Goal: Task Accomplishment & Management: Complete application form

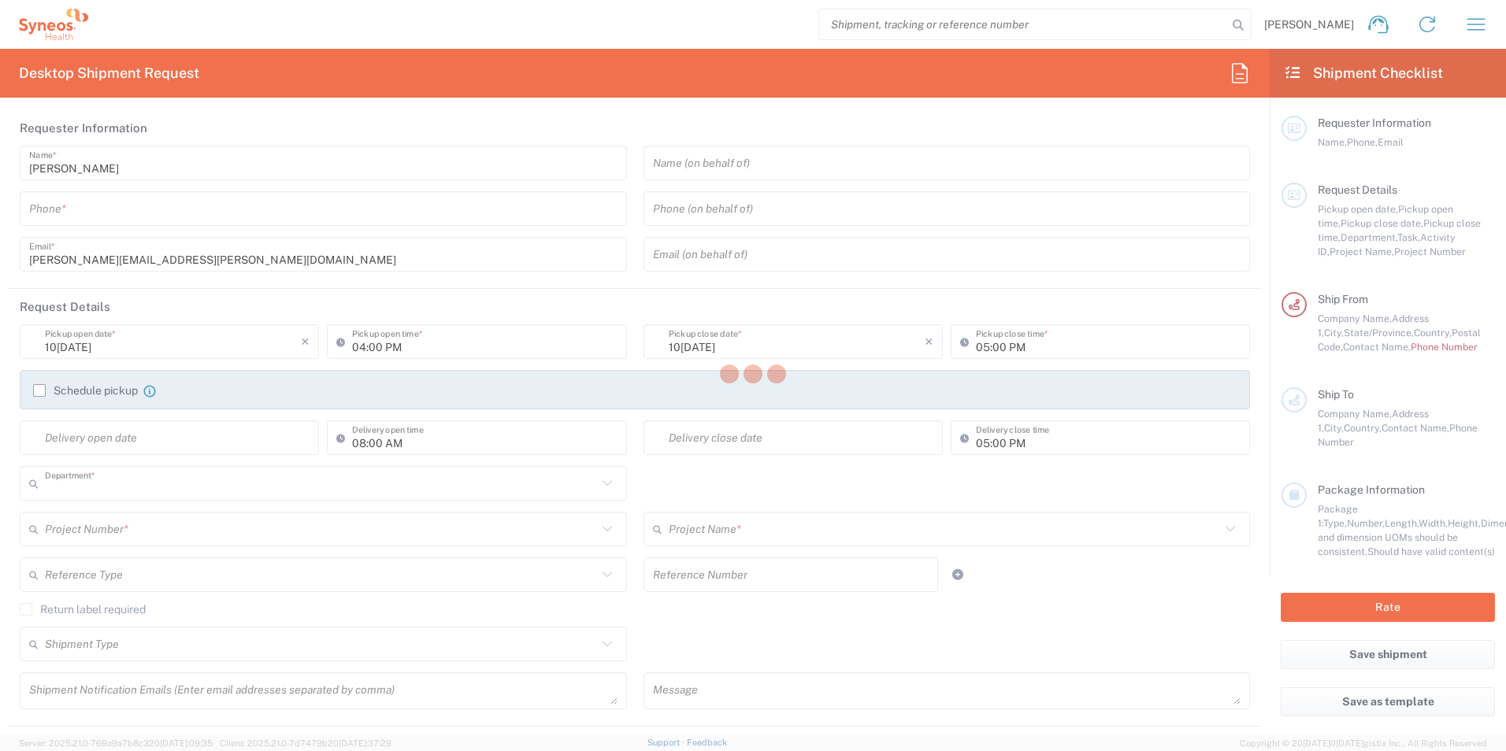
type input "8350"
type input "[US_STATE]"
type input "[GEOGRAPHIC_DATA]"
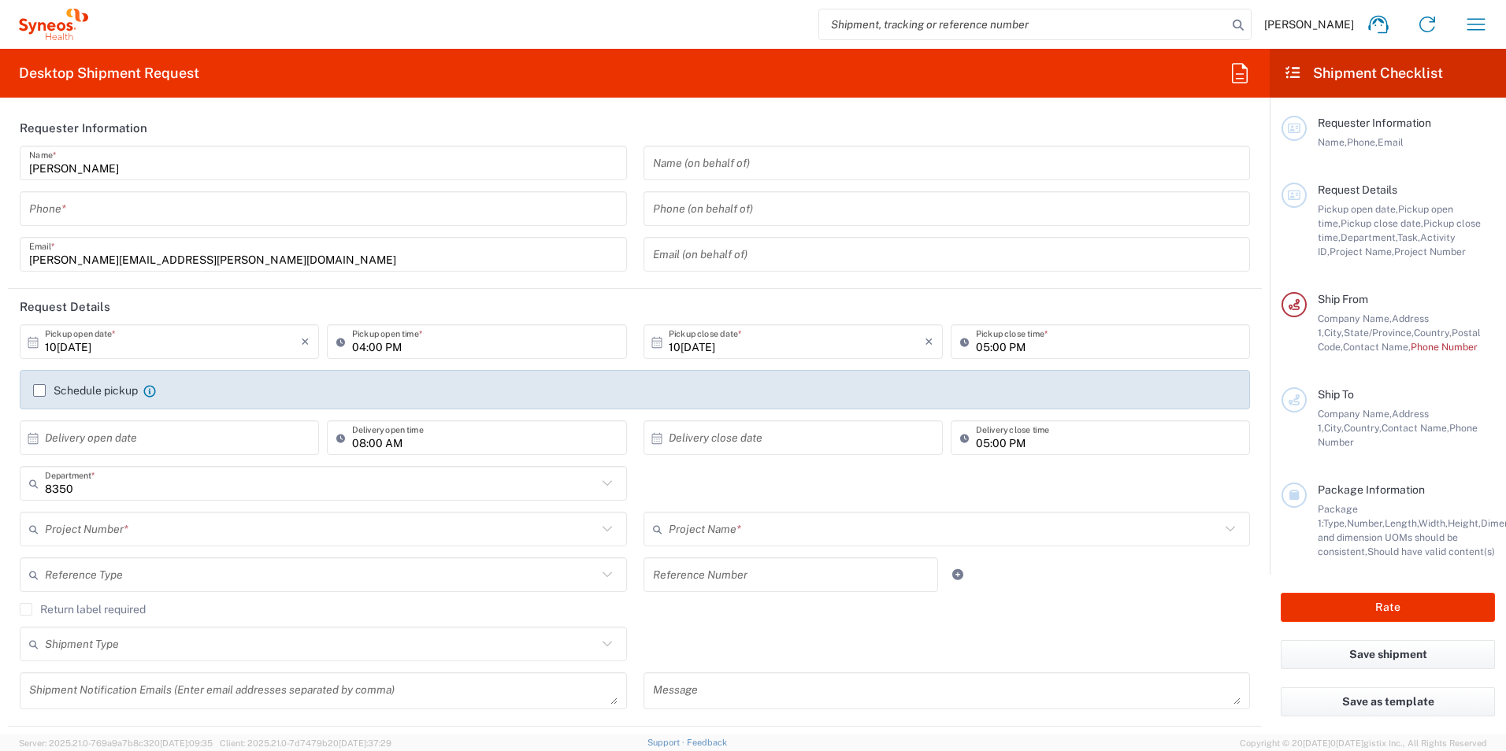
type input "Syneos Health, LLC-[GEOGRAPHIC_DATA] [GEOGRAPHIC_DATA] [GEOGRAPHIC_DATA]"
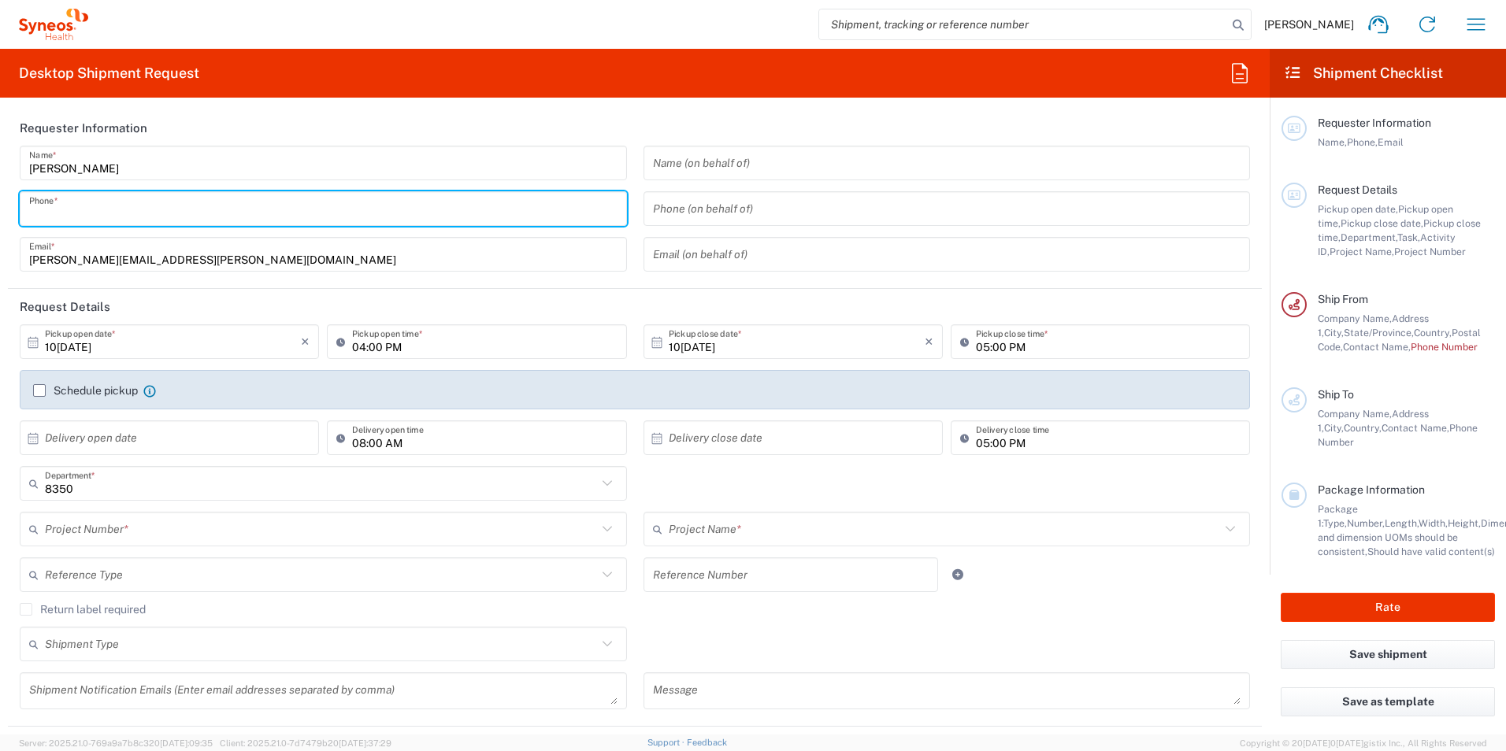
click at [150, 202] on input "tel" at bounding box center [323, 209] width 588 height 28
type input "9198769300"
type input "6TH FLOOR STE C"
type input "9198769300"
type input "6TH FLOOR STE C"
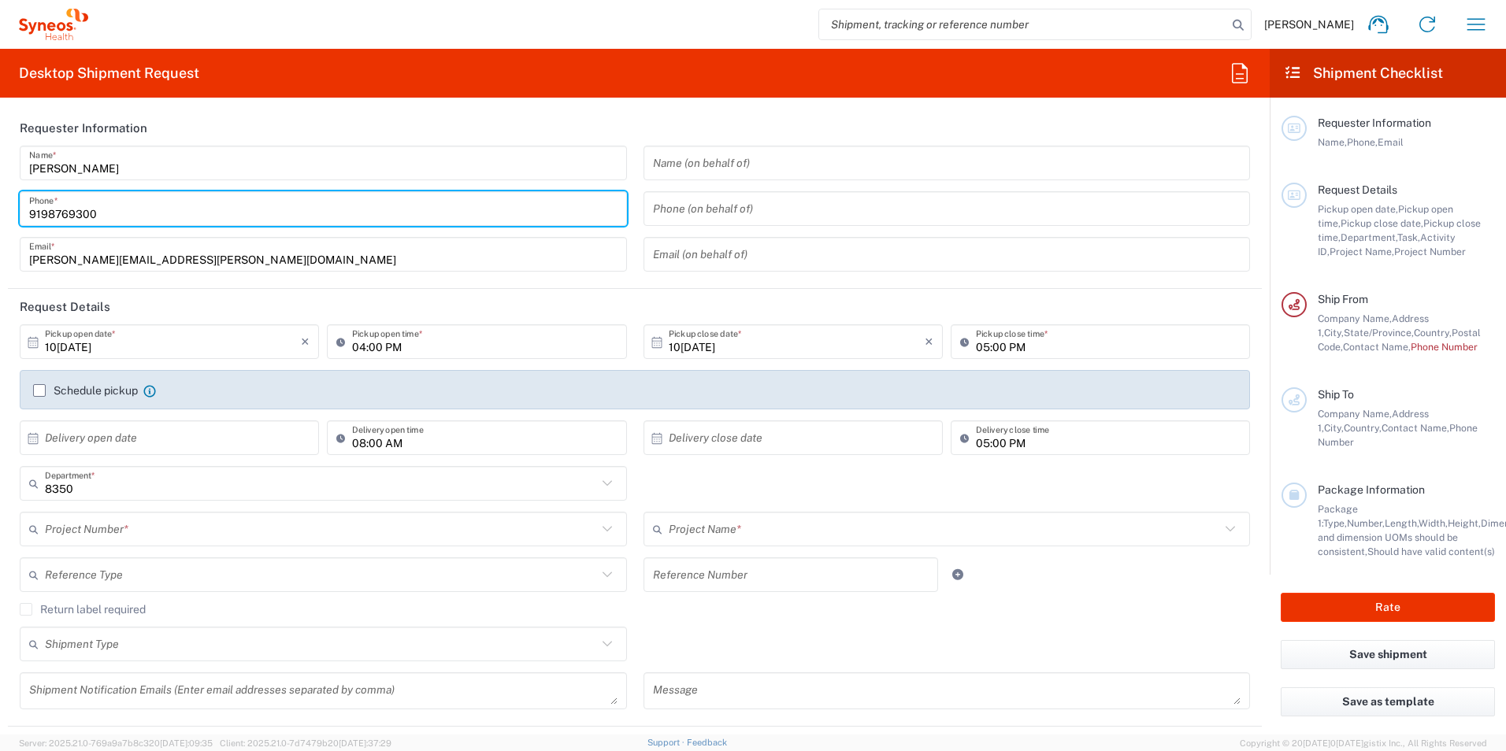
type input "[GEOGRAPHIC_DATA]"
type input "9198769300"
type input "[PERSON_NAME]"
click at [628, 246] on div "[PERSON_NAME] Name * [PHONE_NUMBER] Phone * [EMAIL_ADDRESS][PERSON_NAME][DOMAIN…" at bounding box center [324, 214] width 624 height 137
click at [94, 217] on input "9198769300" at bounding box center [323, 209] width 588 height 28
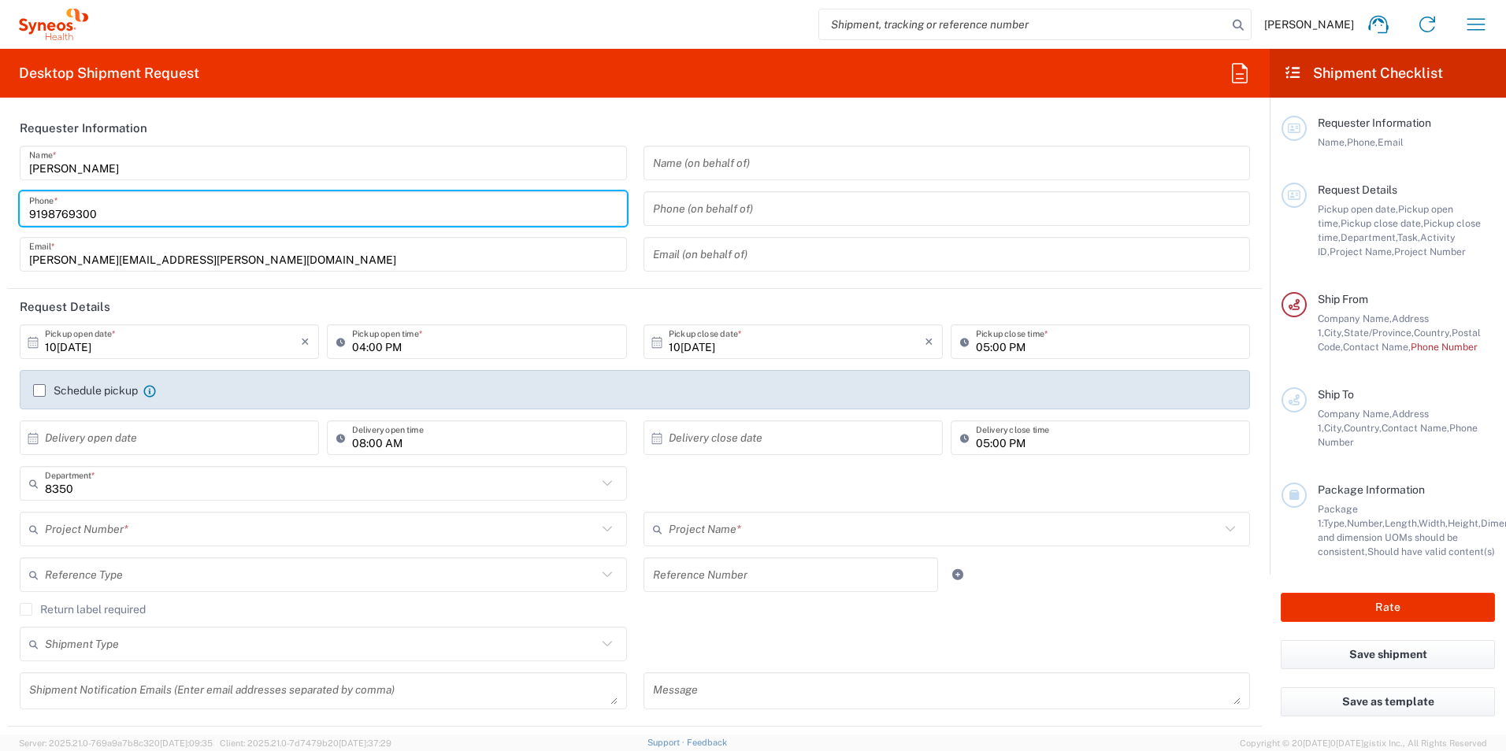
click at [94, 212] on input "9198769300" at bounding box center [323, 209] width 588 height 28
click at [628, 257] on div "[PERSON_NAME] Name * [PHONE_NUMBER] Phone * [EMAIL_ADDRESS][PERSON_NAME][DOMAIN…" at bounding box center [324, 214] width 624 height 137
click at [635, 434] on div "× Delivery close date Cancel Apply 05:00 PM Delivery close time" at bounding box center [947, 444] width 624 height 46
click at [233, 57] on agx-form-header "Desktop Shipment Request" at bounding box center [634, 73] width 1269 height 49
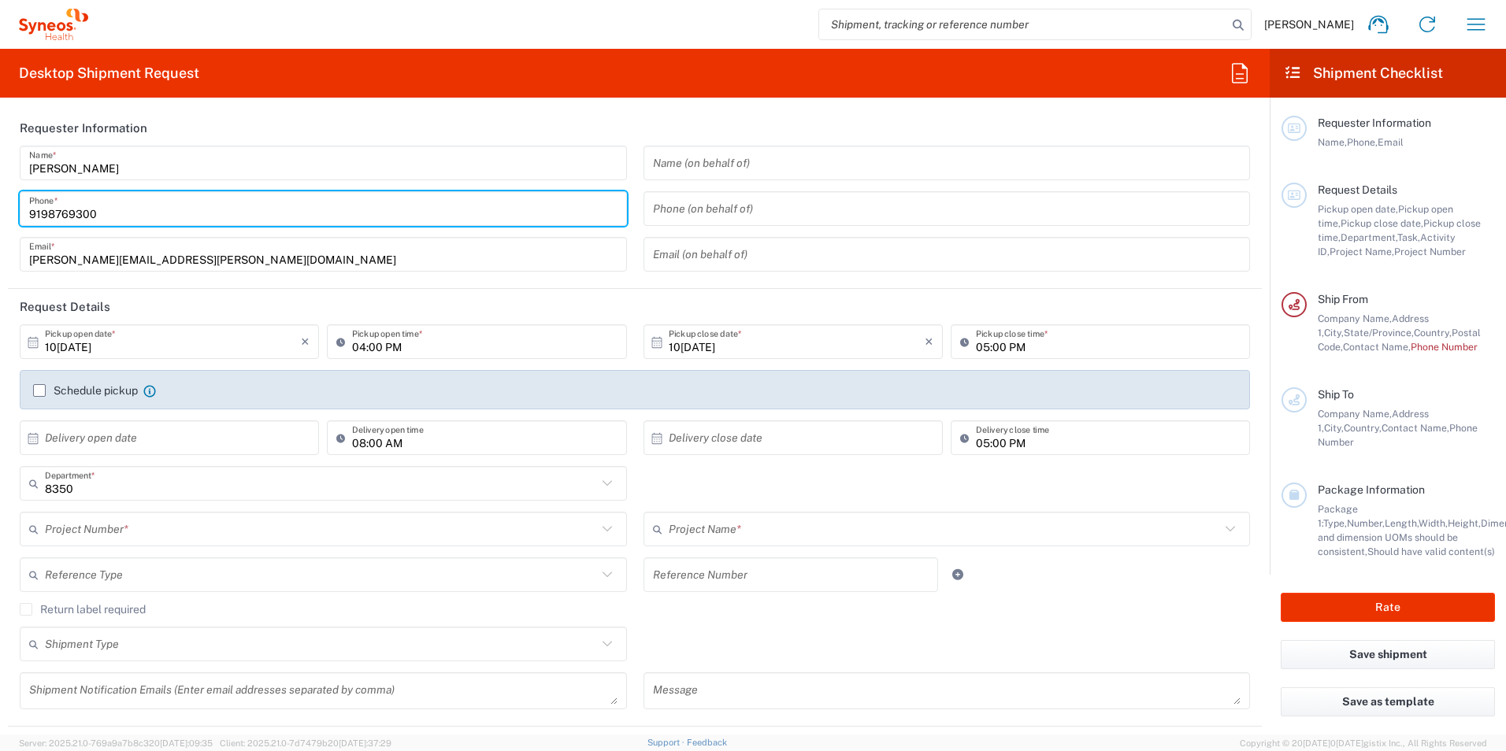
click at [247, 24] on div "[PERSON_NAME] Home Shipment estimator Shipment tracking Desktop shipment reques…" at bounding box center [794, 25] width 1412 height 38
click at [94, 208] on input "9198769300" at bounding box center [323, 209] width 588 height 28
click at [99, 627] on div "Shipment Type Batch Regular" at bounding box center [324, 650] width 624 height 46
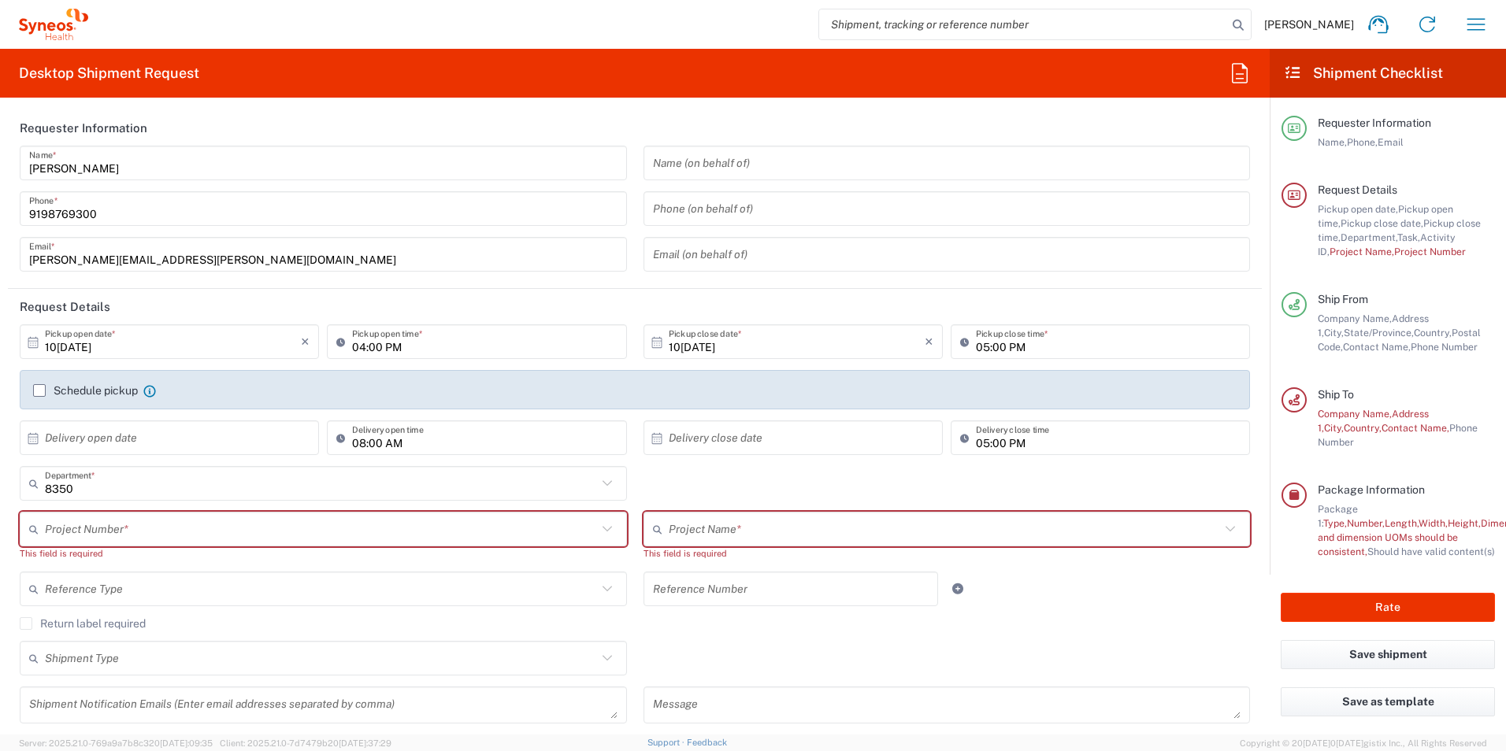
scroll to position [473, 0]
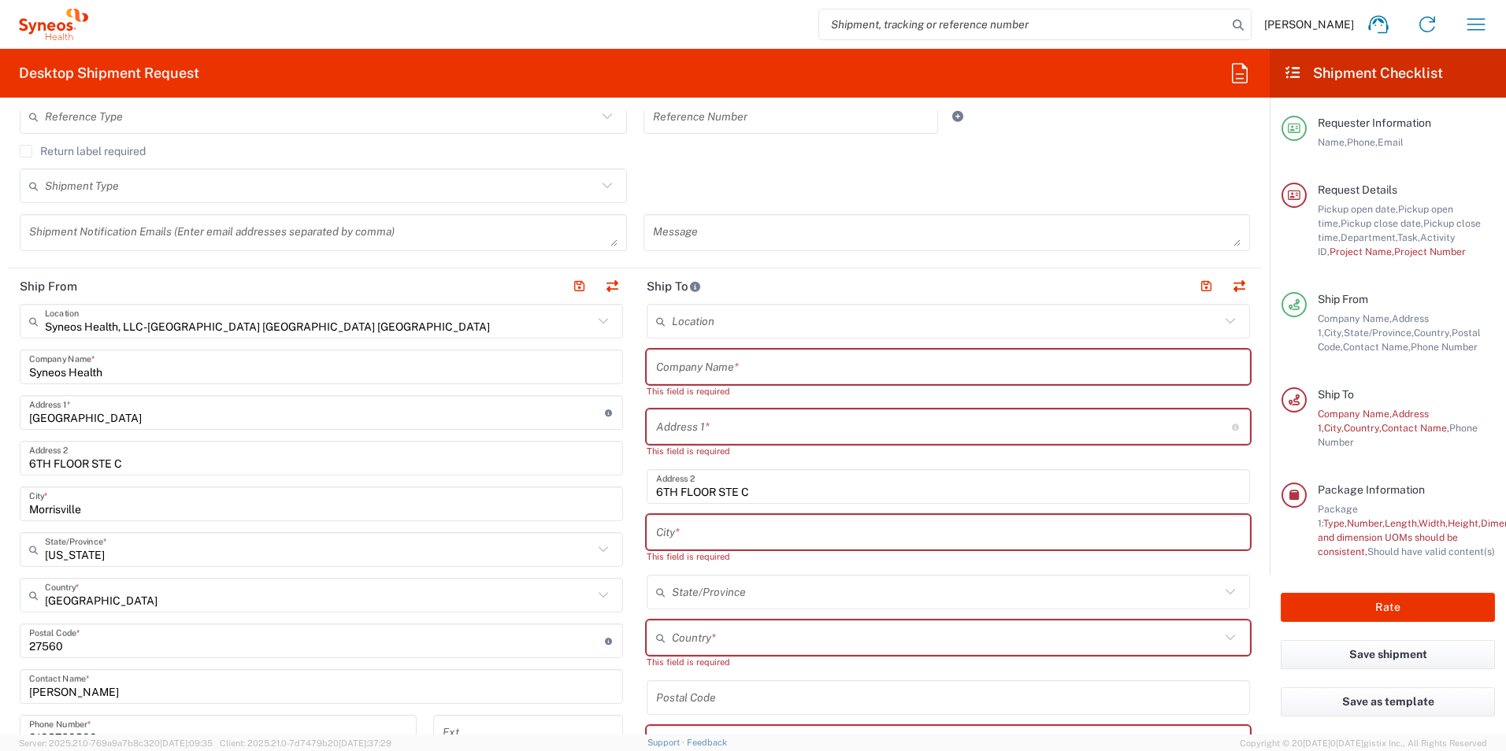
click at [635, 292] on header "Ship To" at bounding box center [948, 286] width 627 height 35
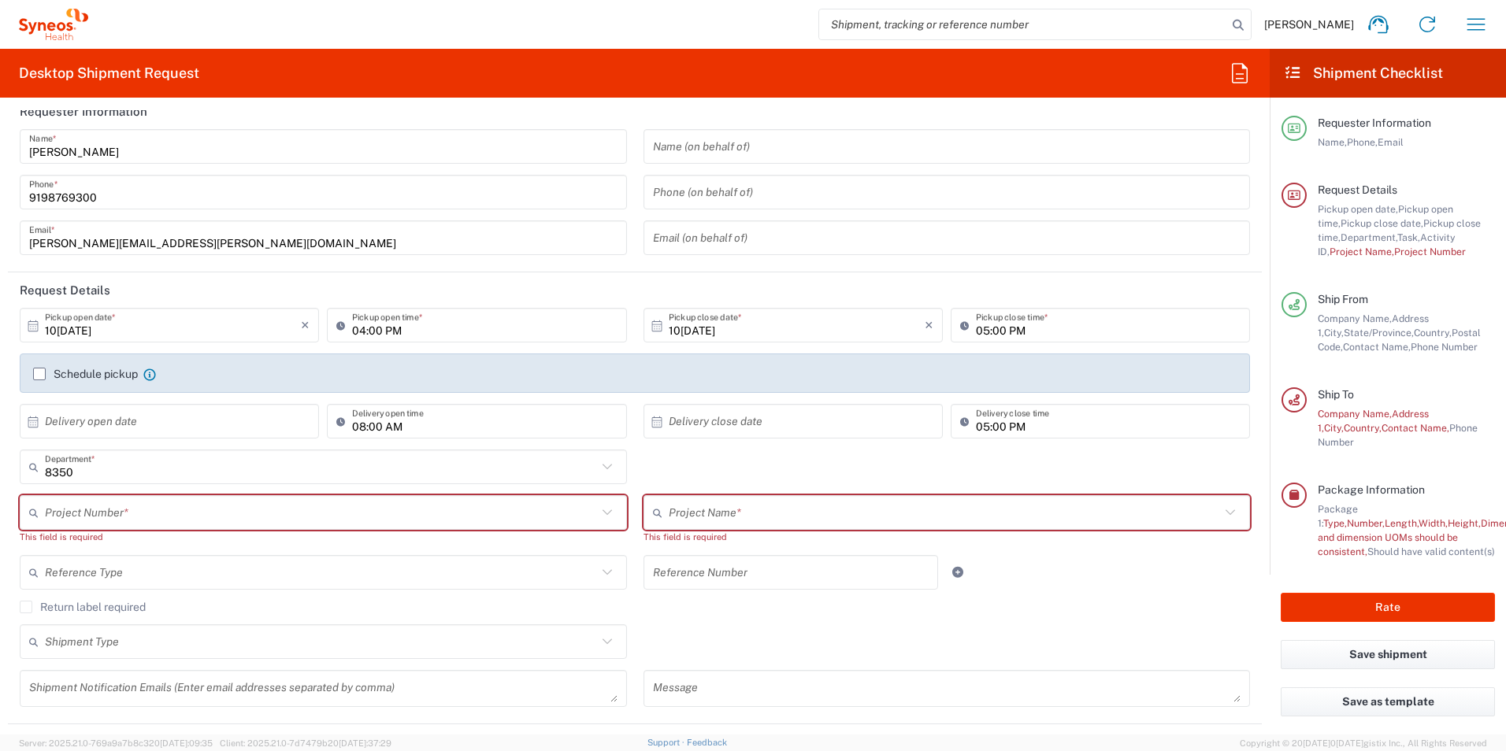
scroll to position [0, 0]
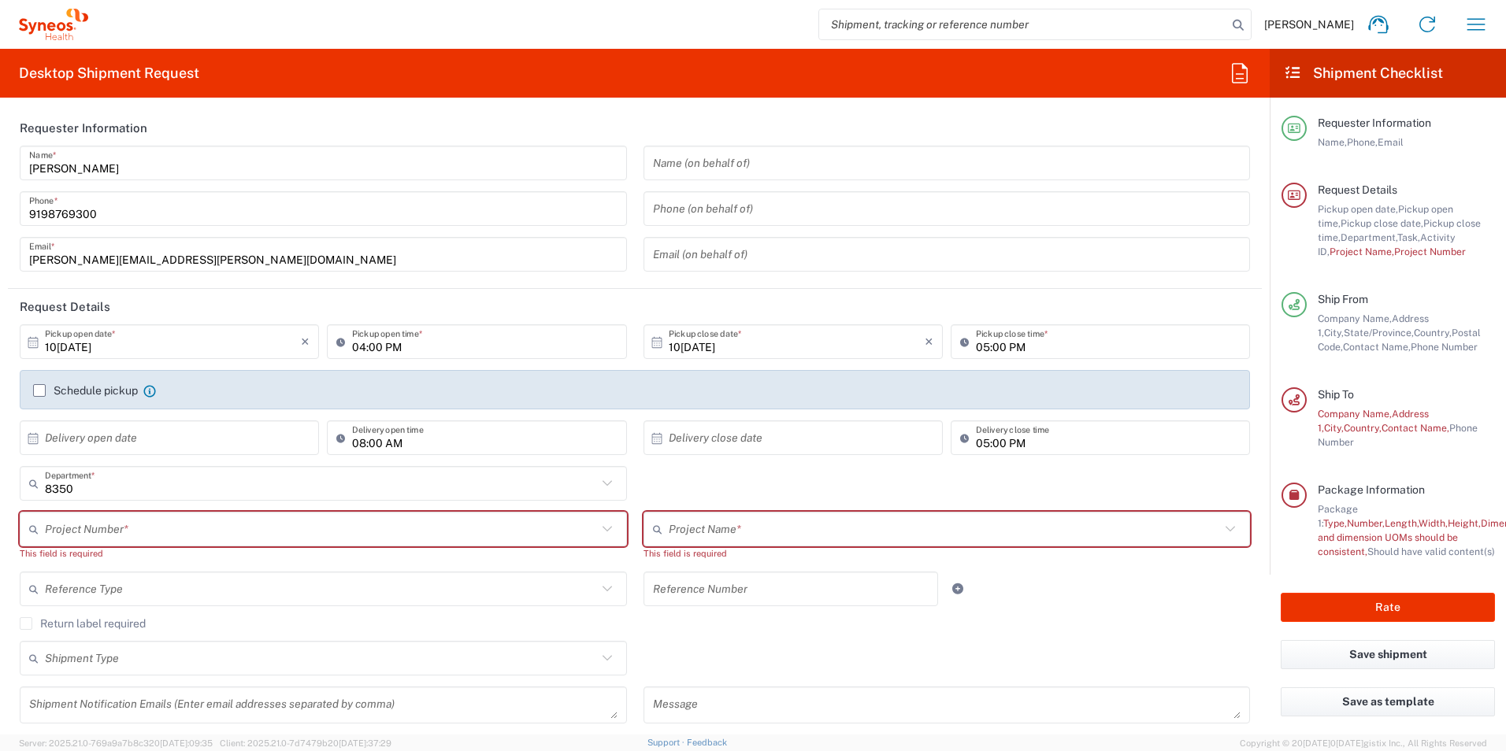
click at [113, 210] on input "9198769300" at bounding box center [323, 209] width 588 height 28
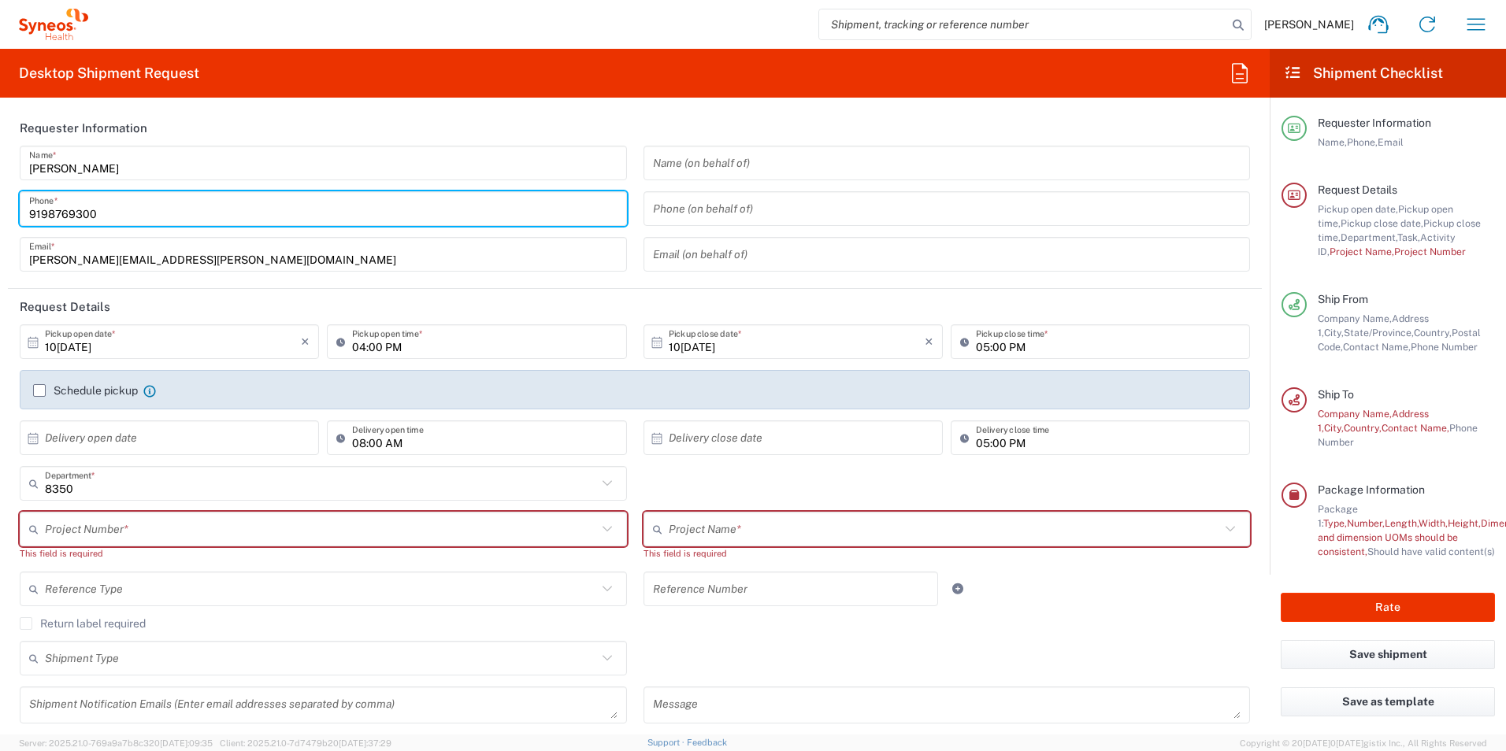
type input "[GEOGRAPHIC_DATA]"
click at [635, 234] on div "Name (on behalf of) Phone (on behalf of) Email (on behalf of)" at bounding box center [947, 214] width 624 height 137
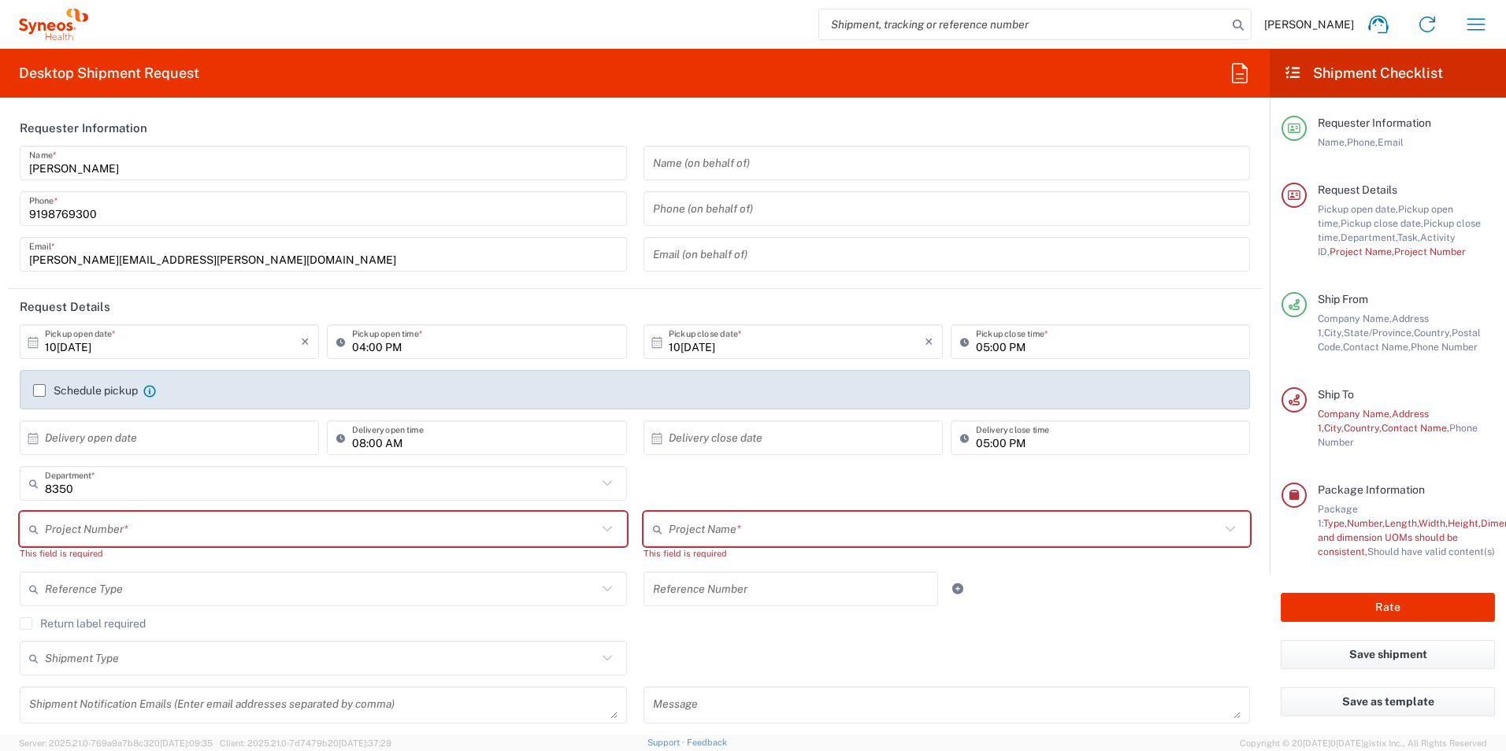
click at [629, 302] on header "Request Details" at bounding box center [635, 306] width 1254 height 35
click at [147, 528] on input "text" at bounding box center [321, 530] width 552 height 28
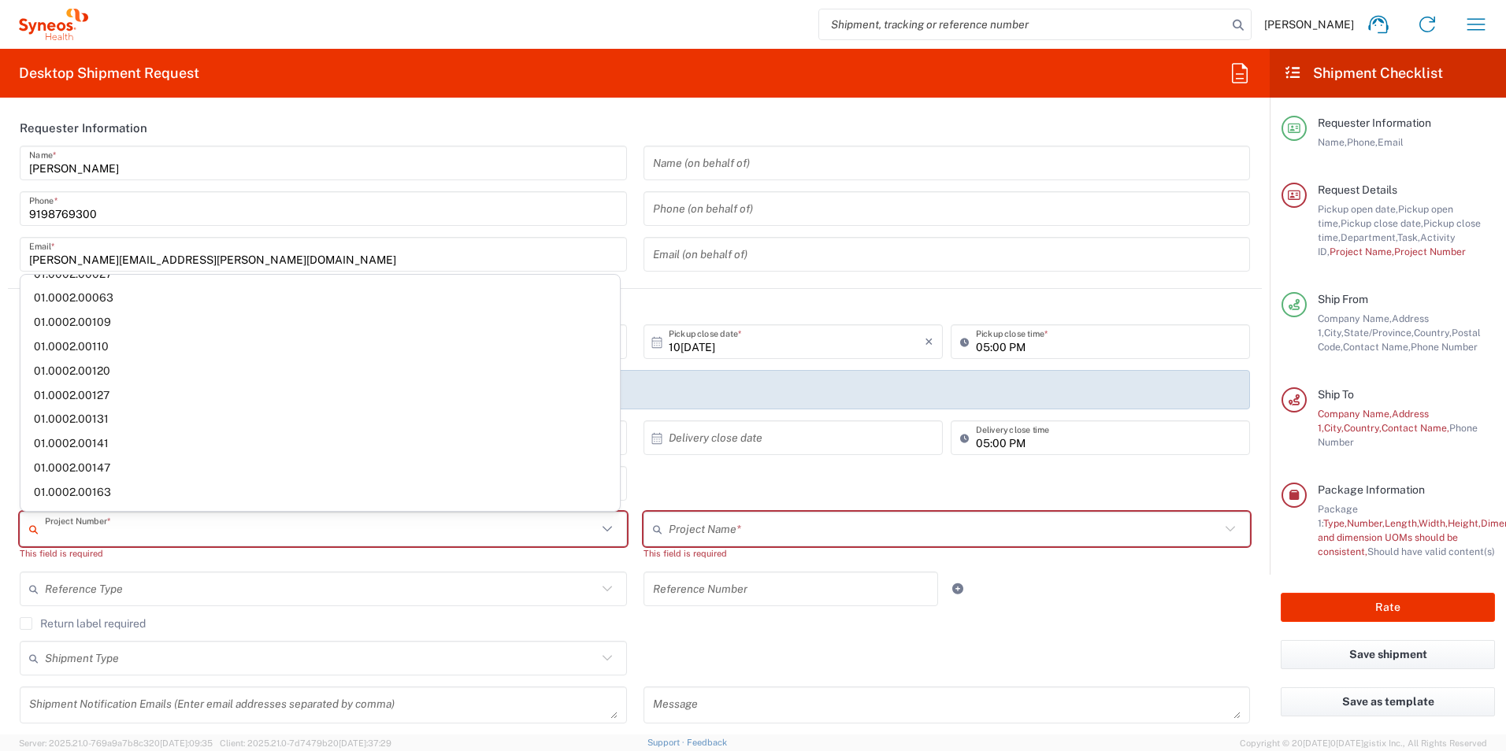
scroll to position [39, 0]
click at [627, 272] on div "[PERSON_NAME] Name * [PHONE_NUMBER] Phone * [EMAIL_ADDRESS][PERSON_NAME][DOMAIN…" at bounding box center [324, 214] width 624 height 137
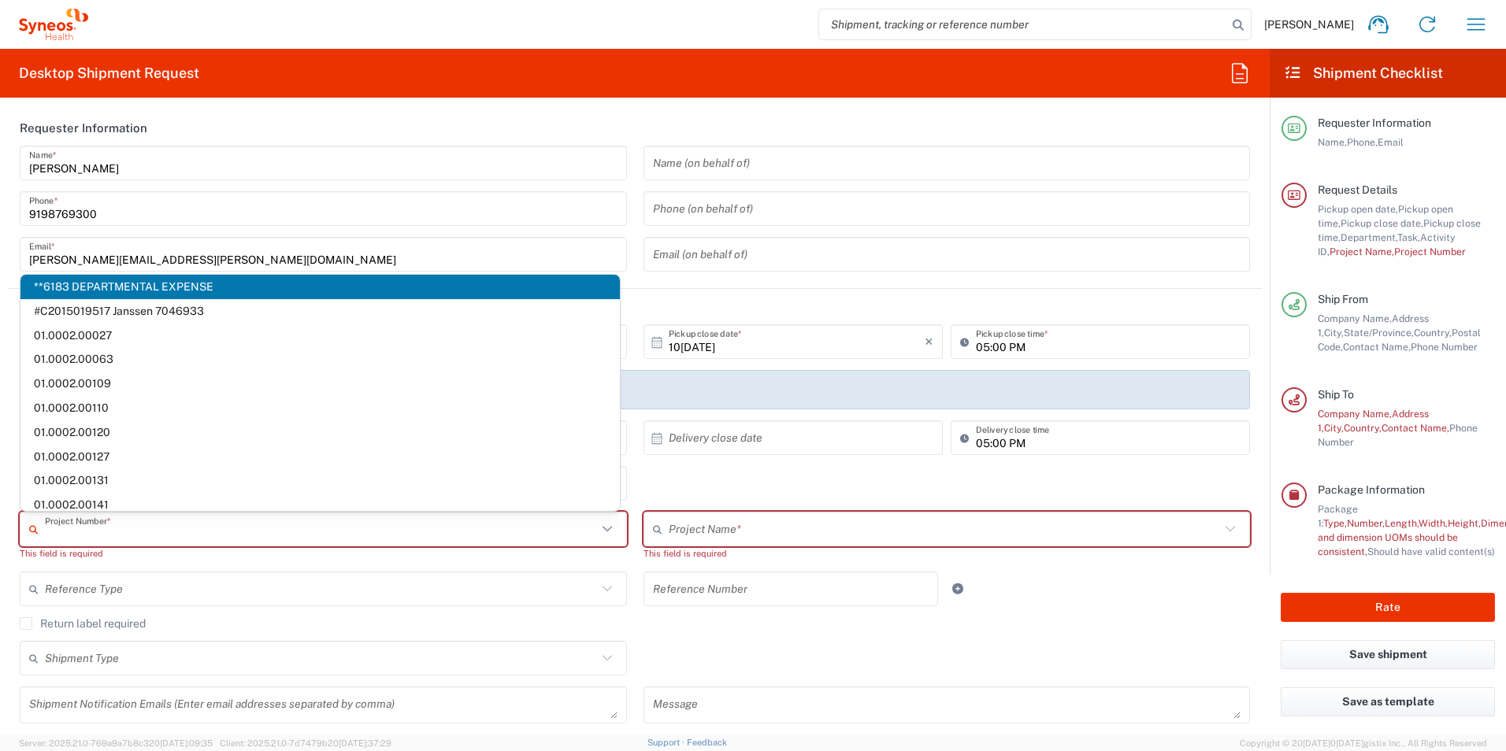
click at [92, 528] on input "text" at bounding box center [321, 530] width 552 height 28
click at [635, 254] on div "Name (on behalf of) Phone (on behalf of) Email (on behalf of)" at bounding box center [947, 214] width 624 height 137
click at [59, 532] on input "text" at bounding box center [321, 530] width 552 height 28
click at [629, 228] on div "[PERSON_NAME] Name * [PHONE_NUMBER] Phone * [EMAIL_ADDRESS][PERSON_NAME][DOMAIN…" at bounding box center [635, 214] width 1247 height 137
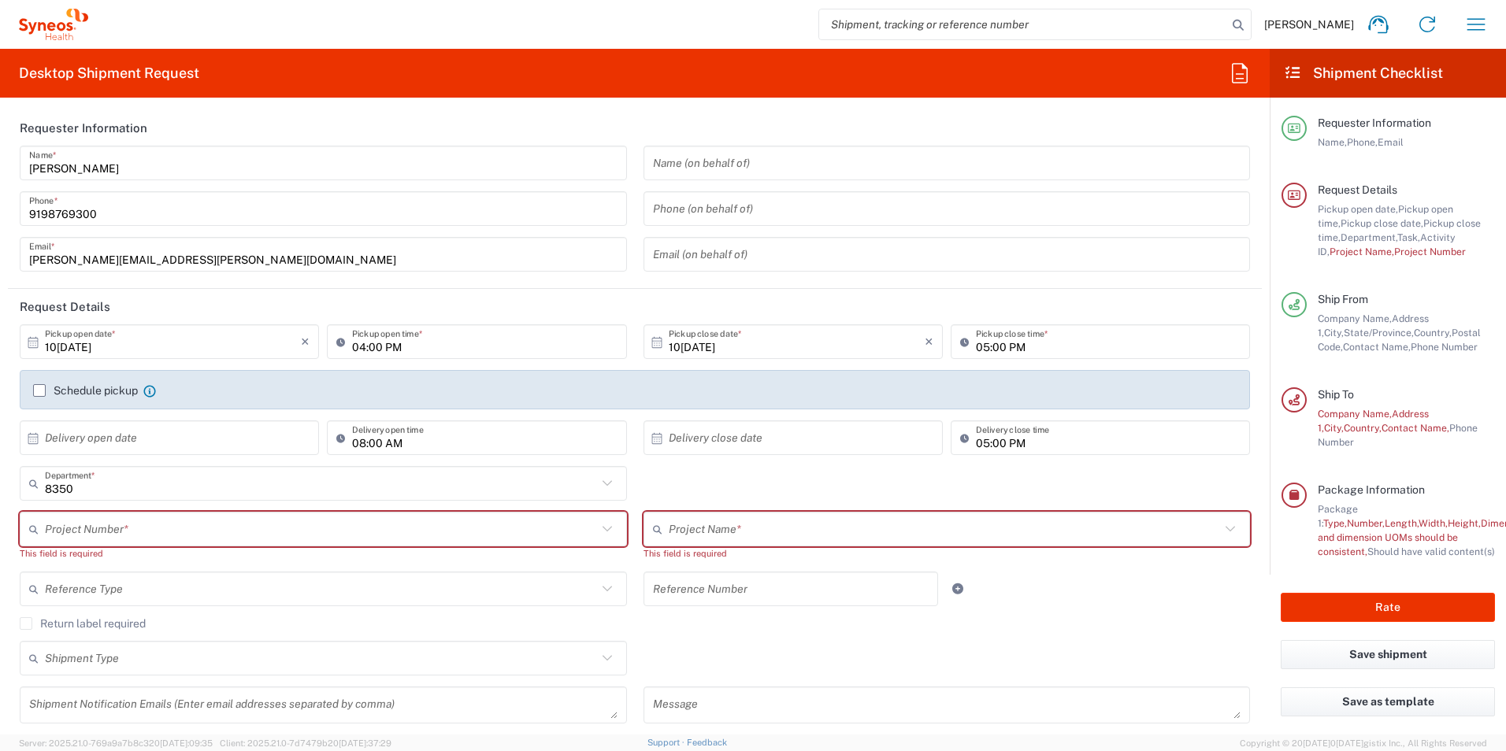
click at [601, 527] on icon at bounding box center [607, 529] width 20 height 20
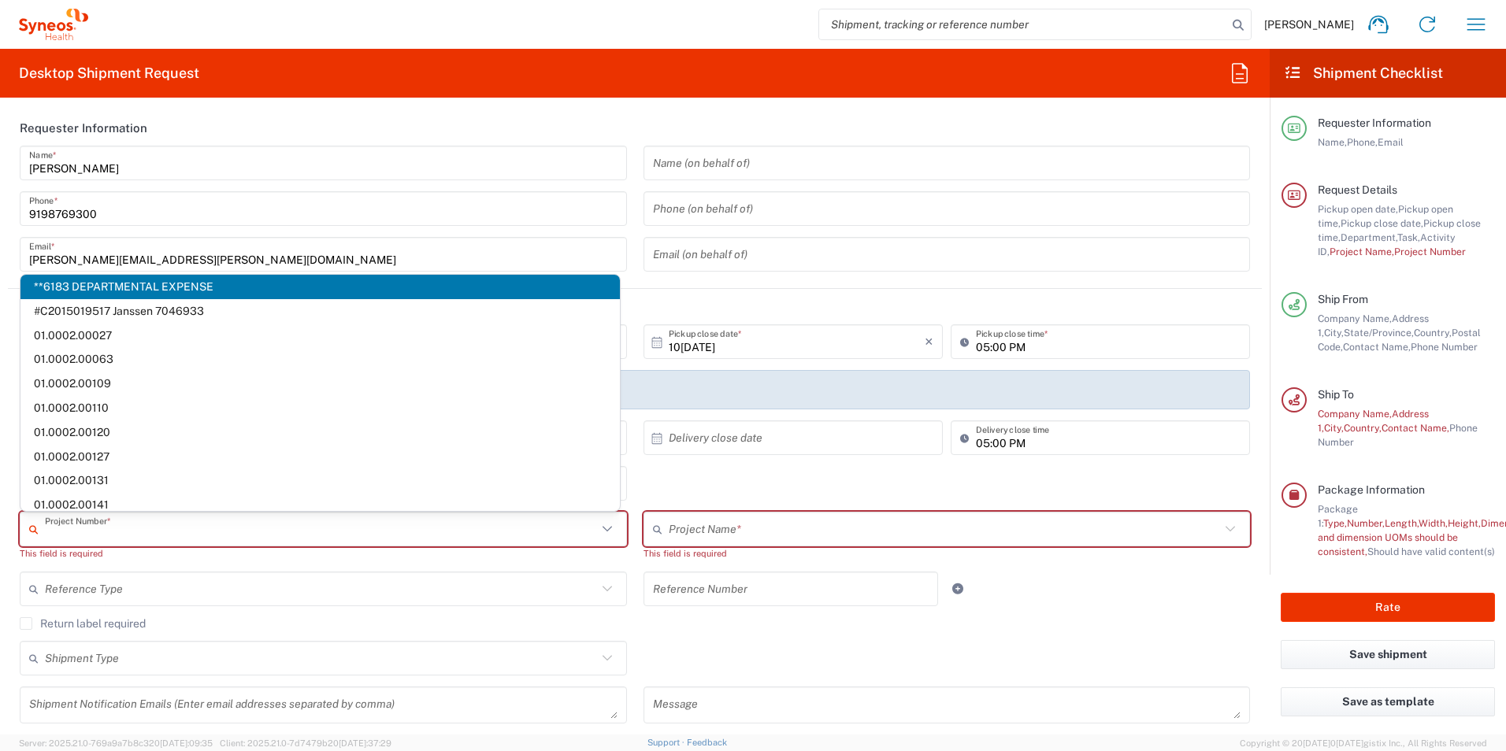
click at [373, 280] on span "**6183 DEPARTMENTAL EXPENSE" at bounding box center [319, 287] width 599 height 24
type input "**6183 DEPARTMENTAL EXPENSE"
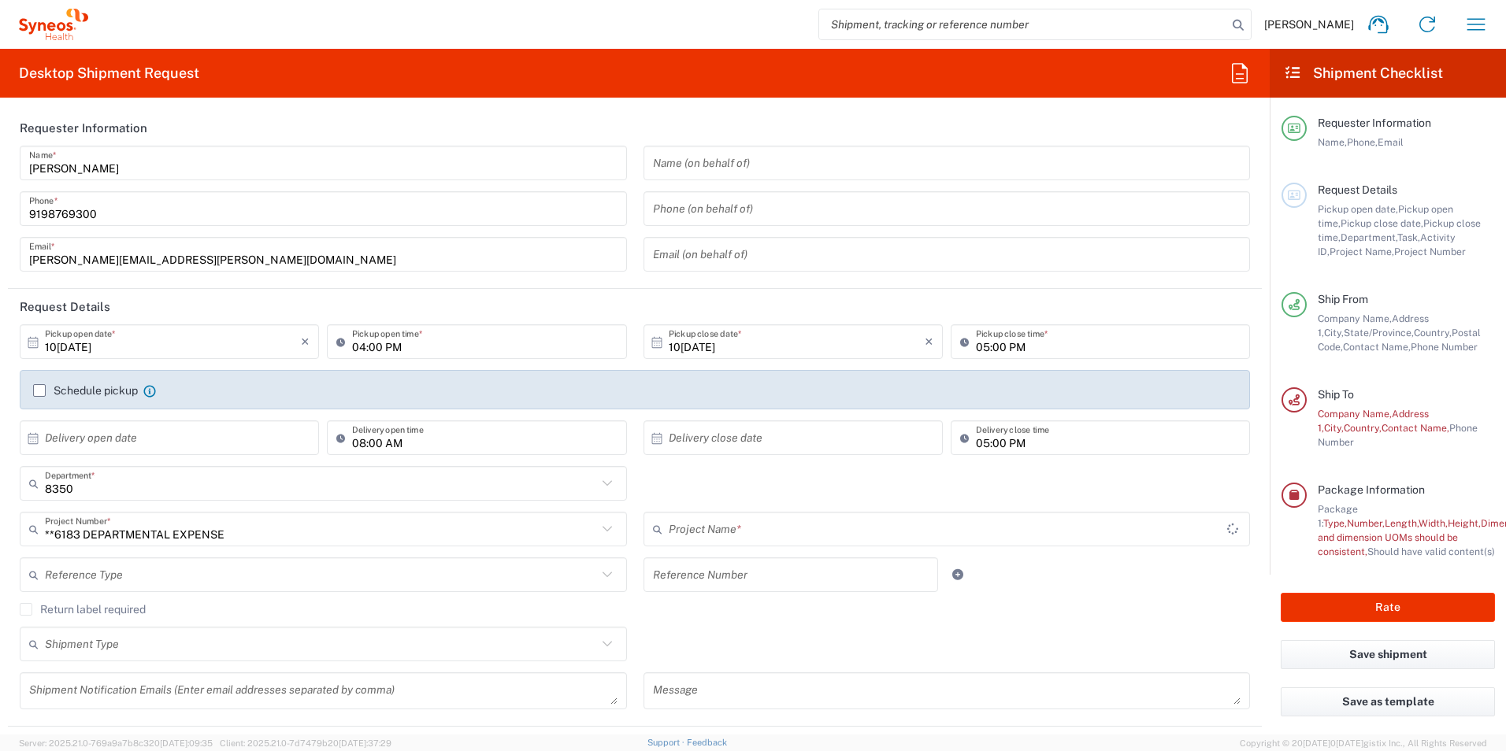
type input "6183"
click at [635, 298] on header "Request Details" at bounding box center [635, 306] width 1254 height 35
click at [627, 279] on div "[PERSON_NAME] Name * [PHONE_NUMBER] Phone * [EMAIL_ADDRESS][PERSON_NAME][DOMAIN…" at bounding box center [324, 214] width 624 height 137
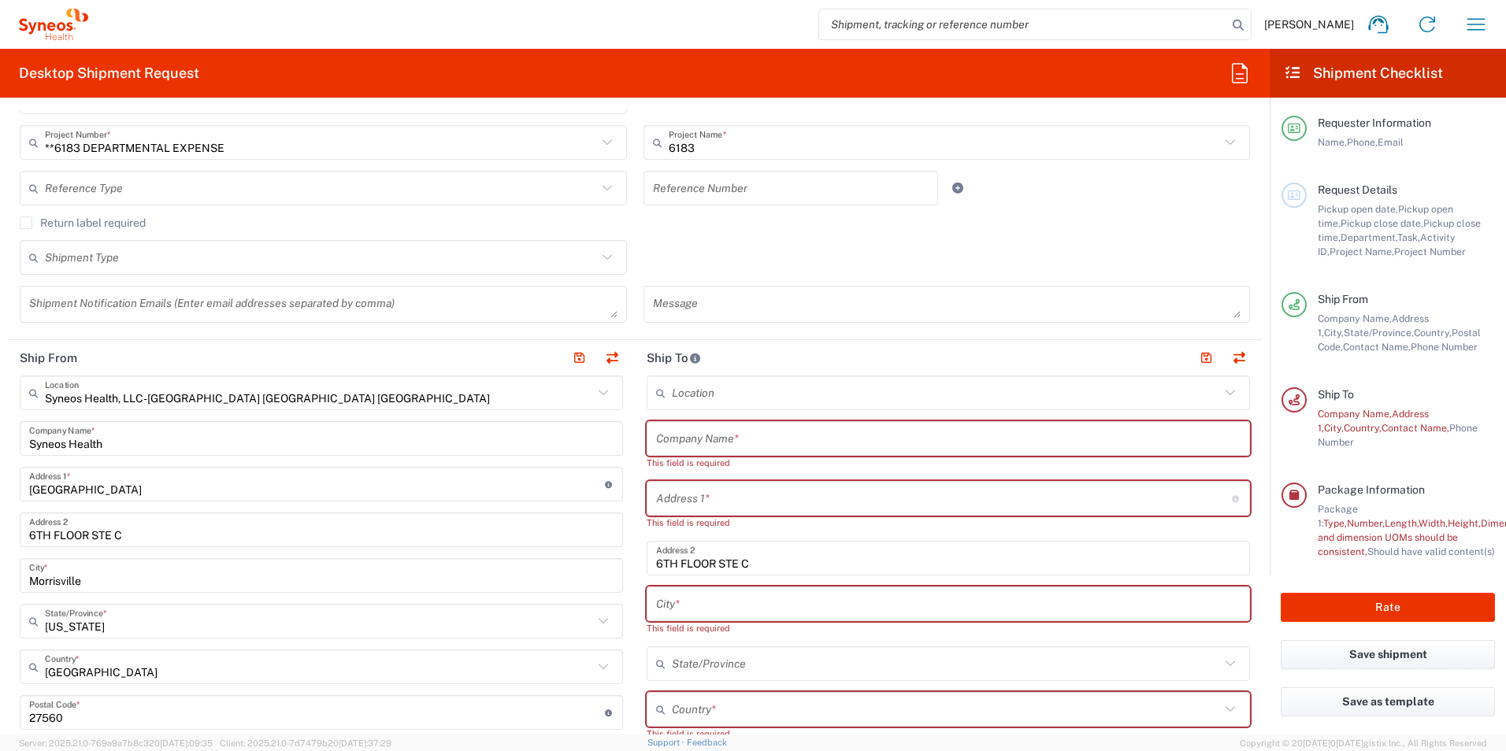
scroll to position [315, 0]
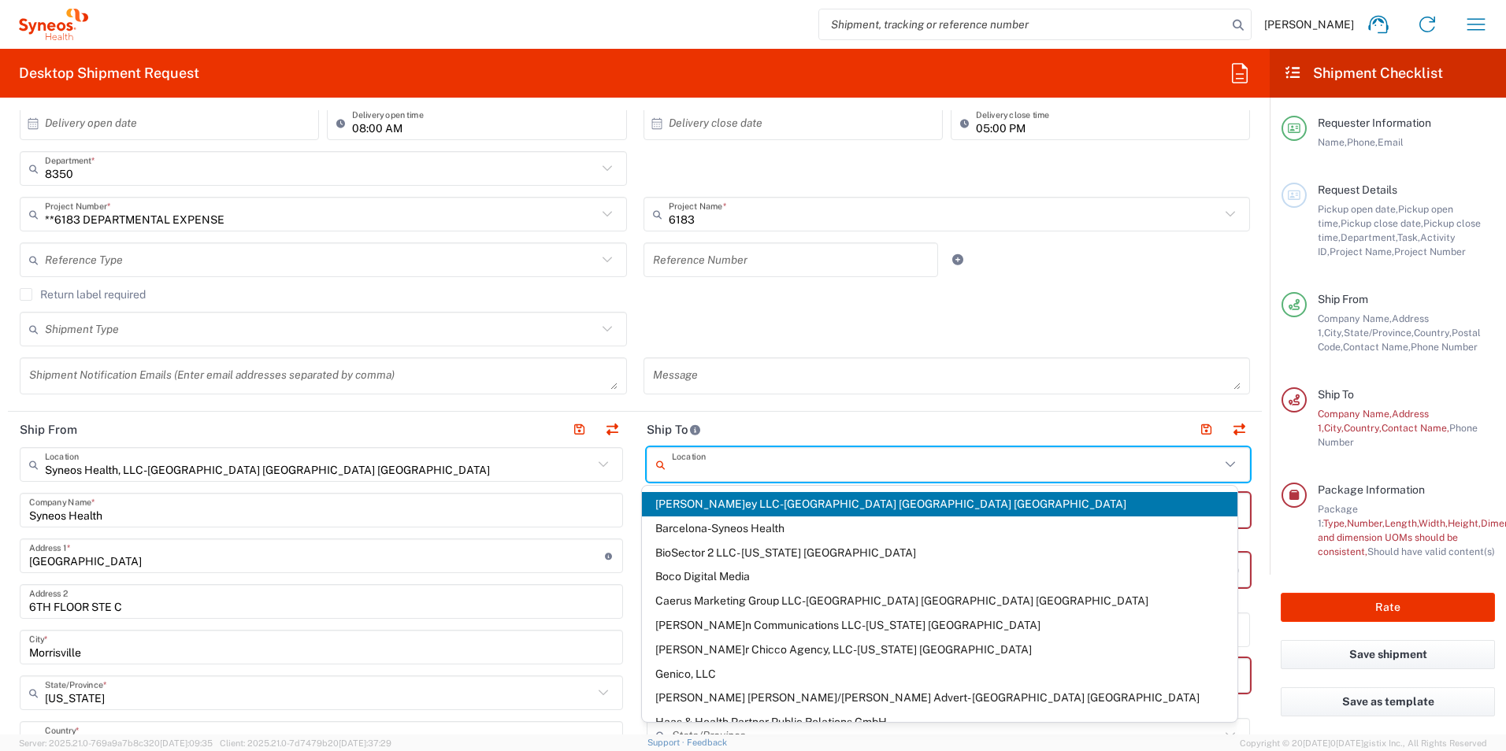
click at [768, 461] on input "text" at bounding box center [946, 465] width 548 height 28
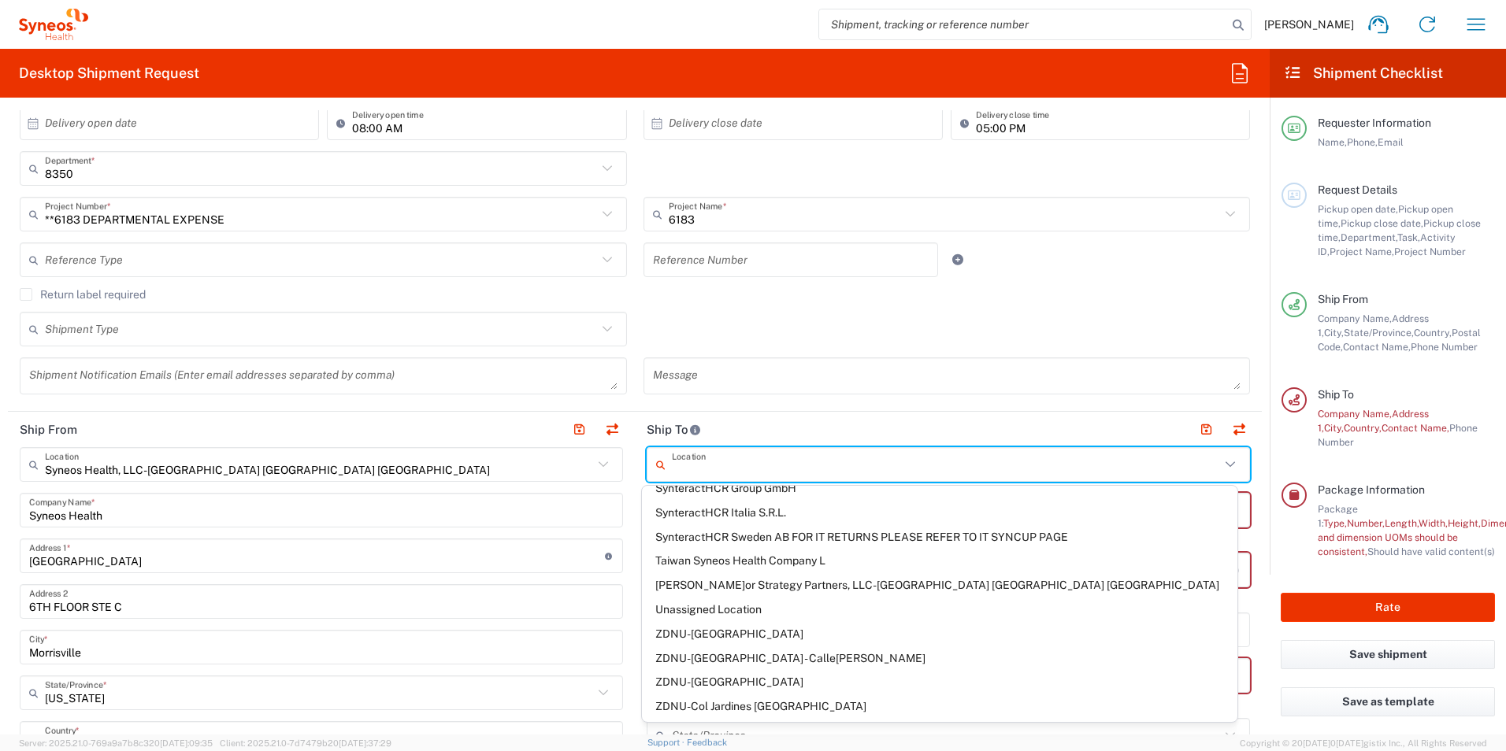
scroll to position [2835, 0]
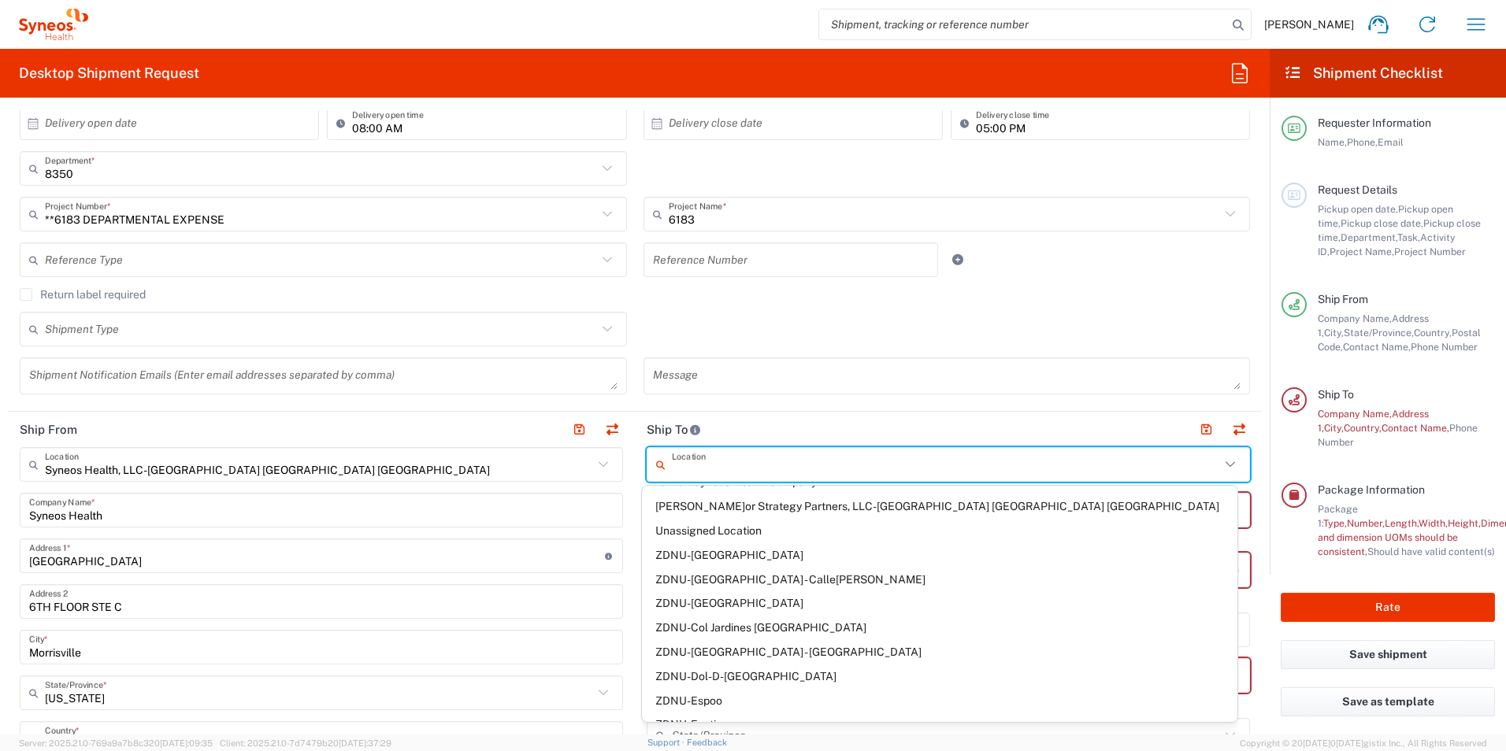
click at [635, 328] on div "Shipment Type Batch Regular" at bounding box center [635, 335] width 1247 height 46
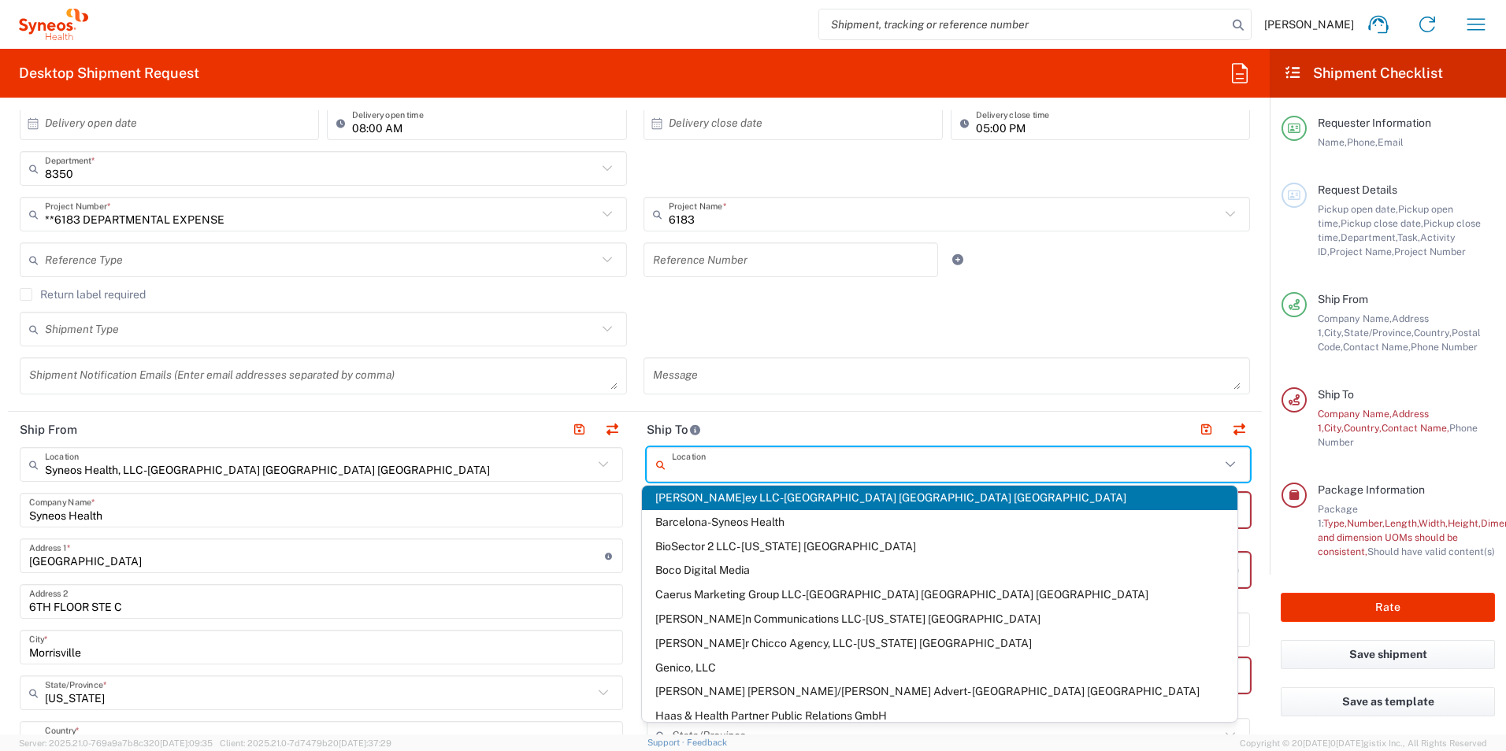
click at [706, 459] on input "text" at bounding box center [946, 465] width 548 height 28
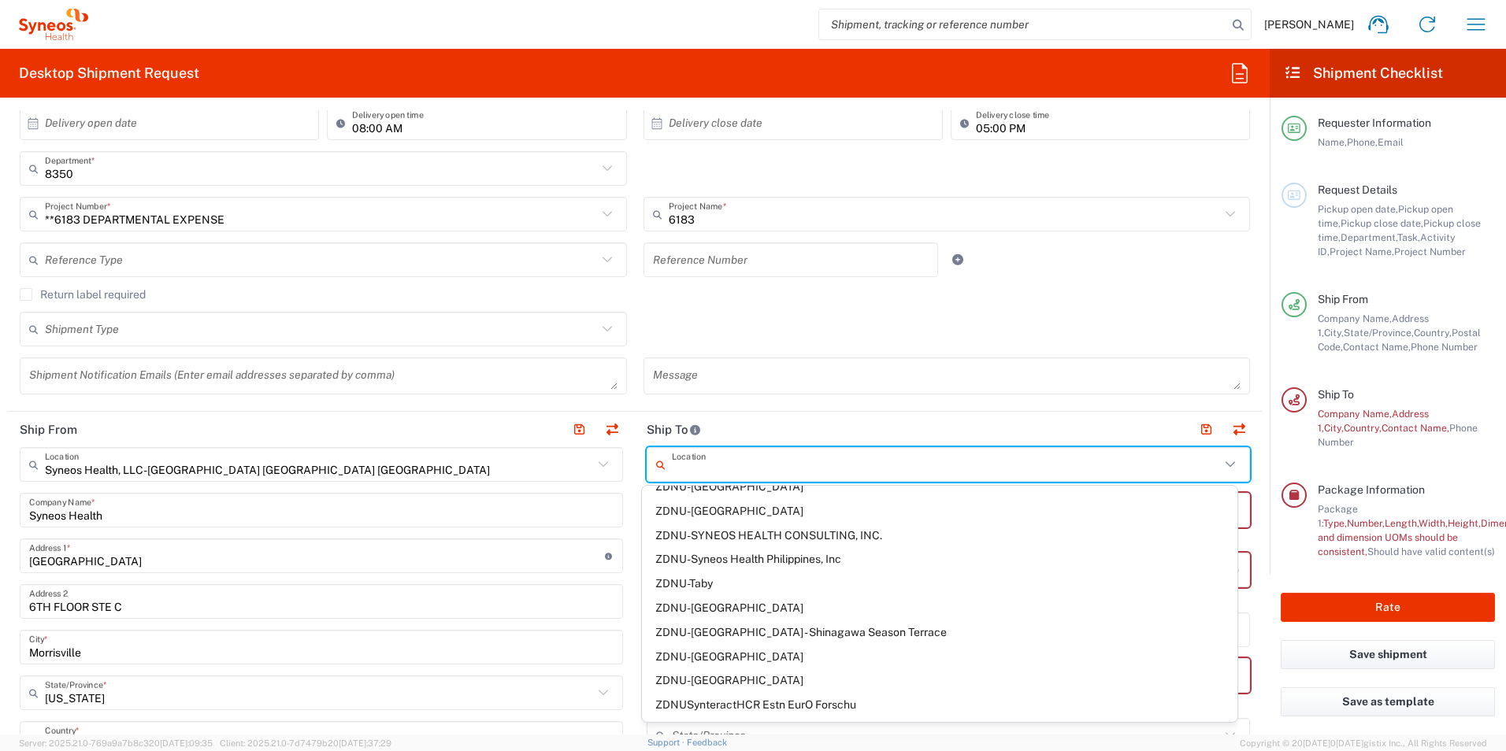
scroll to position [3245, 0]
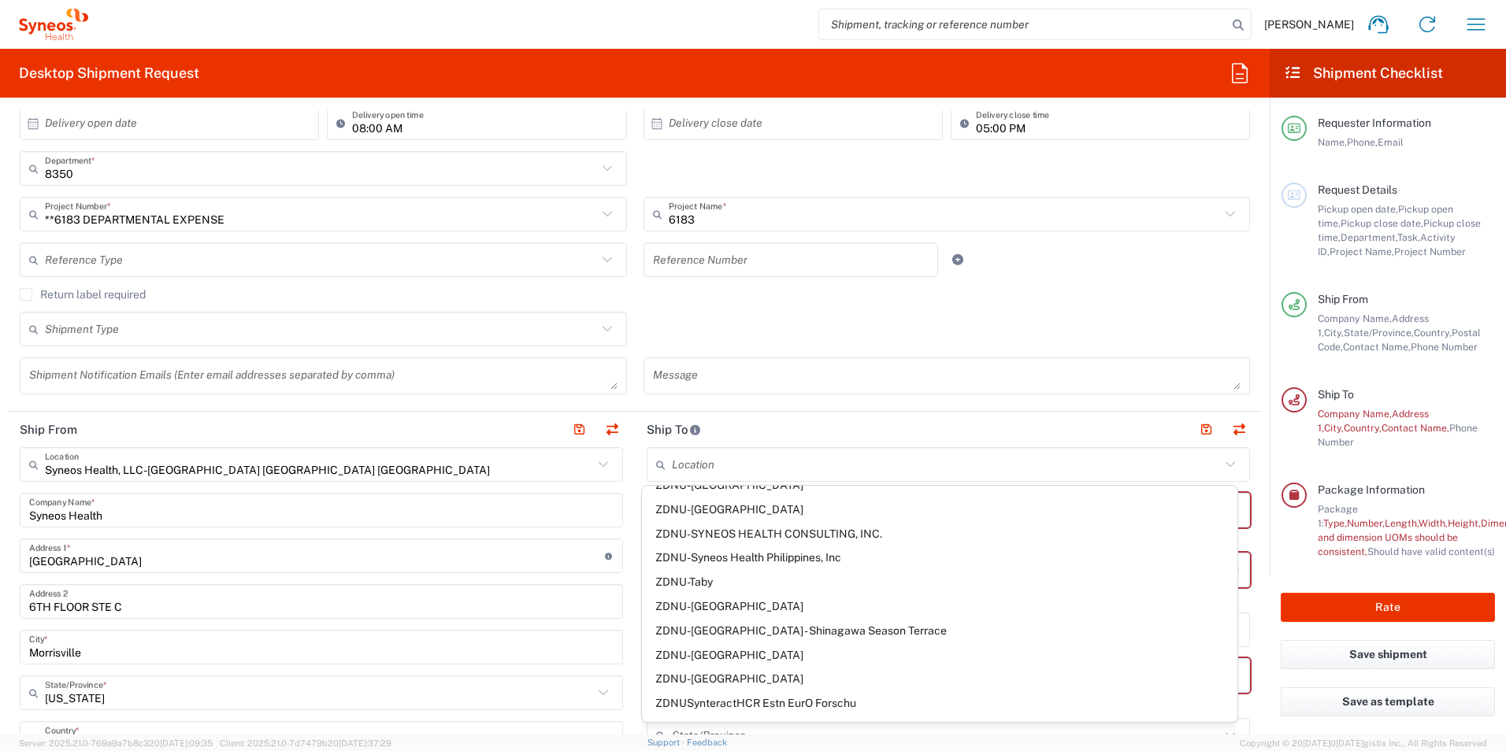
click at [1251, 469] on form "Requester Information [PERSON_NAME] Name * [PHONE_NUMBER] Phone * [EMAIL_ADDRES…" at bounding box center [634, 422] width 1269 height 624
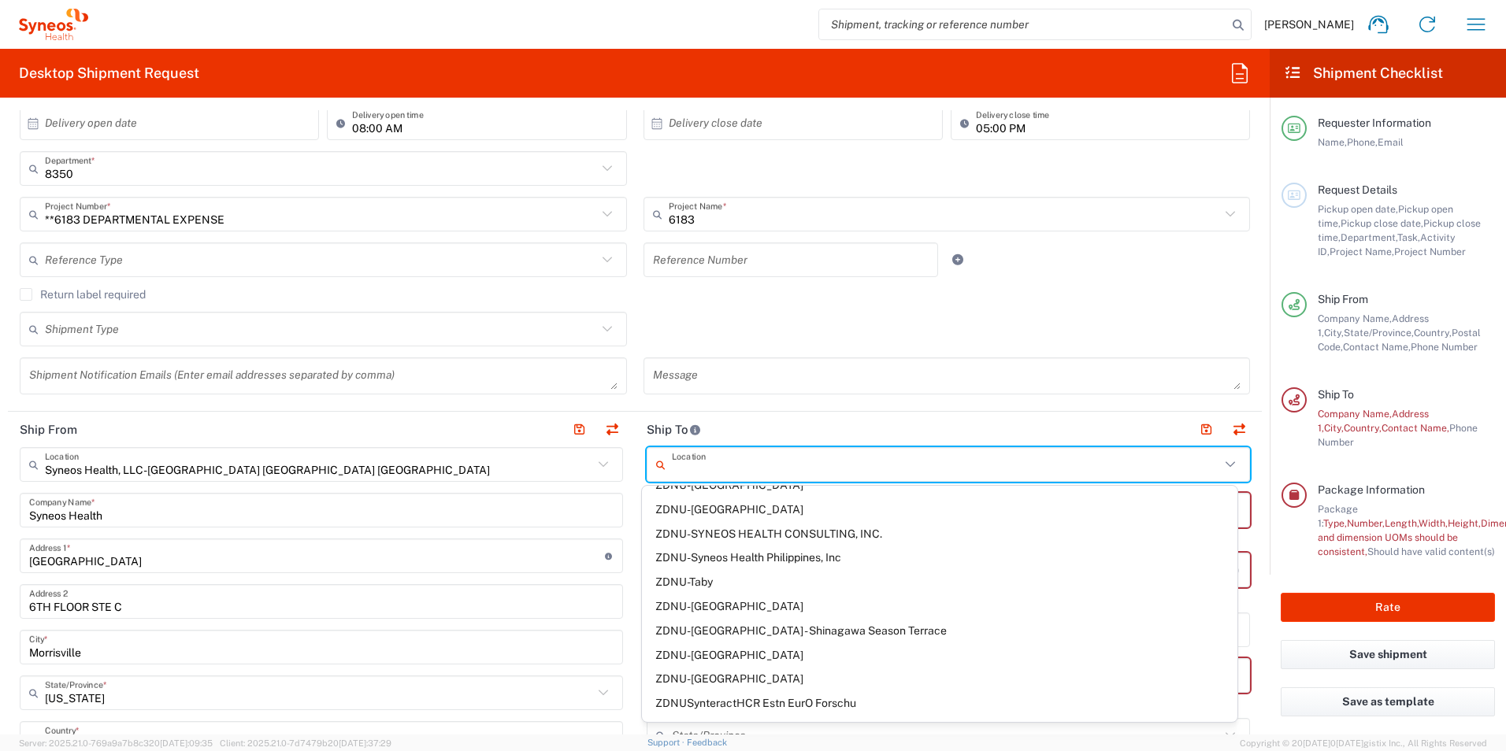
scroll to position [6, 0]
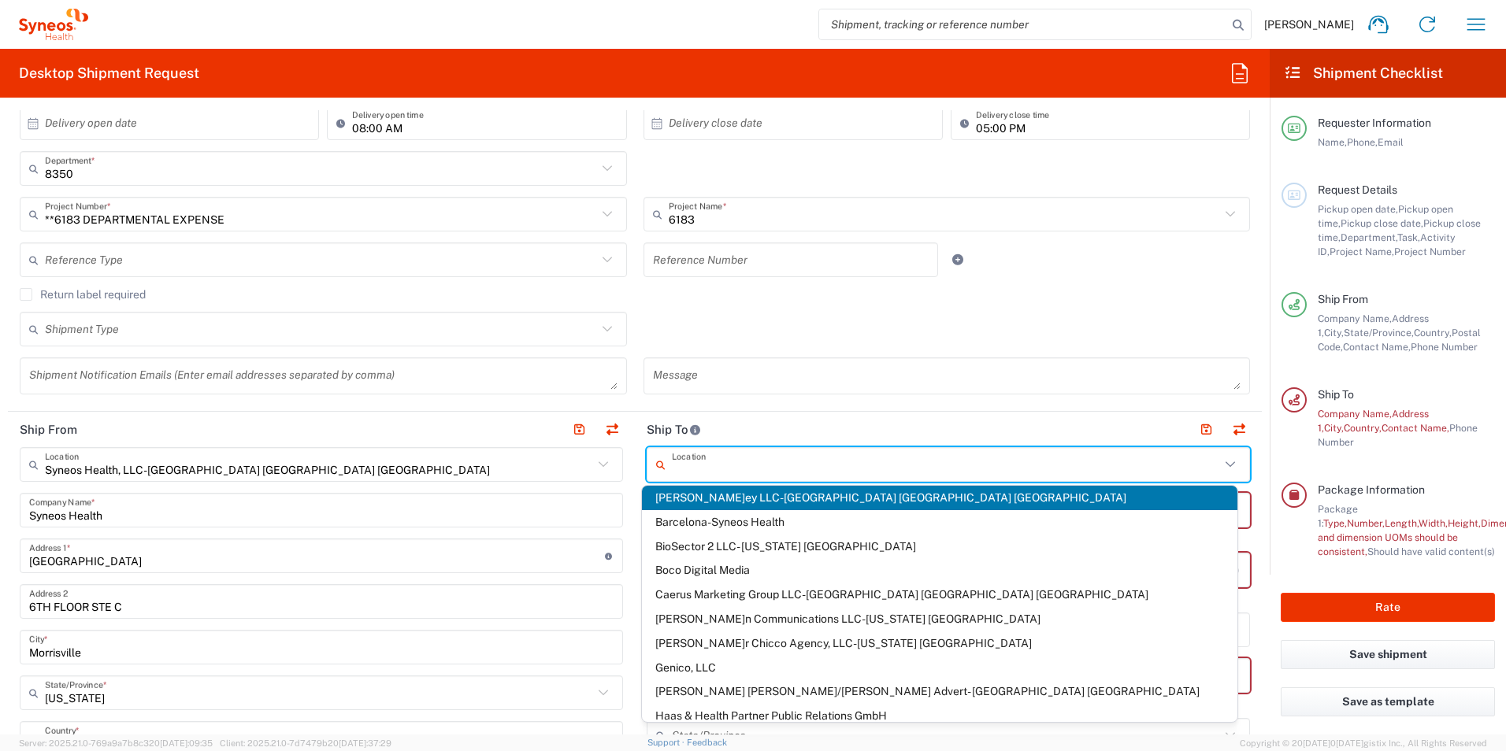
click at [989, 463] on input "text" at bounding box center [946, 465] width 548 height 28
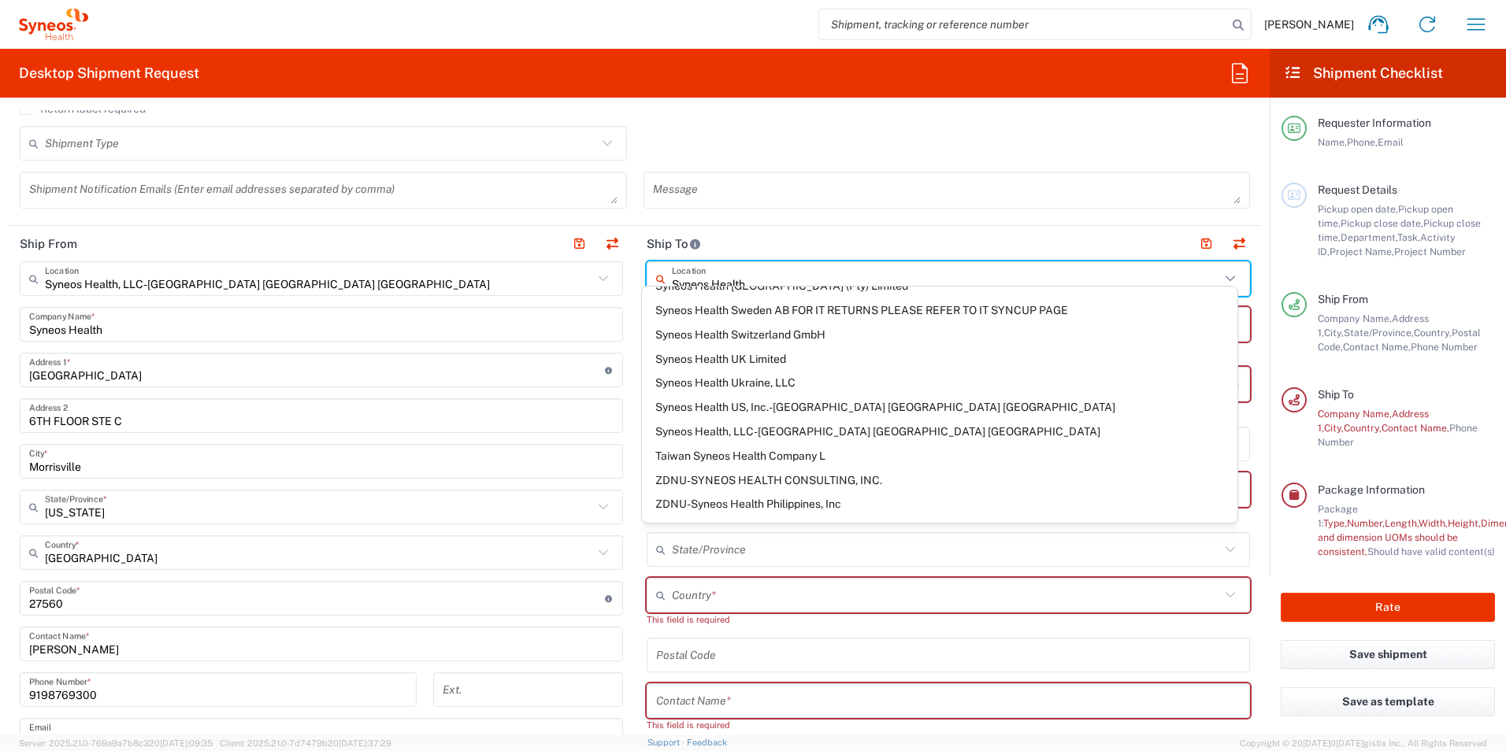
scroll to position [467, 0]
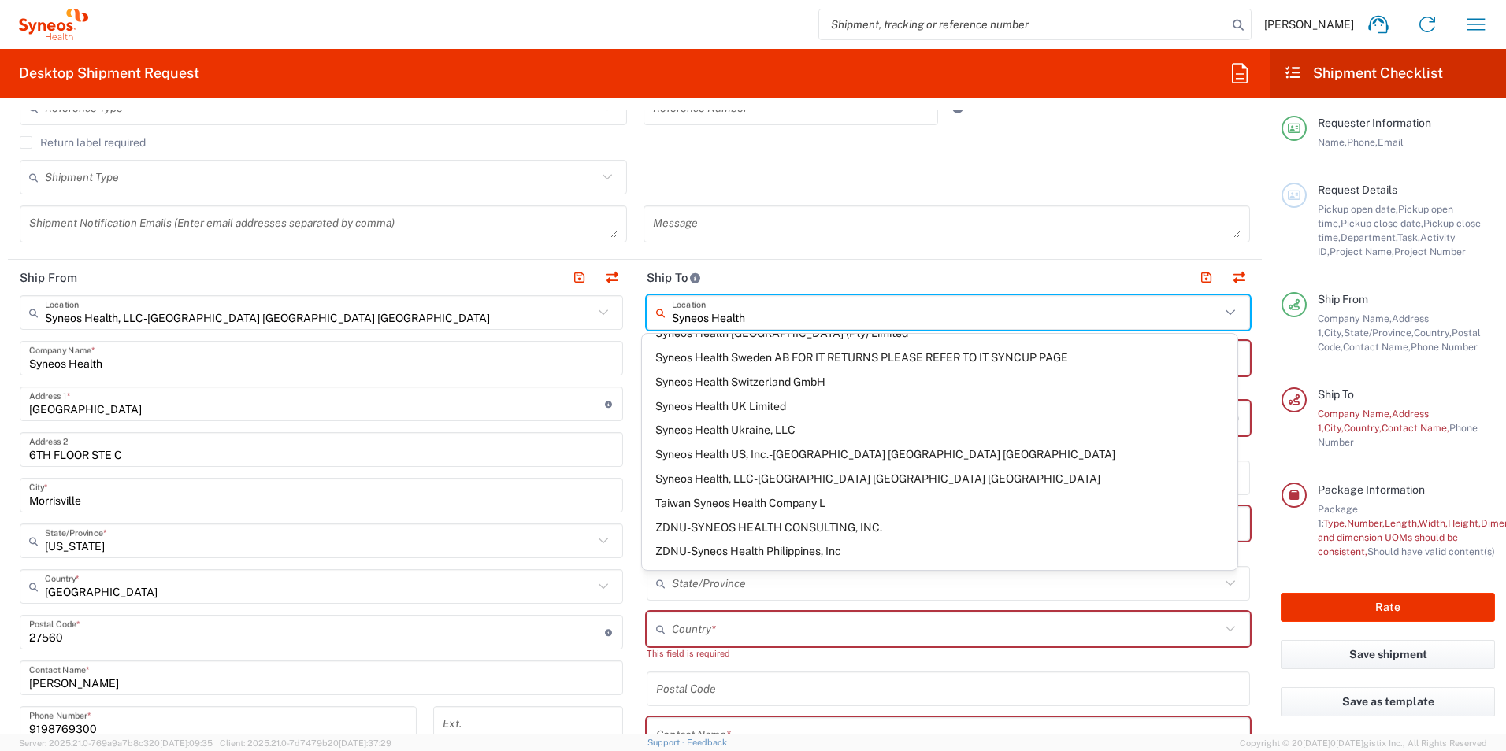
type input "Syneos Health"
click at [792, 269] on header "Ship To" at bounding box center [948, 277] width 627 height 35
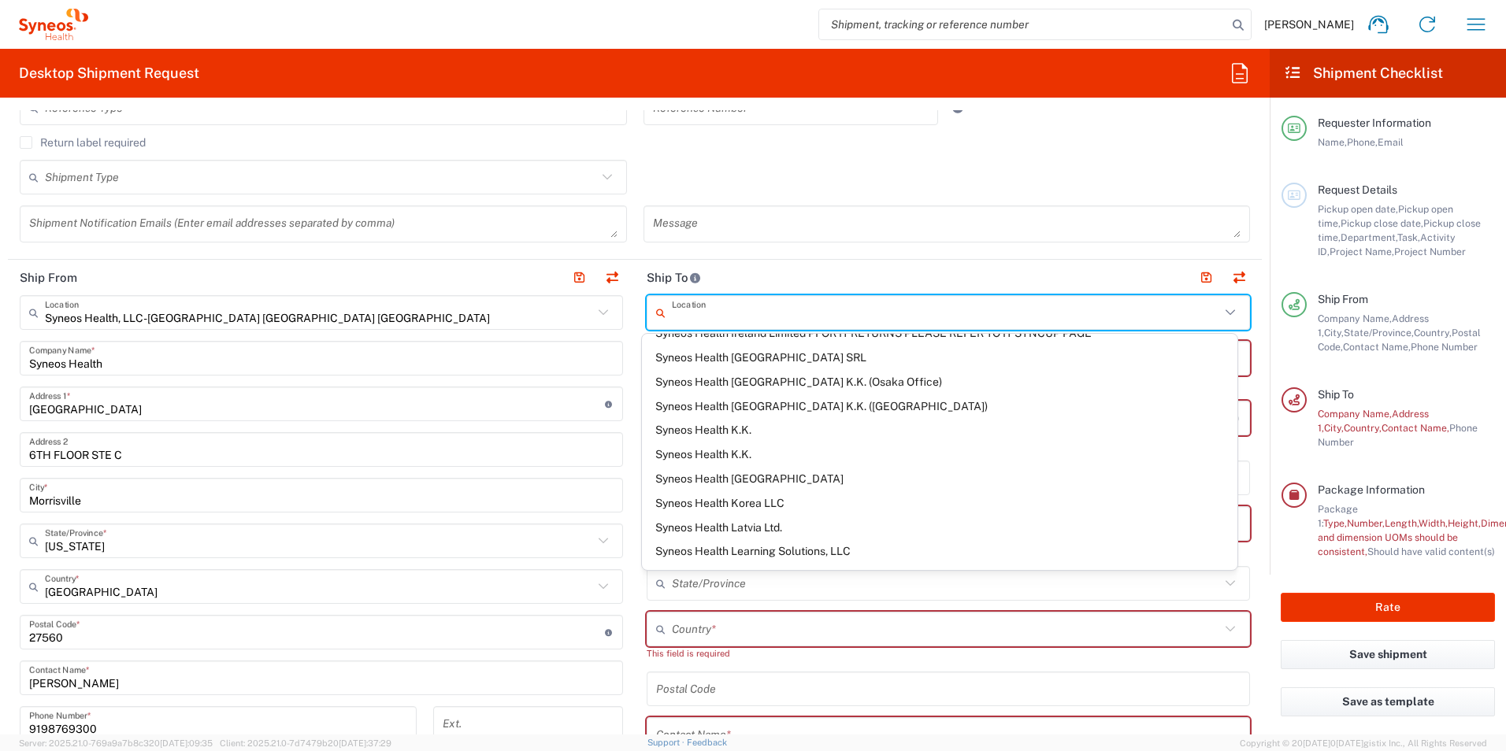
click at [769, 310] on input "text" at bounding box center [946, 313] width 548 height 28
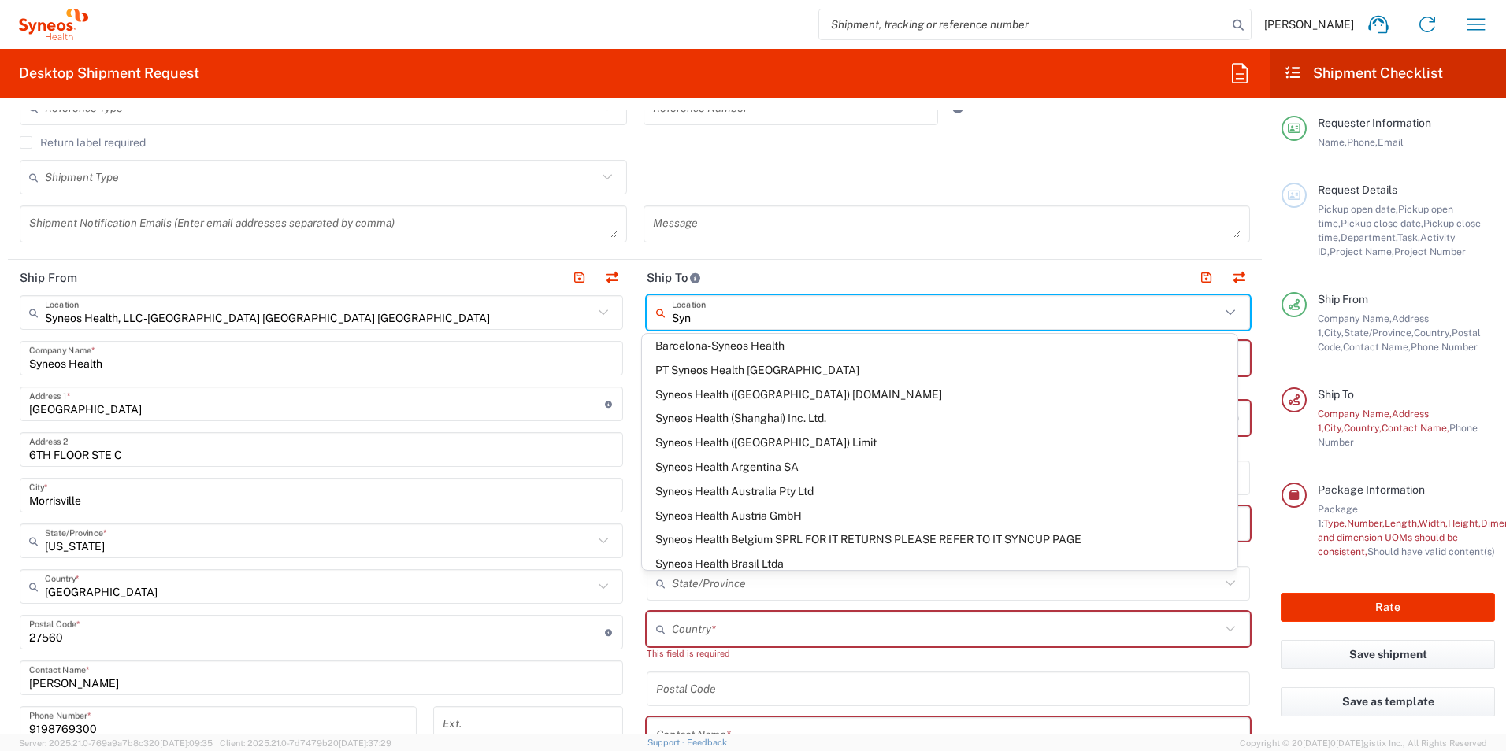
scroll to position [0, 0]
type input "Syneos Health"
click at [739, 272] on header "Ship To" at bounding box center [948, 277] width 627 height 35
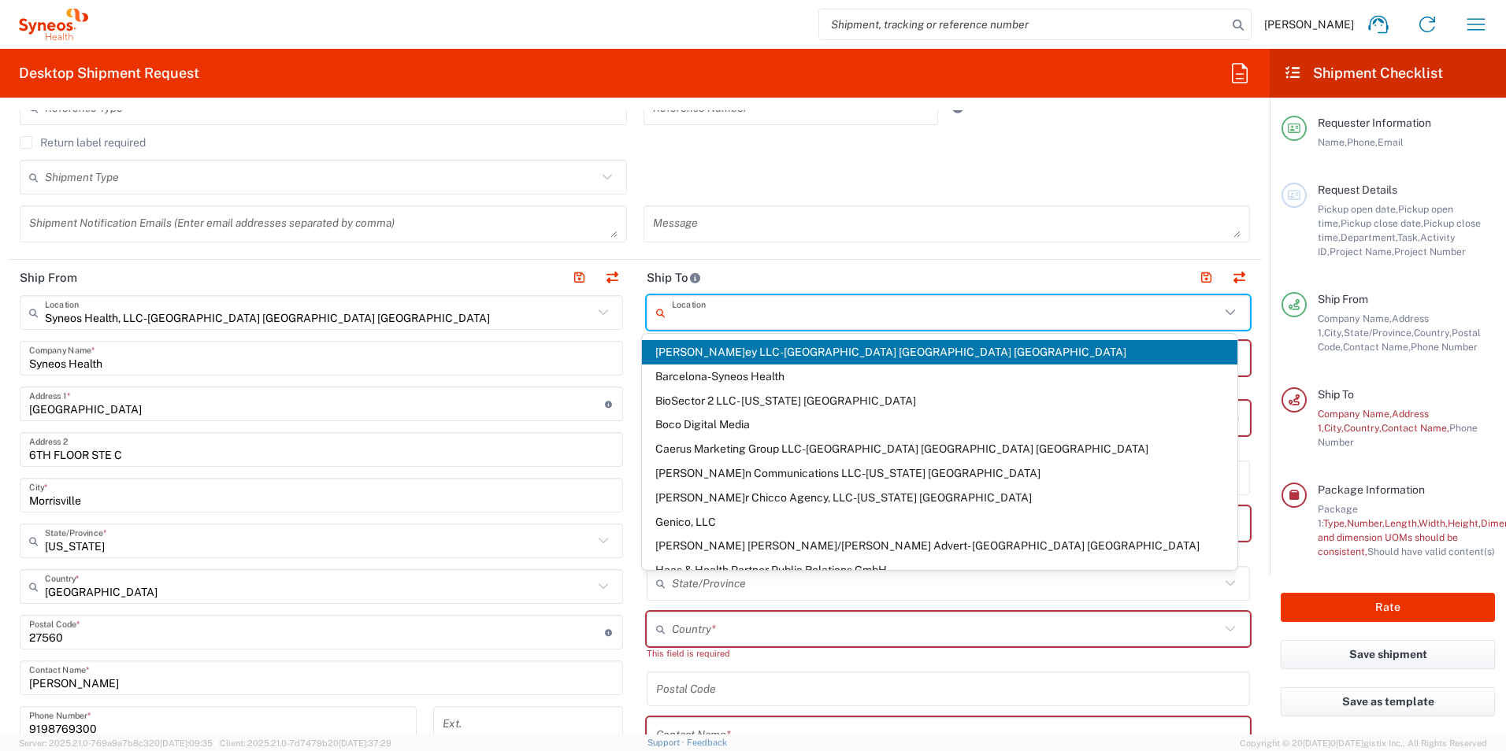
click at [735, 313] on input "text" at bounding box center [946, 313] width 548 height 28
click at [635, 325] on main "Location [PERSON_NAME]y LLC-[GEOGRAPHIC_DATA] [GEOGRAPHIC_DATA] [GEOGRAPHIC_DAT…" at bounding box center [948, 661] width 627 height 732
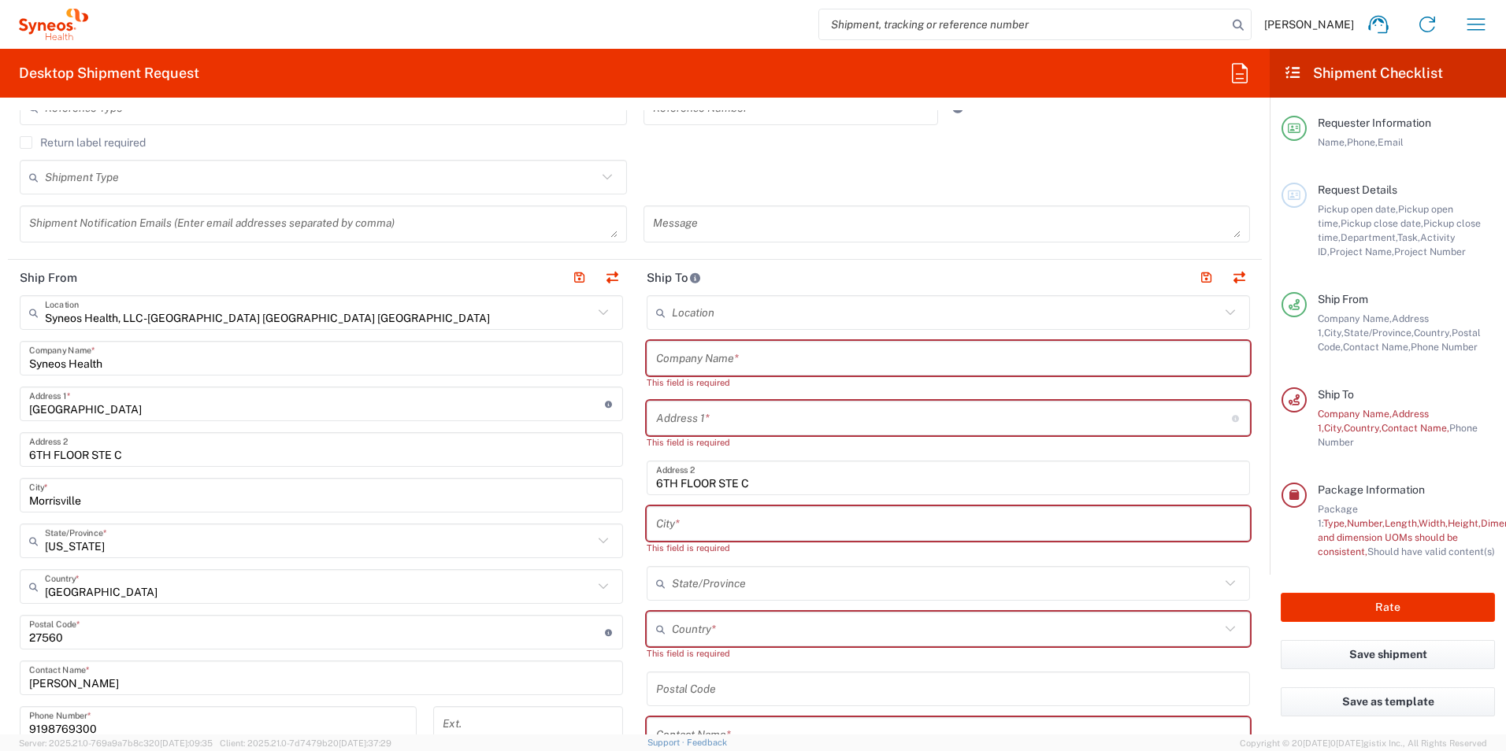
click at [698, 354] on input "text" at bounding box center [948, 359] width 584 height 28
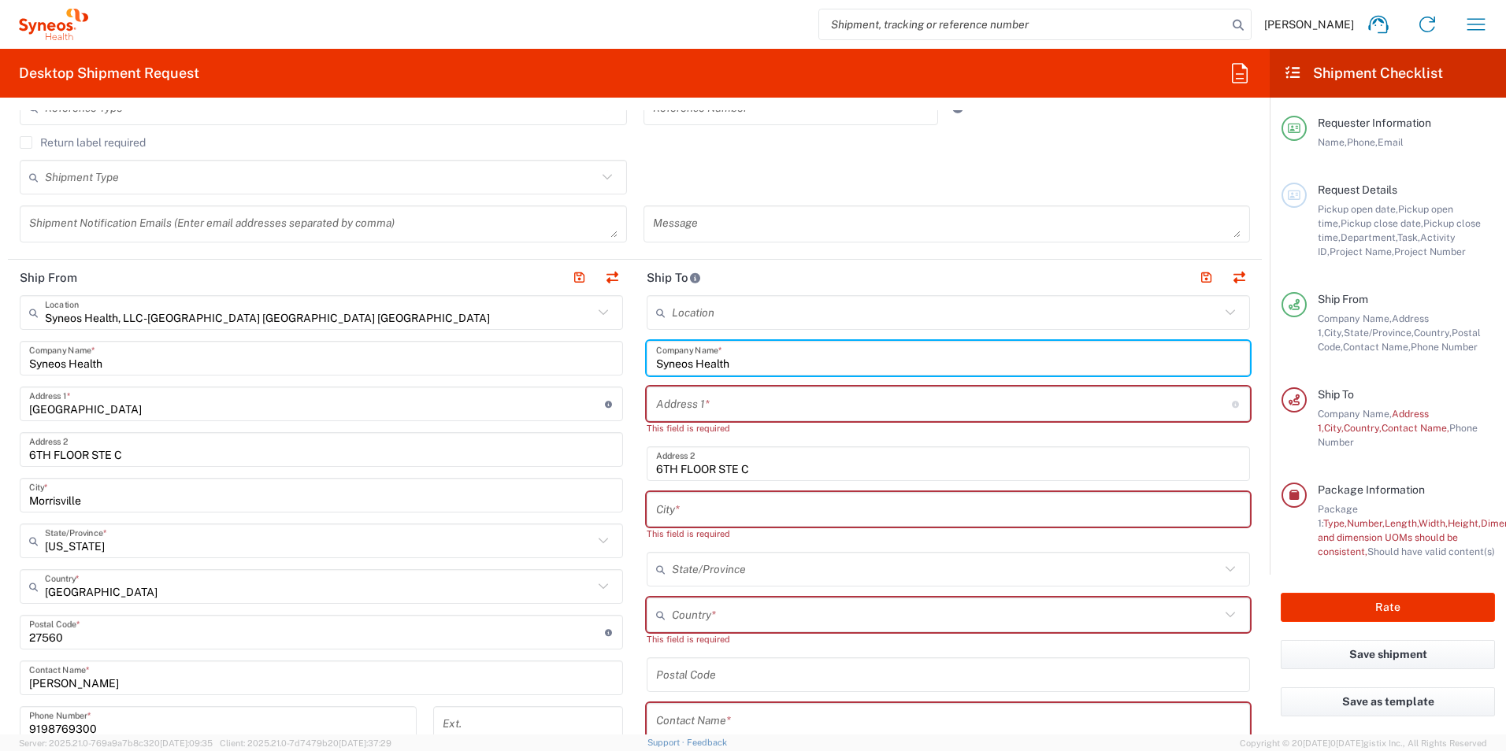
type input "Syneos Health"
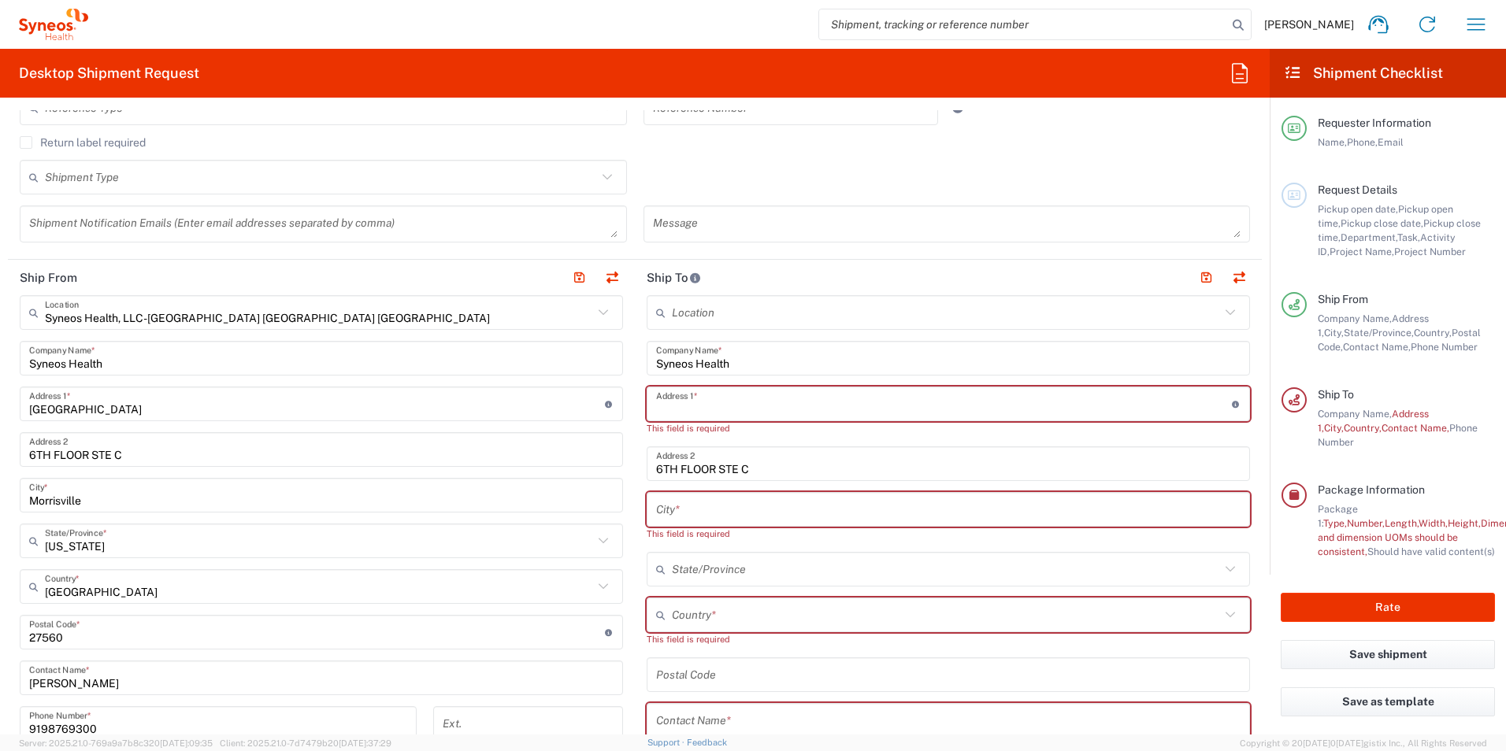
click at [721, 400] on input "text" at bounding box center [944, 405] width 576 height 28
click at [607, 391] on div "1030 Sync Street Address 1 * For cross streets use street names with '&' or 'an…" at bounding box center [321, 404] width 603 height 35
paste input "[STREET_ADDRESS][PERSON_NAME]"
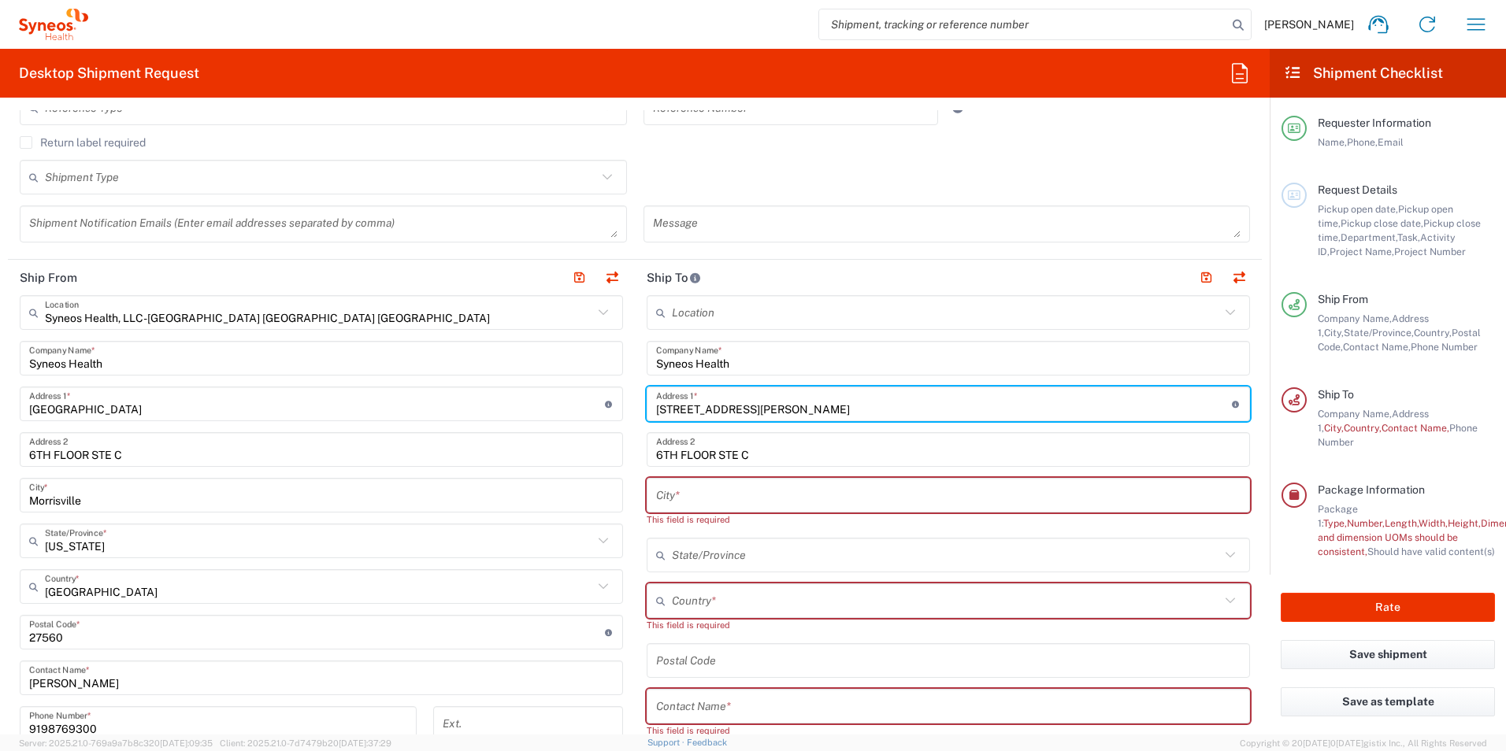
type input "[STREET_ADDRESS][PERSON_NAME]"
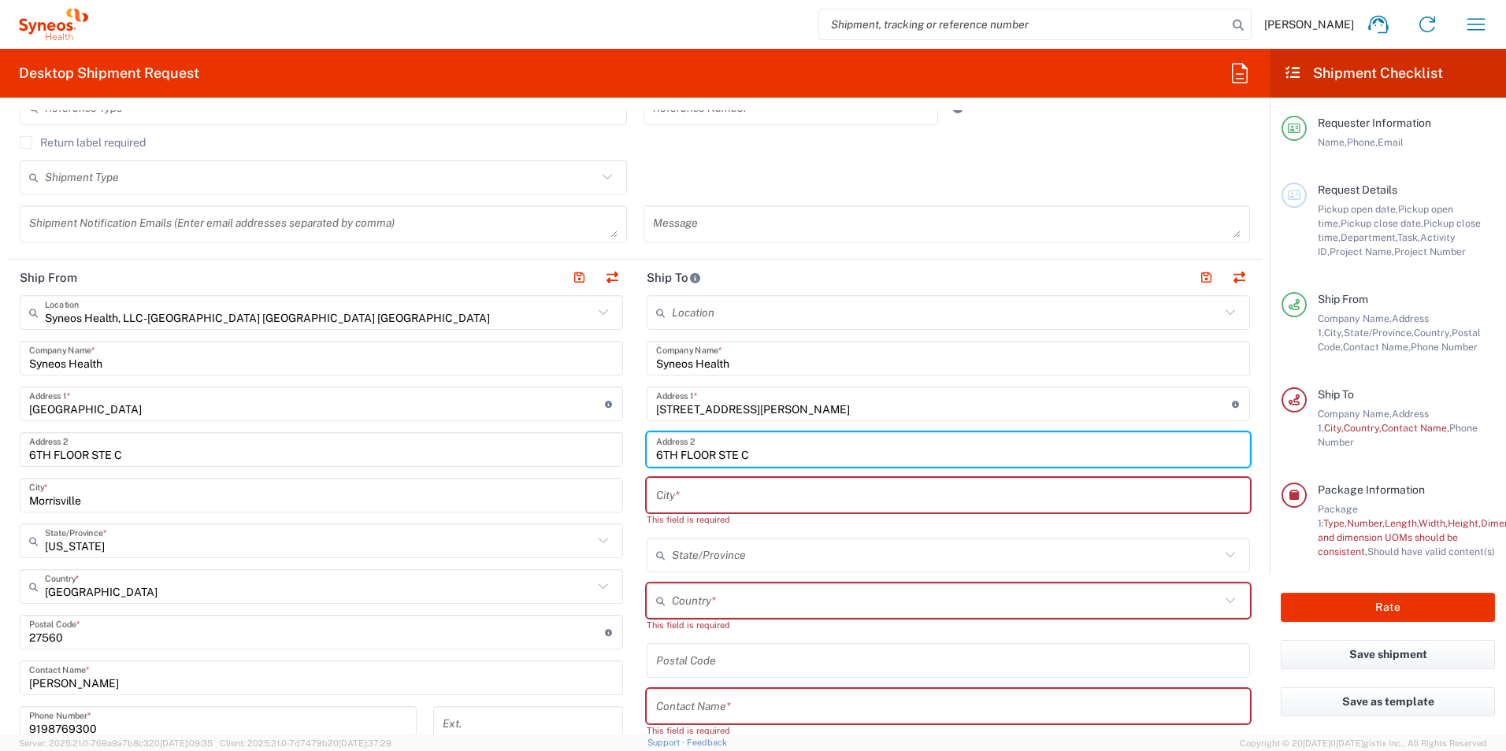
drag, startPoint x: 776, startPoint y: 451, endPoint x: 797, endPoint y: 456, distance: 21.0
click at [777, 452] on input "6TH FLOOR STE C" at bounding box center [948, 450] width 584 height 28
type input "6"
click at [746, 450] on input "text" at bounding box center [948, 450] width 584 height 28
click at [752, 455] on input "text" at bounding box center [948, 450] width 584 height 28
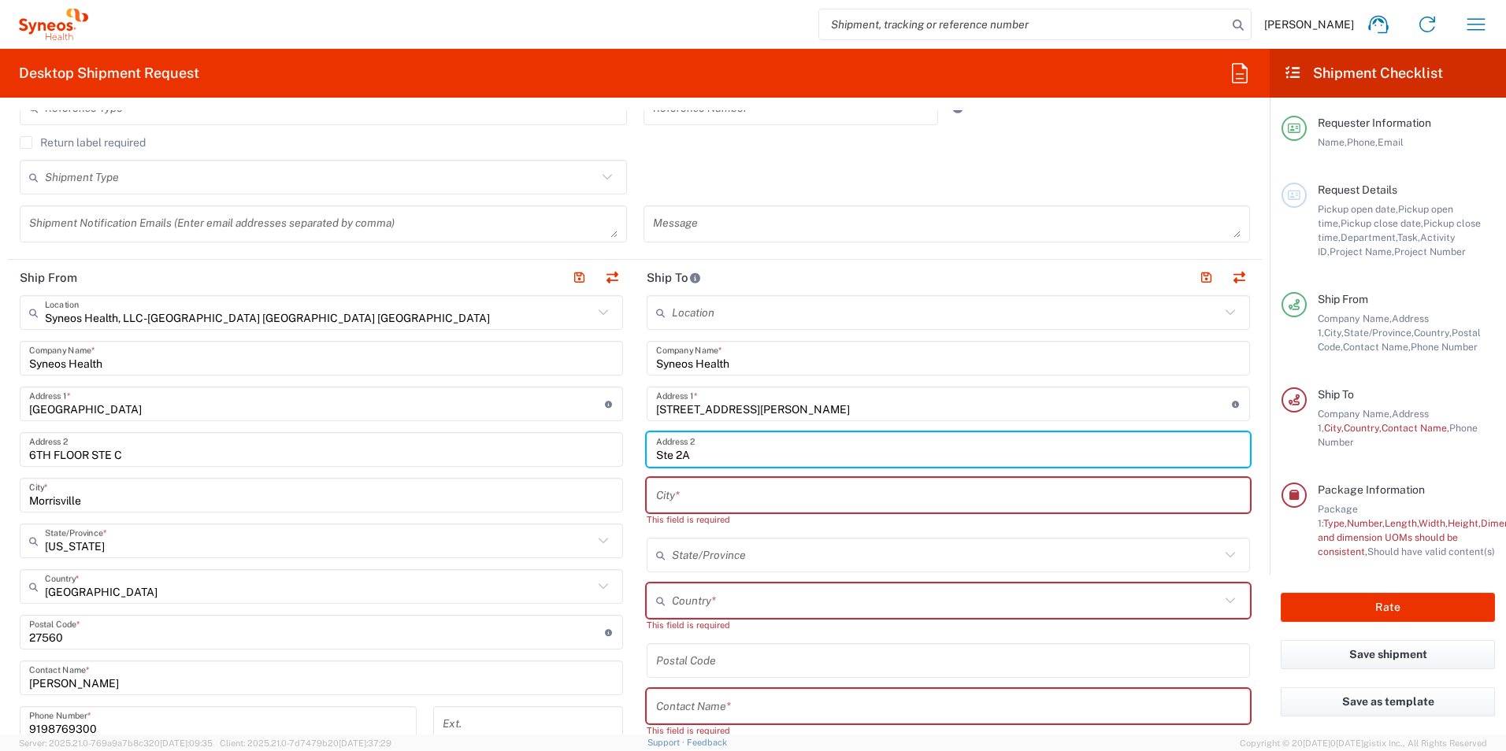
type input "Ste 2A"
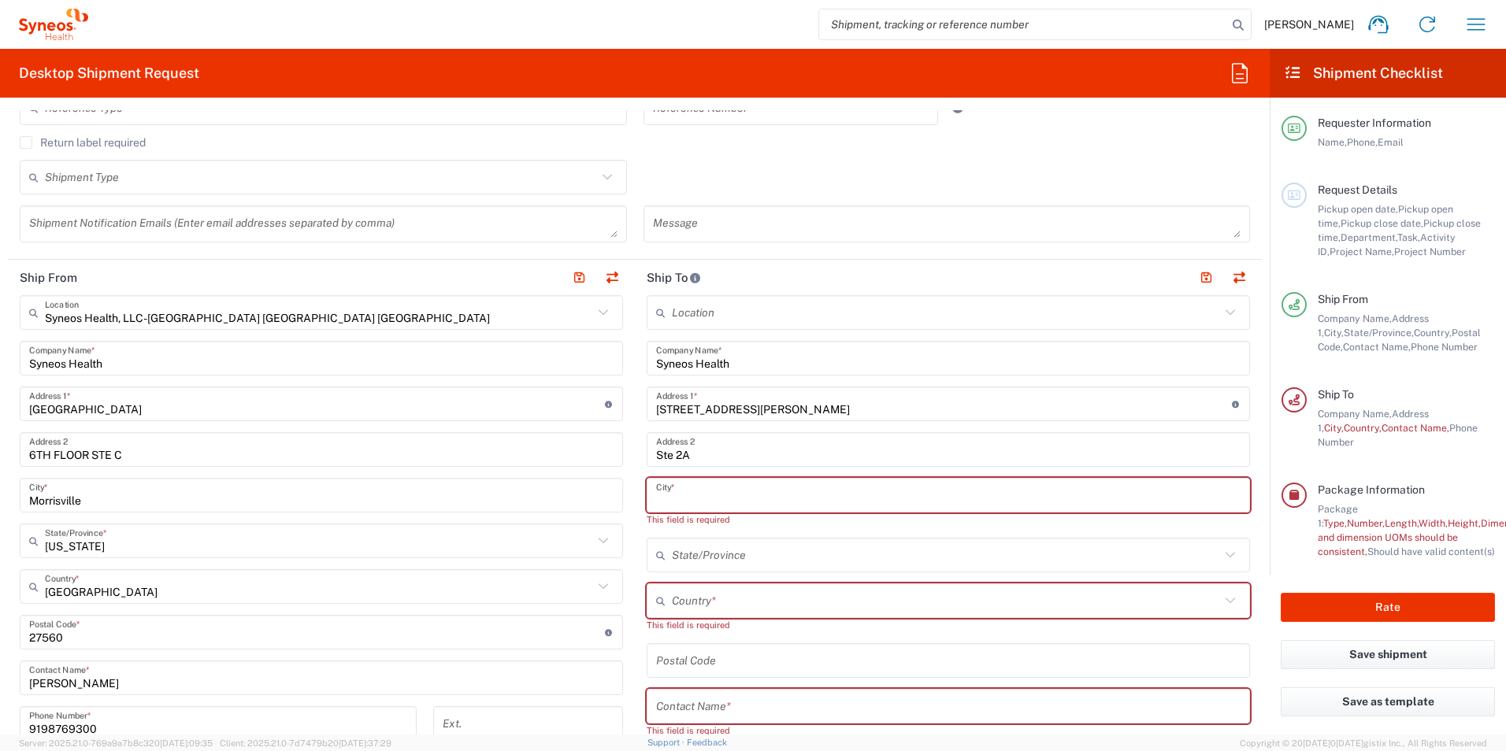
click at [697, 488] on input "text" at bounding box center [948, 496] width 584 height 28
paste input "[GEOGRAPHIC_DATA][PERSON_NAME]"
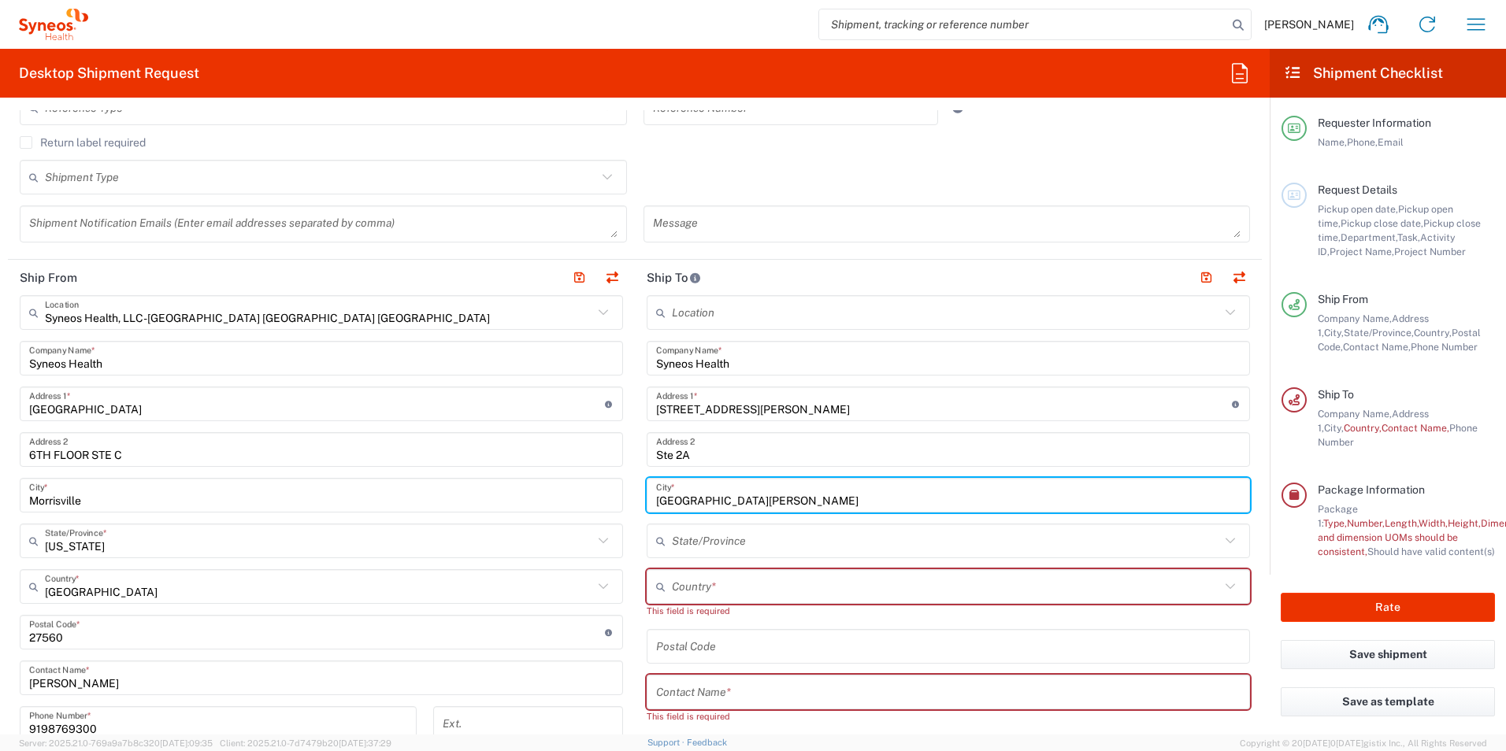
type input "[GEOGRAPHIC_DATA][PERSON_NAME]"
click at [707, 538] on input "text" at bounding box center [946, 542] width 548 height 28
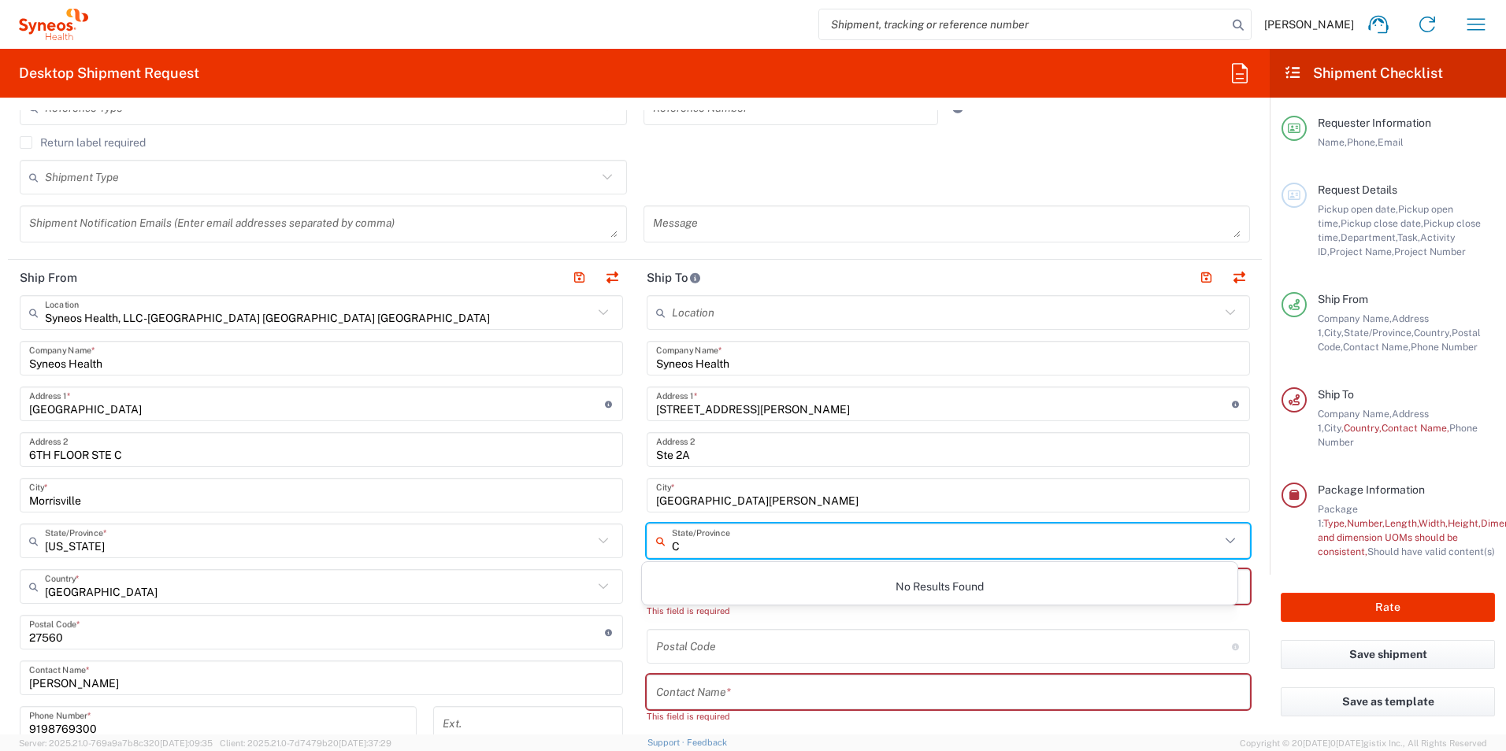
type input "Ca"
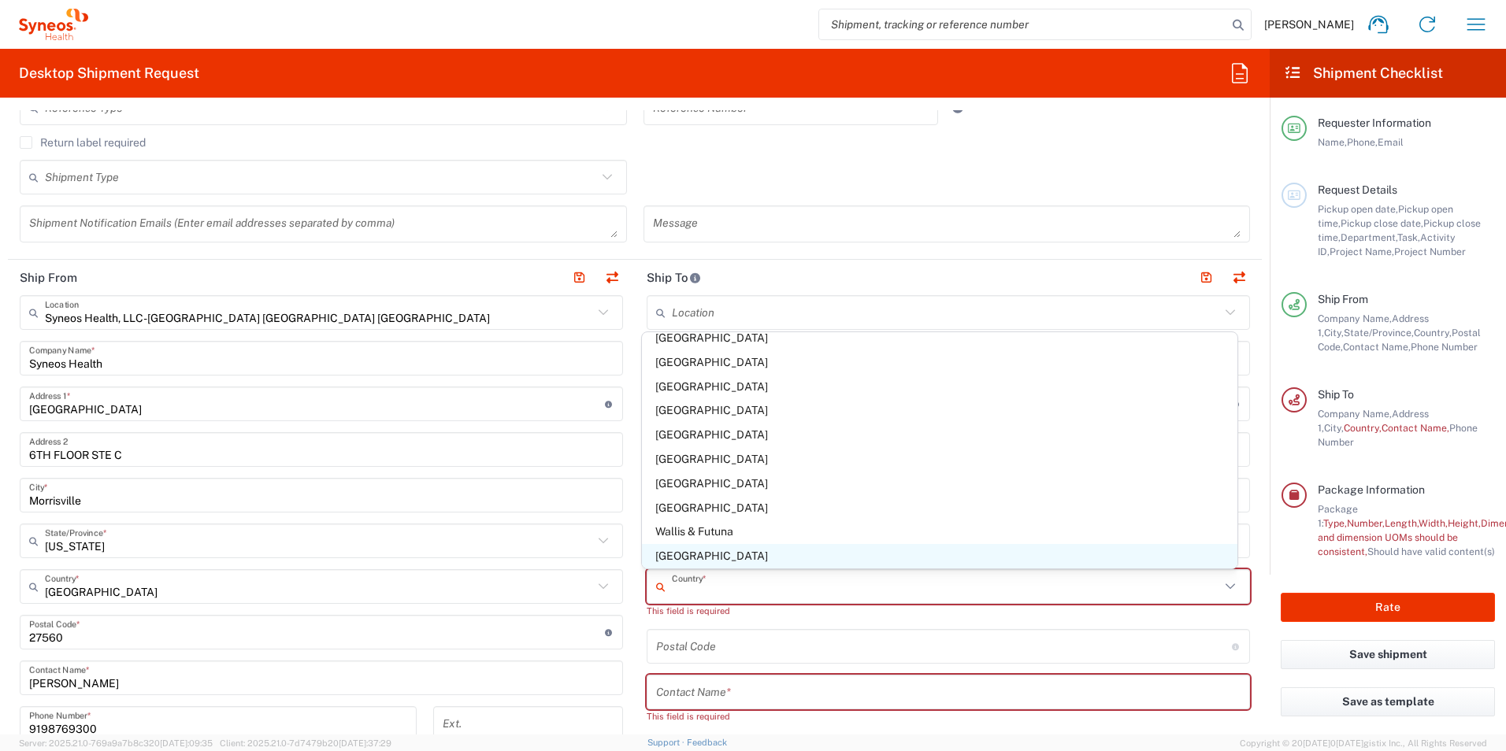
scroll to position [5657, 0]
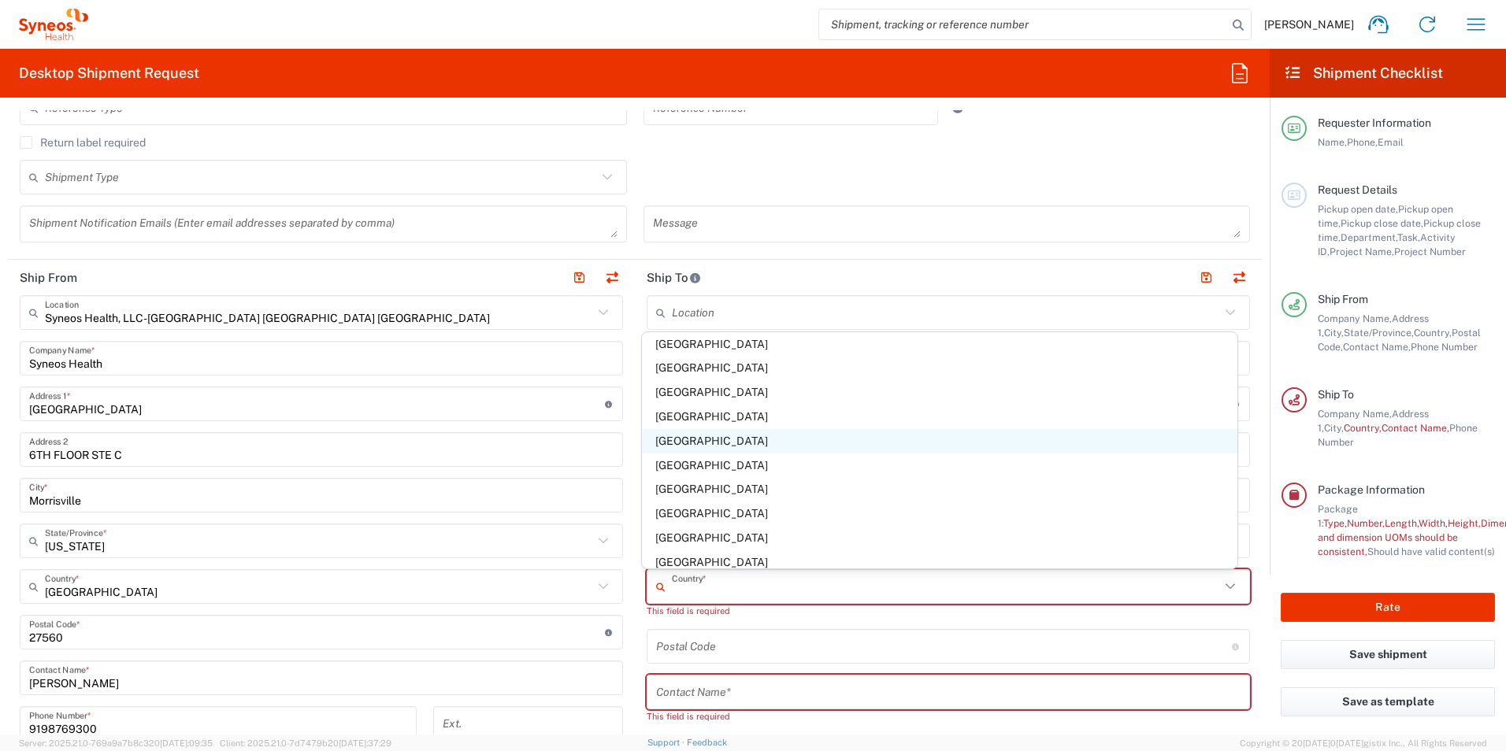
click at [704, 442] on span "[GEOGRAPHIC_DATA]" at bounding box center [940, 441] width 596 height 24
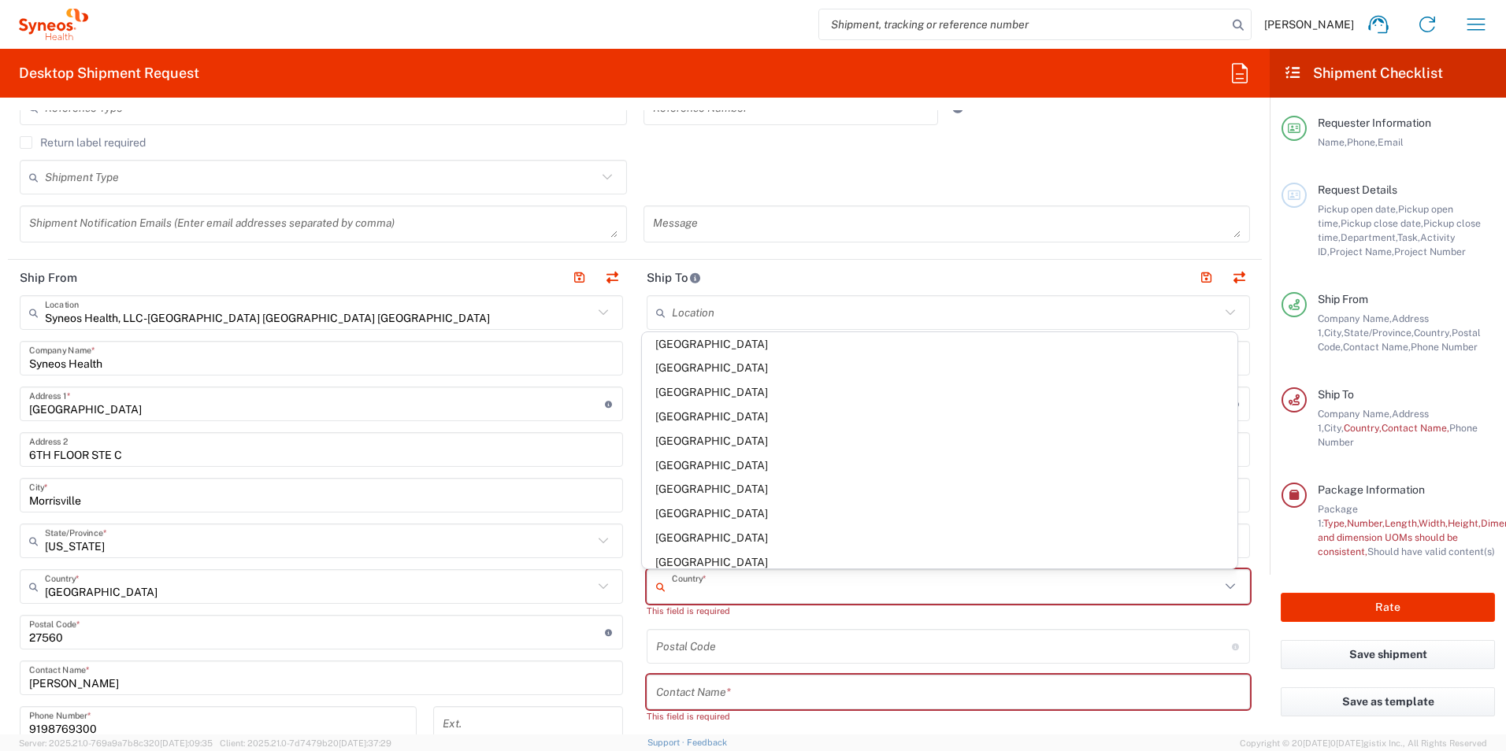
type input "[GEOGRAPHIC_DATA]"
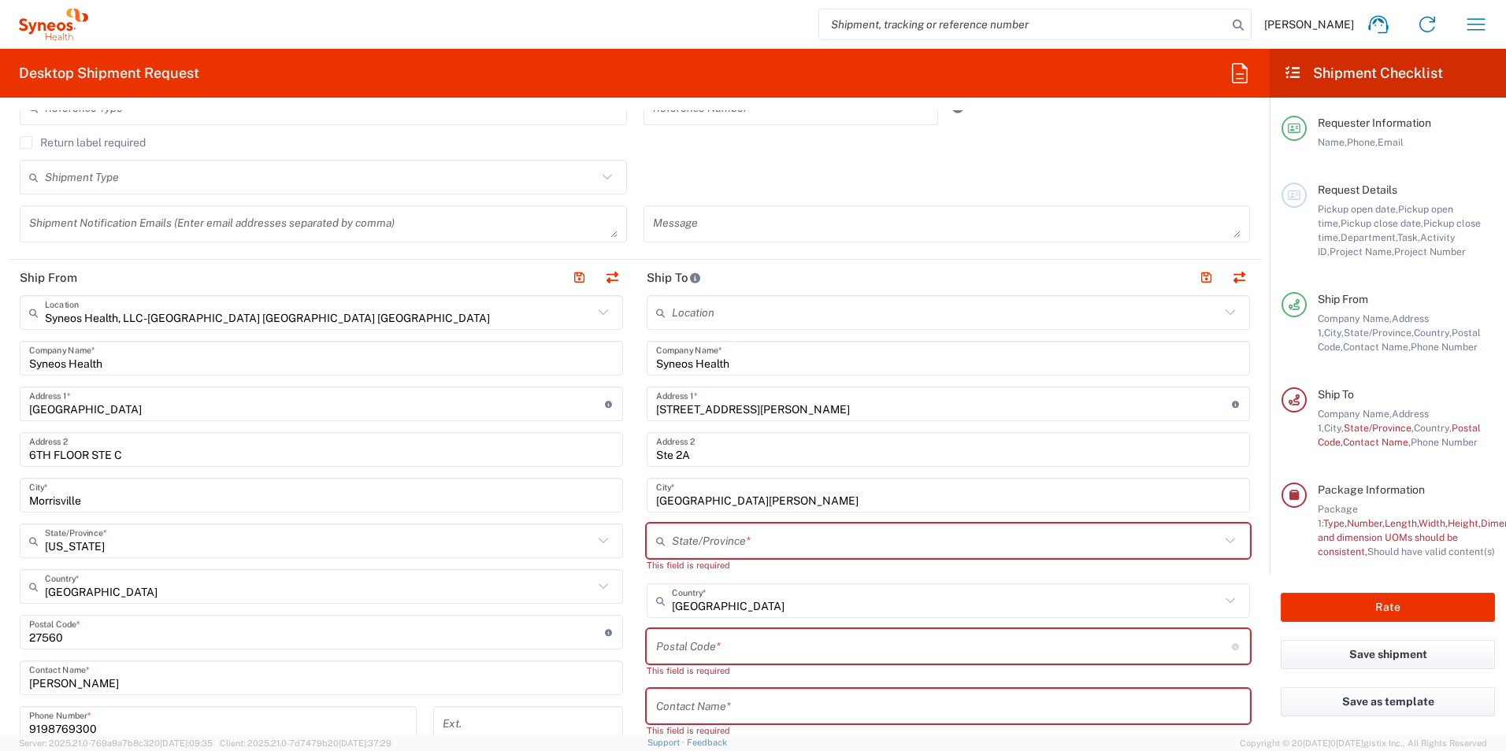
click at [626, 516] on main "Syneos Health, LLC-[GEOGRAPHIC_DATA] [GEOGRAPHIC_DATA] [GEOGRAPHIC_DATA] Locati…" at bounding box center [321, 626] width 627 height 662
click at [677, 541] on input "text" at bounding box center [946, 542] width 548 height 28
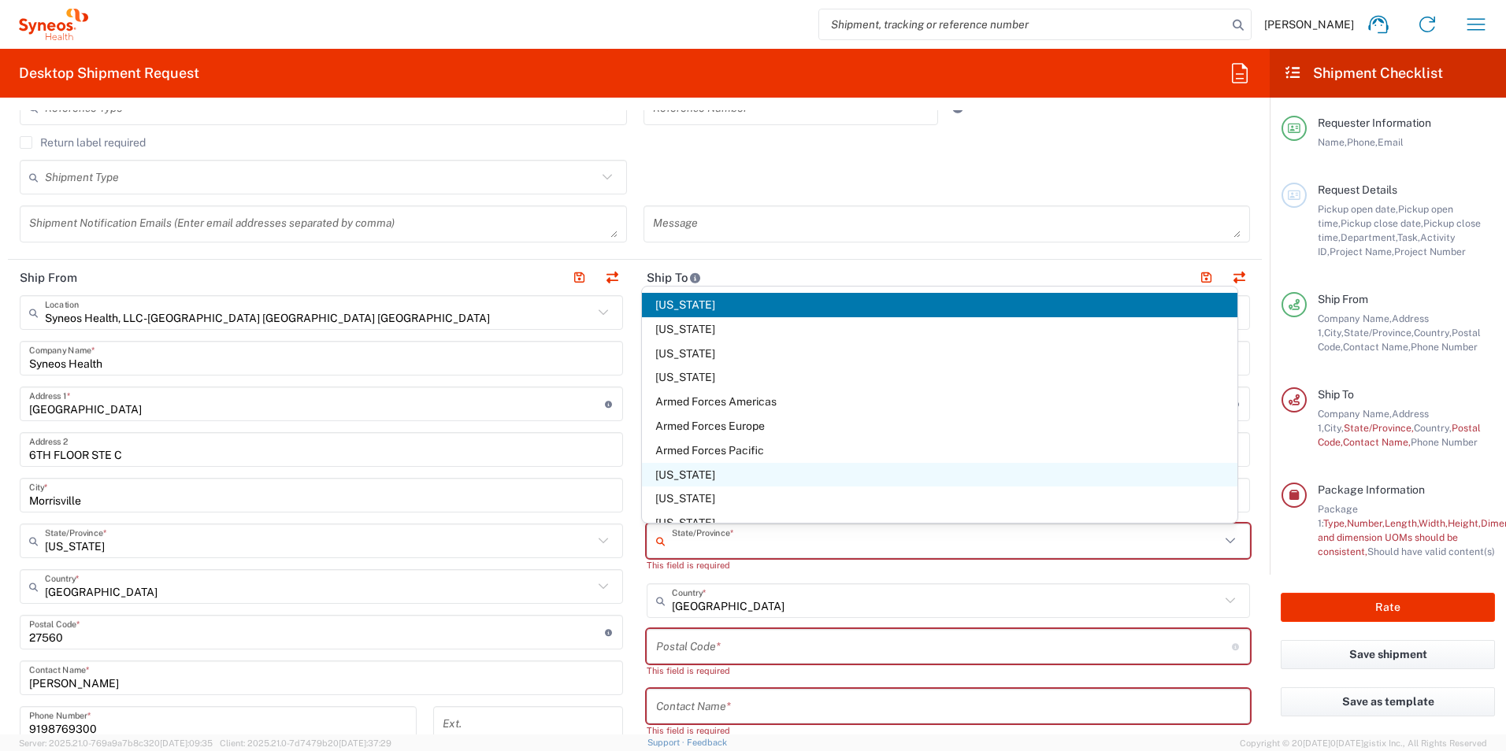
click at [674, 471] on span "[US_STATE]" at bounding box center [940, 475] width 596 height 24
type input "[US_STATE]"
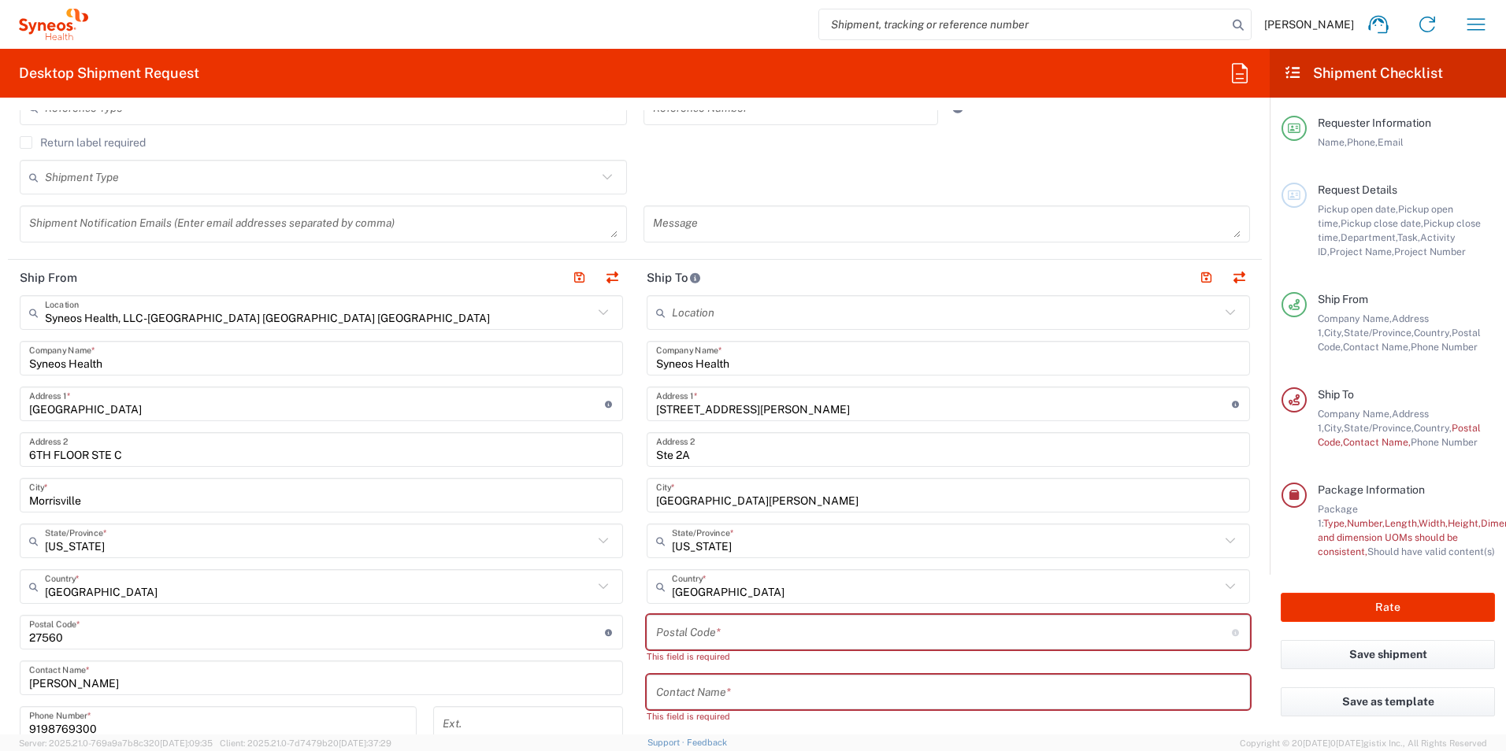
click at [678, 632] on input "undefined" at bounding box center [944, 633] width 576 height 28
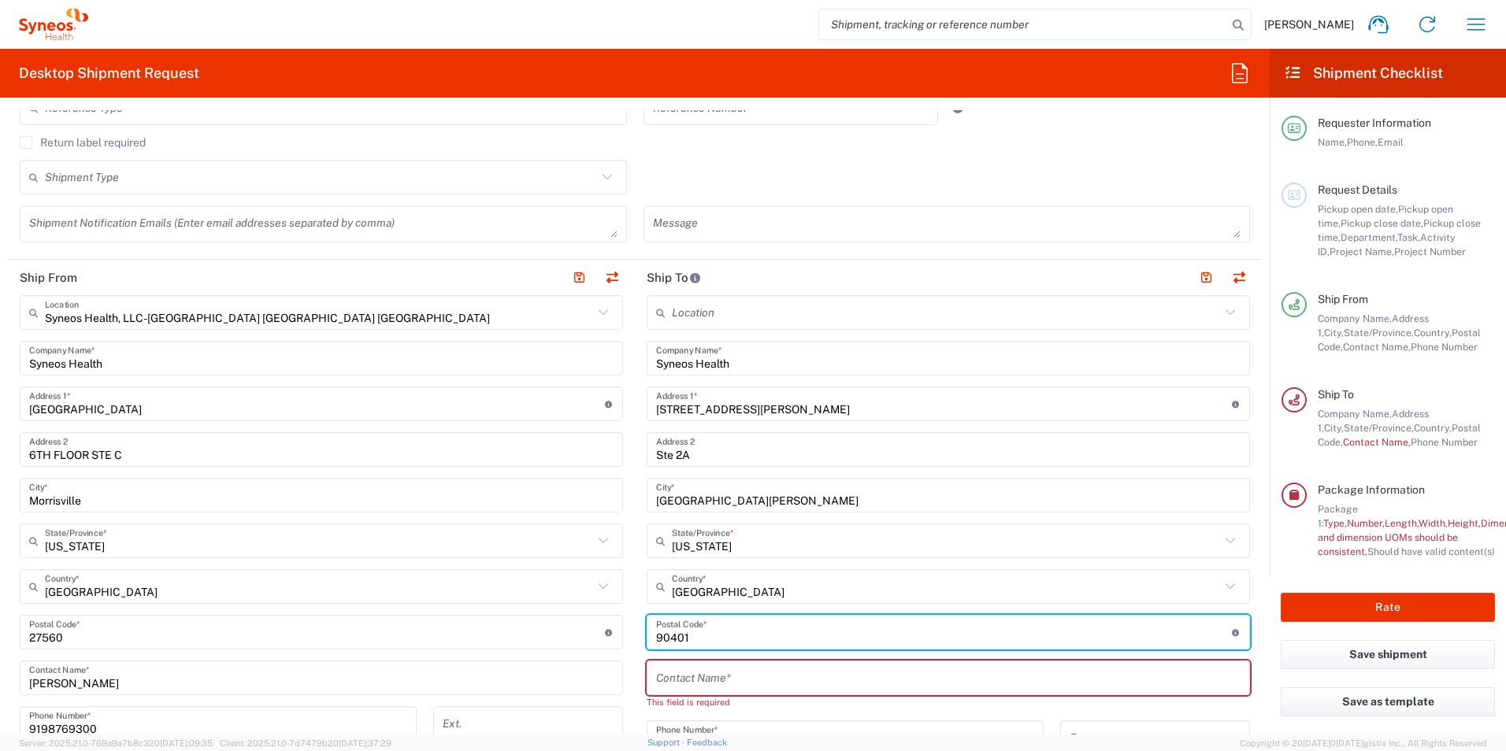
type input "90401"
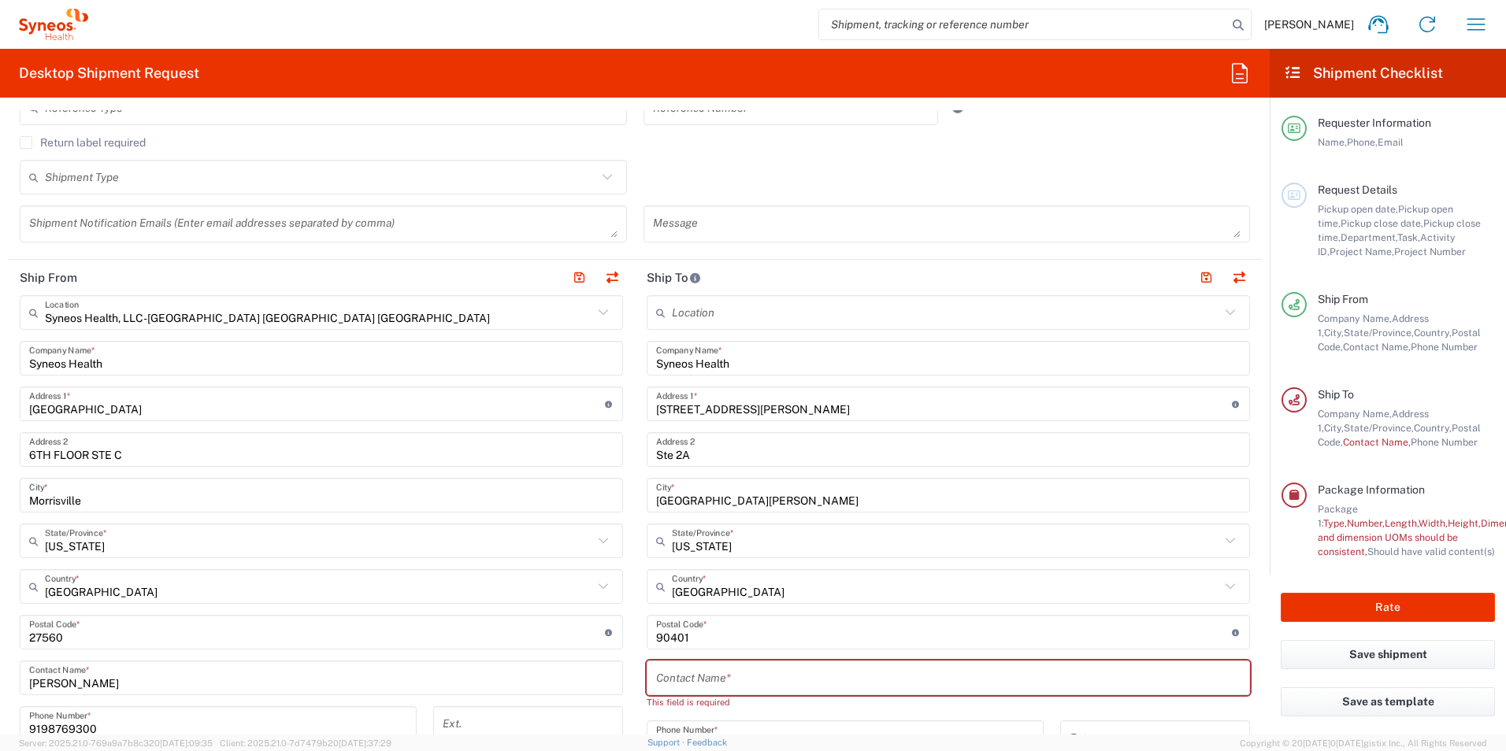
click at [628, 593] on main "Syneos Health, LLC-[GEOGRAPHIC_DATA] [GEOGRAPHIC_DATA] [GEOGRAPHIC_DATA] Locati…" at bounding box center [321, 626] width 627 height 662
click at [684, 675] on input "text" at bounding box center [948, 679] width 584 height 28
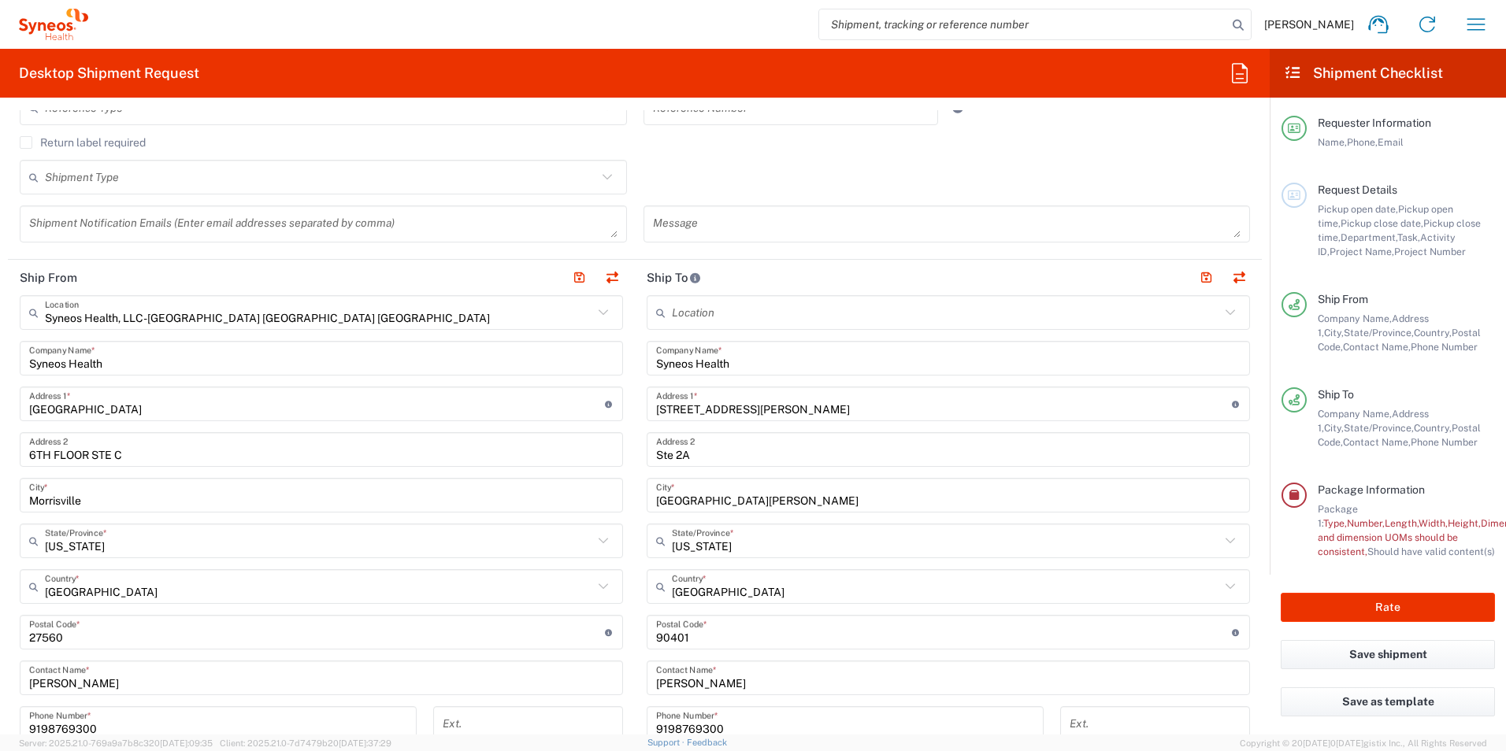
click at [635, 574] on main "Location [PERSON_NAME]y LLC-[GEOGRAPHIC_DATA] [GEOGRAPHIC_DATA] [GEOGRAPHIC_DAT…" at bounding box center [948, 626] width 627 height 662
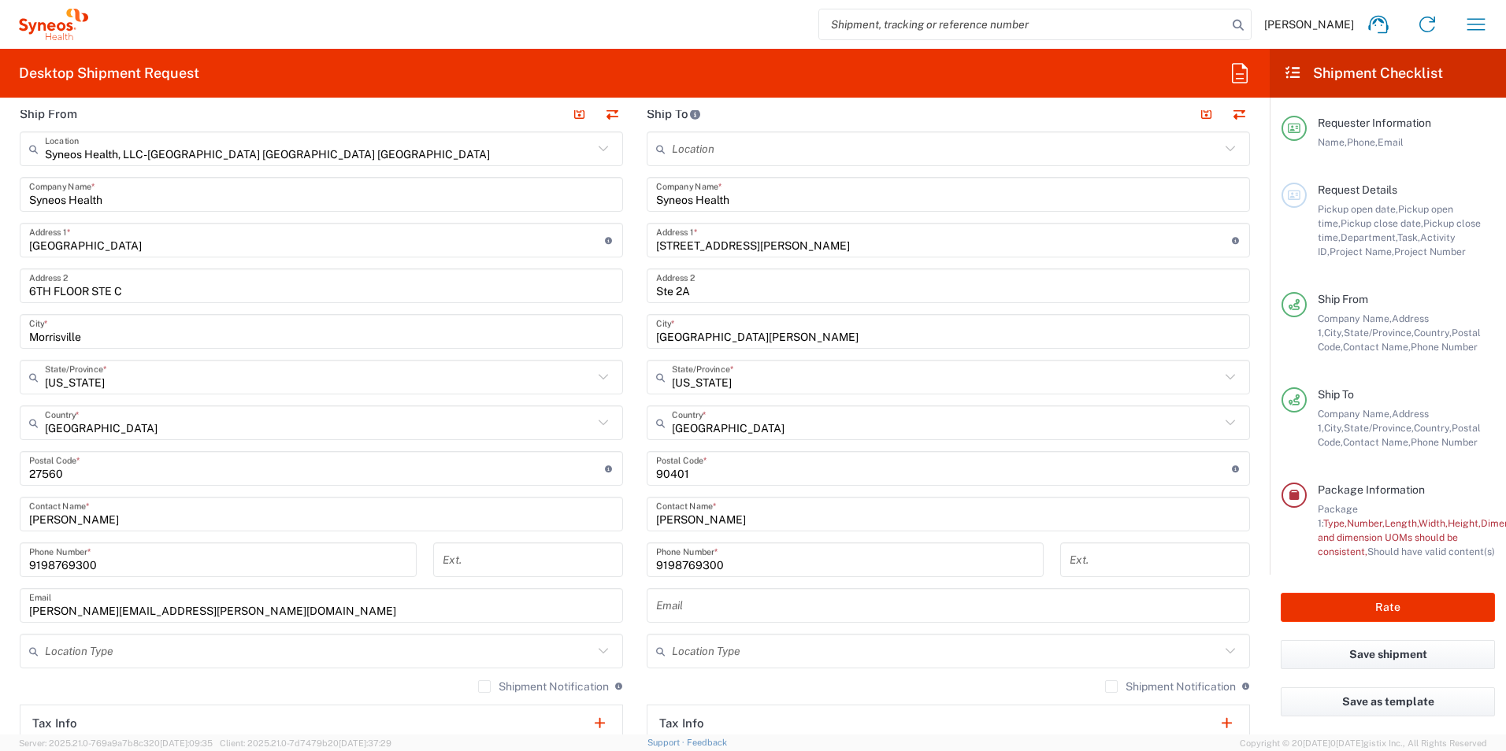
scroll to position [782, 0]
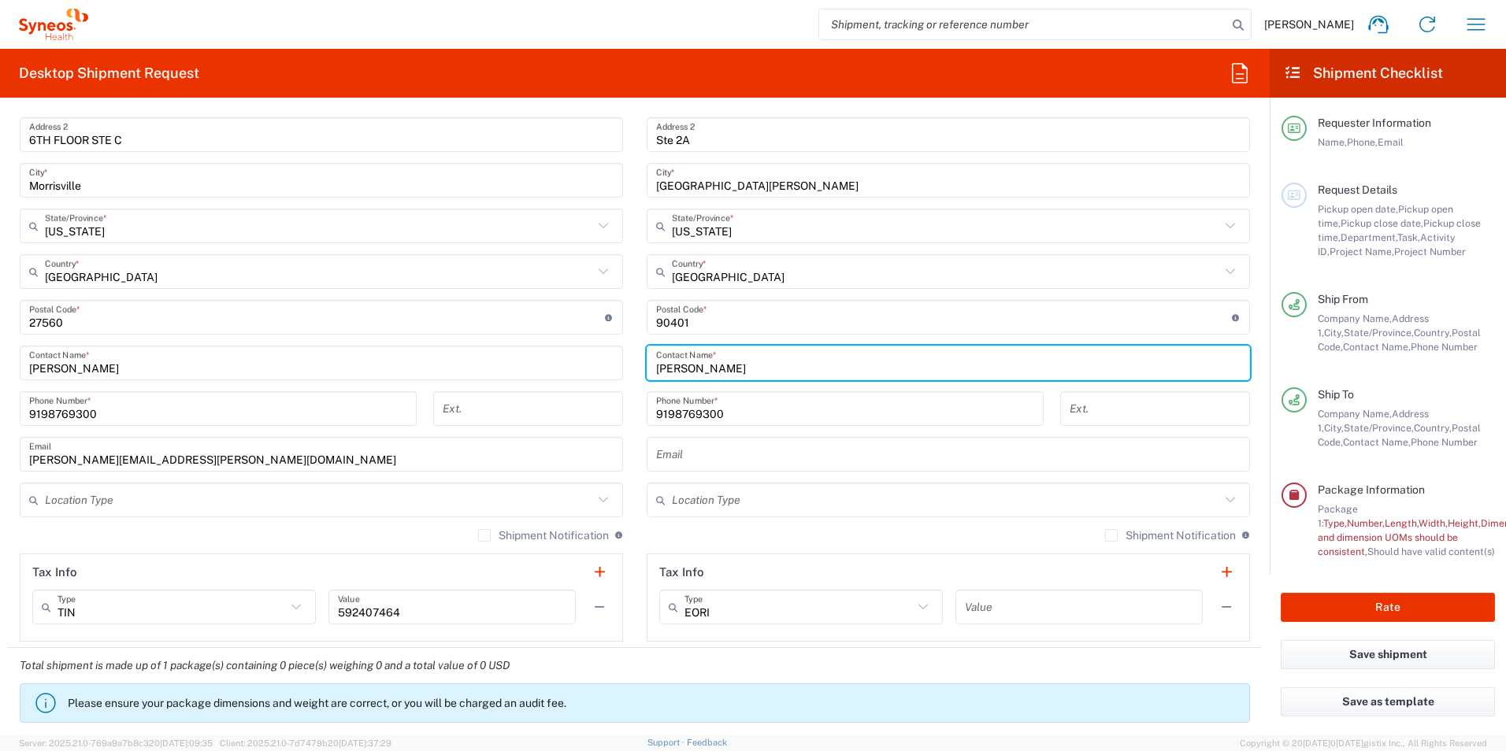
drag, startPoint x: 680, startPoint y: 369, endPoint x: 626, endPoint y: 372, distance: 53.6
click at [626, 372] on div "Ship From Syneos Health, LLC-[GEOGRAPHIC_DATA] [GEOGRAPHIC_DATA] [GEOGRAPHIC_DA…" at bounding box center [635, 296] width 1254 height 703
paste input "[PERSON_NAME]h"
type input "[PERSON_NAME]"
click at [635, 398] on main "Location [PERSON_NAME]y LLC-[GEOGRAPHIC_DATA] [GEOGRAPHIC_DATA] [GEOGRAPHIC_DAT…" at bounding box center [948, 311] width 627 height 662
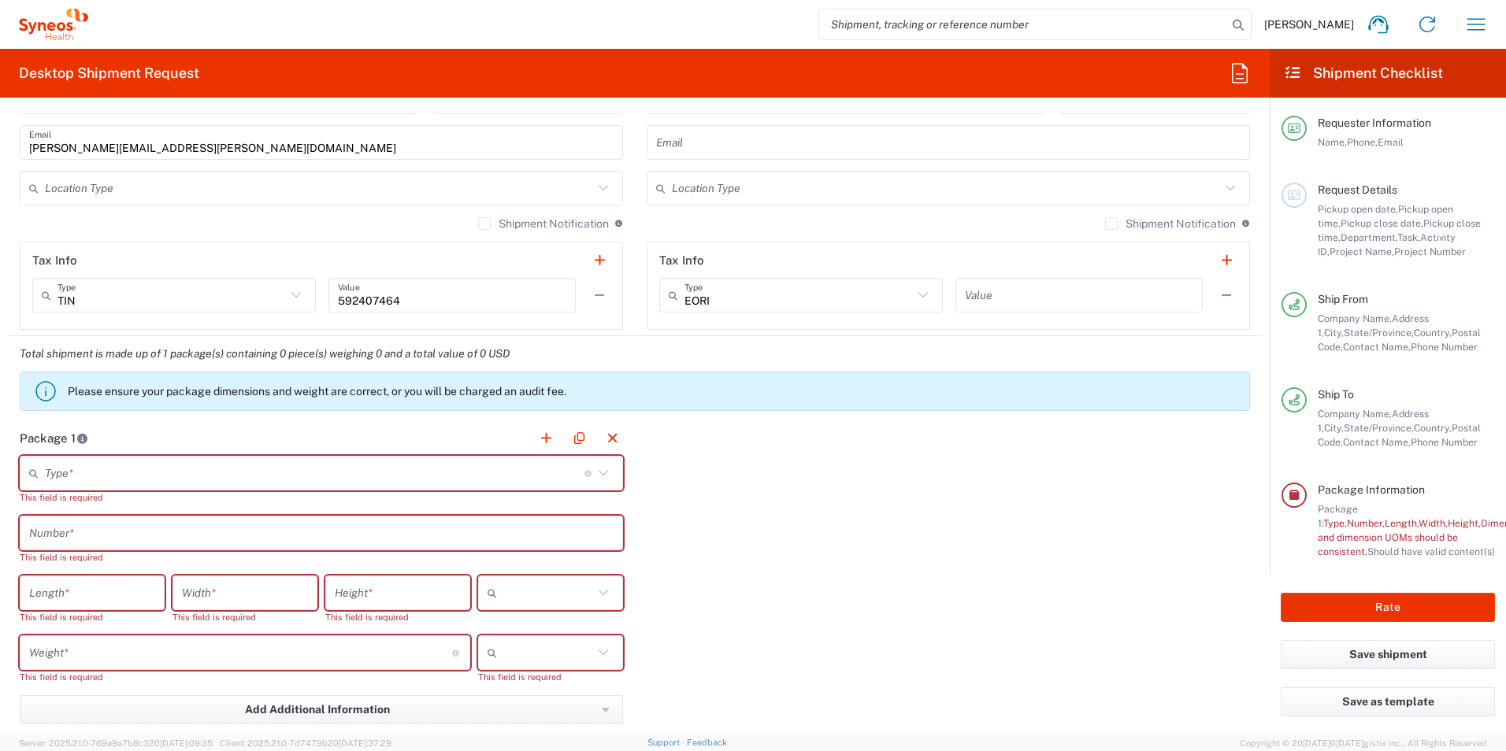
scroll to position [1097, 0]
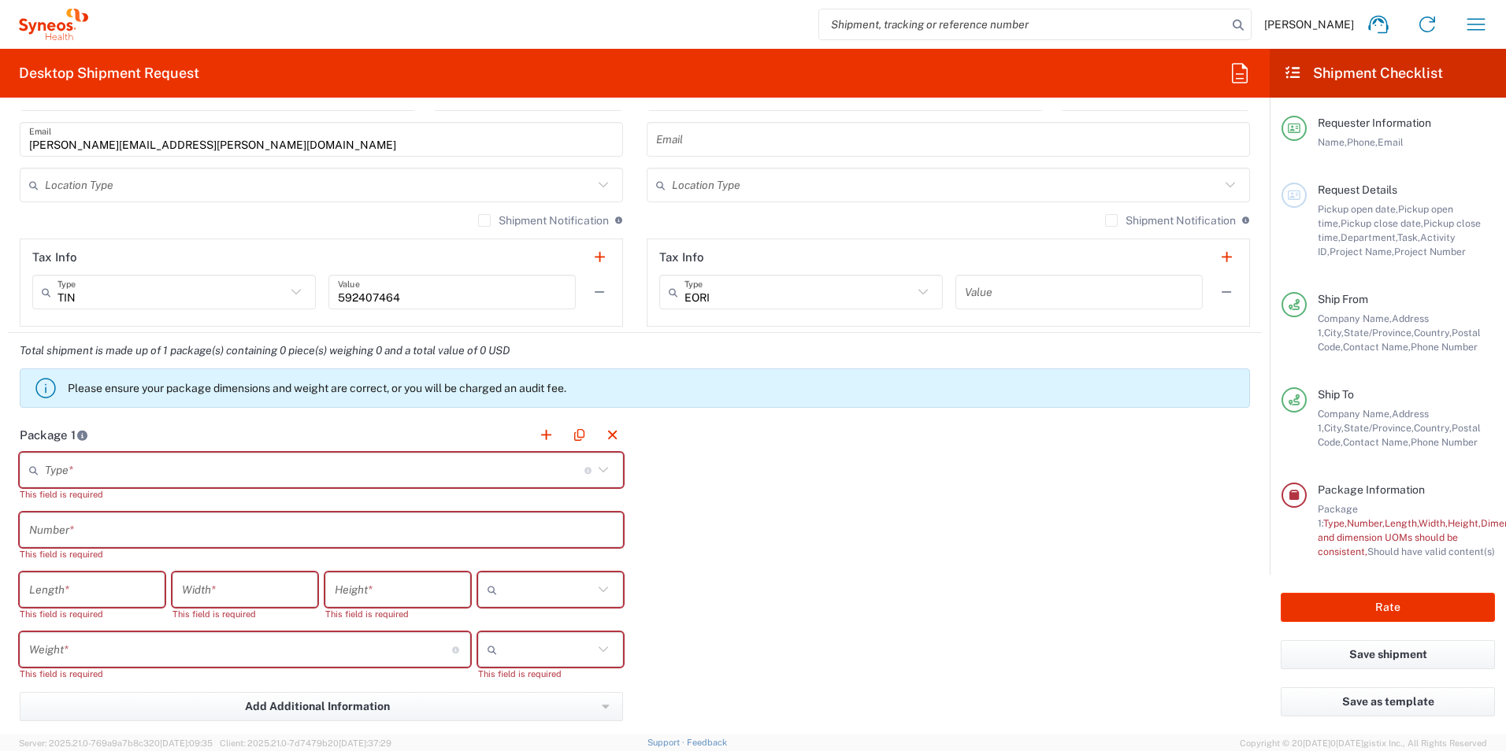
click at [742, 456] on div "Package 1 Type * Material used to package goods Envelope Large Box Medium Box P…" at bounding box center [635, 618] width 1254 height 402
click at [206, 471] on input "text" at bounding box center [314, 471] width 539 height 28
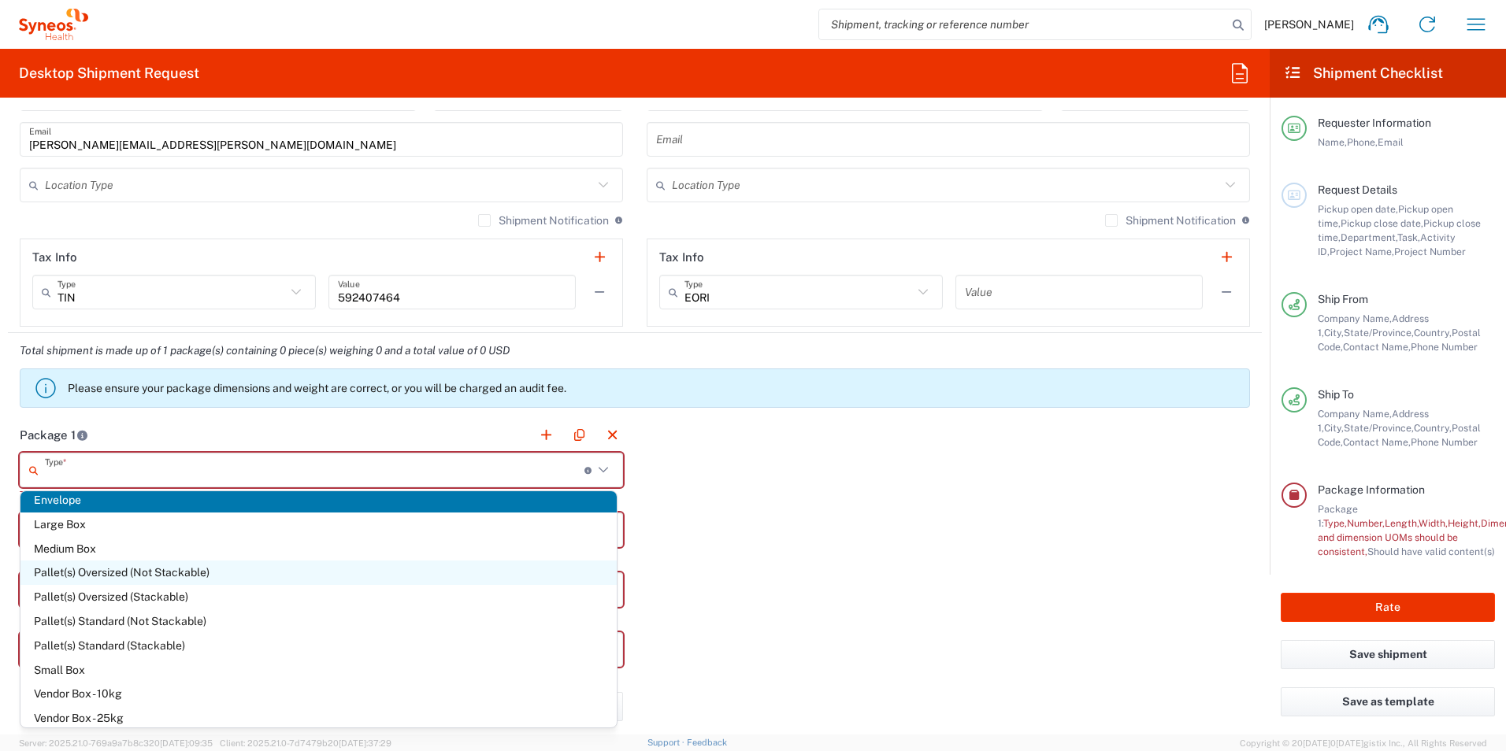
scroll to position [0, 0]
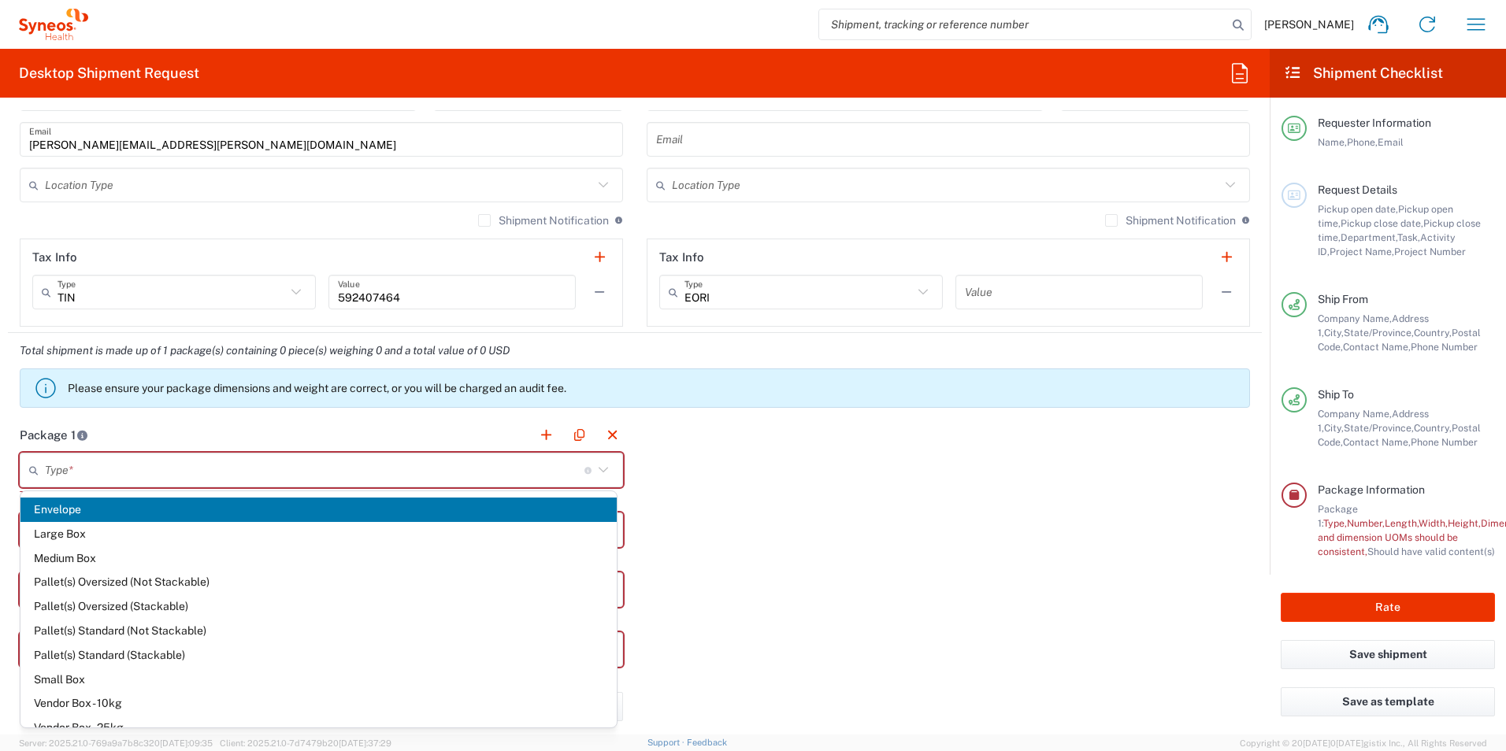
click at [69, 512] on span "Envelope" at bounding box center [318, 510] width 596 height 24
type input "Envelope"
type input "1"
type input "9.5"
type input "12.5"
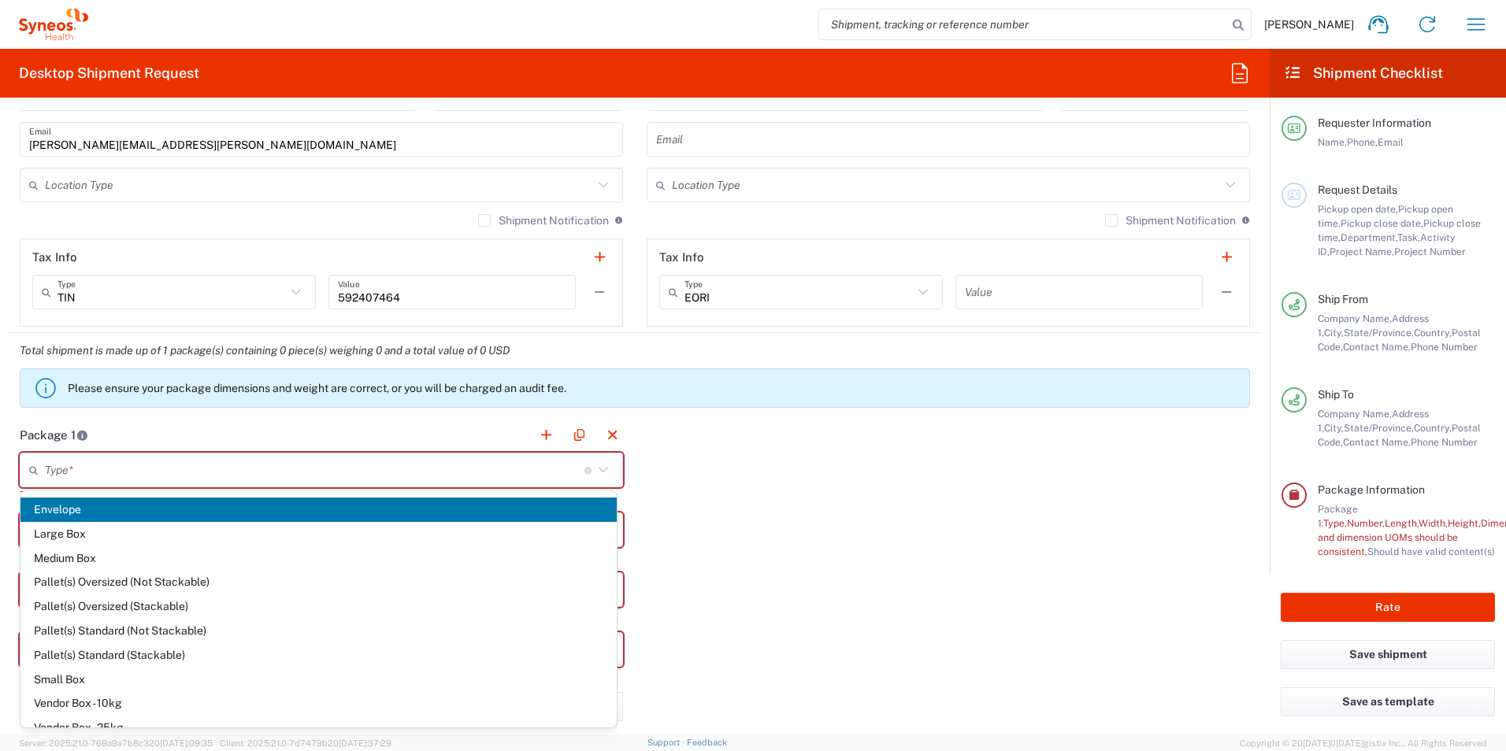
type input "0.25"
type input "in"
type input "0.45"
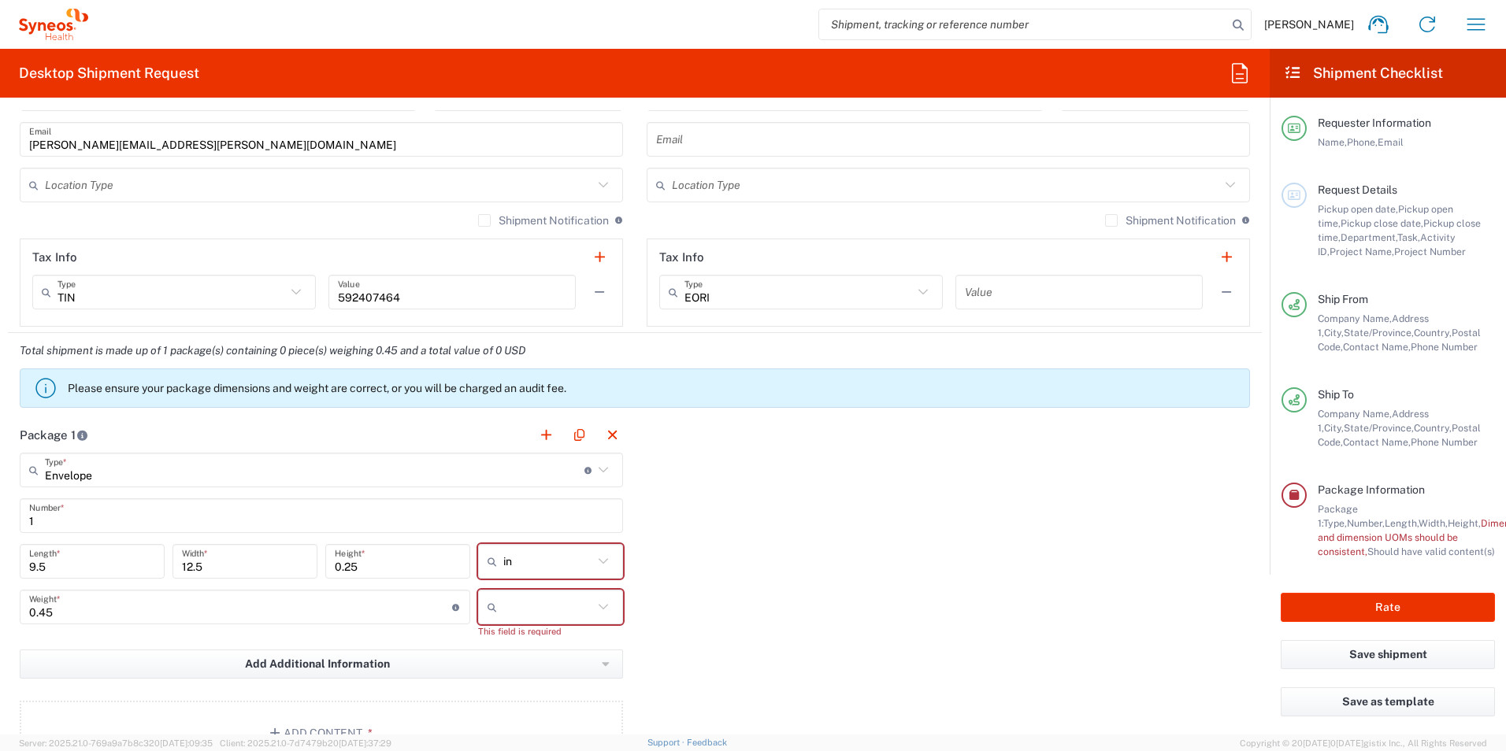
click at [665, 506] on div "Package 1 Envelope Type * Material used to package goods Envelope Large Box Med…" at bounding box center [635, 597] width 1254 height 360
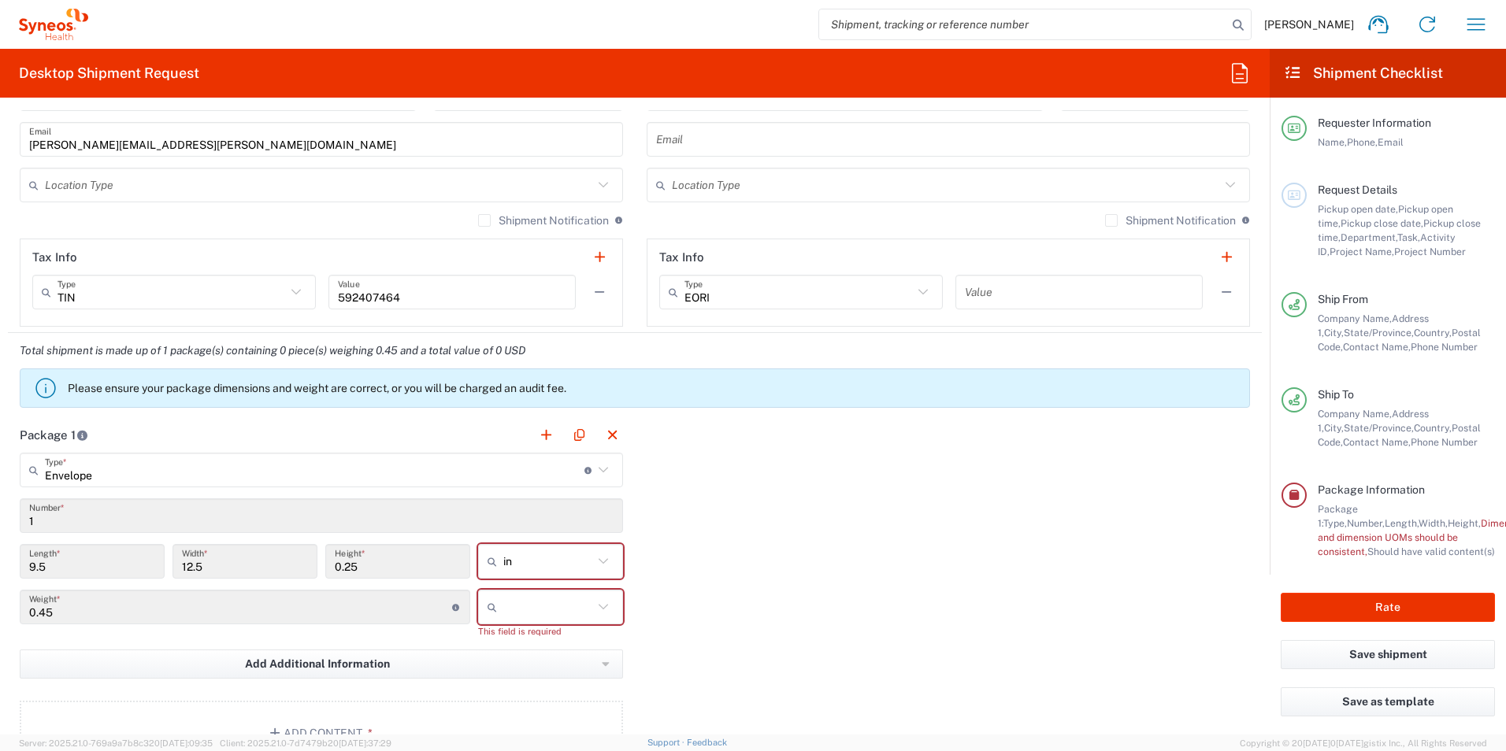
click at [596, 606] on icon at bounding box center [603, 607] width 20 height 20
click at [543, 670] on span "lbs" at bounding box center [545, 671] width 142 height 24
type input "lbs"
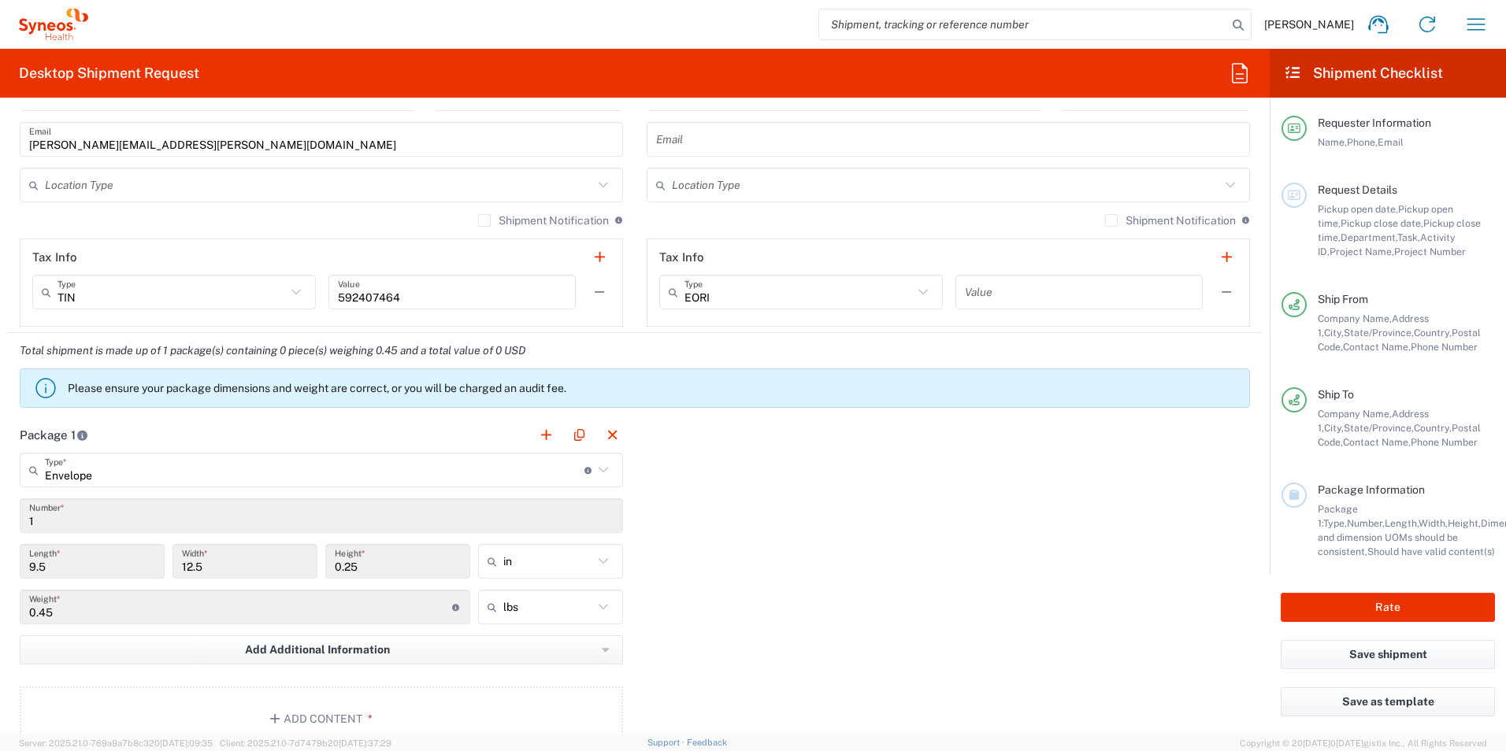
click at [681, 585] on div "Package 1 Envelope Type * Material used to package goods Envelope Large Box Med…" at bounding box center [635, 590] width 1254 height 346
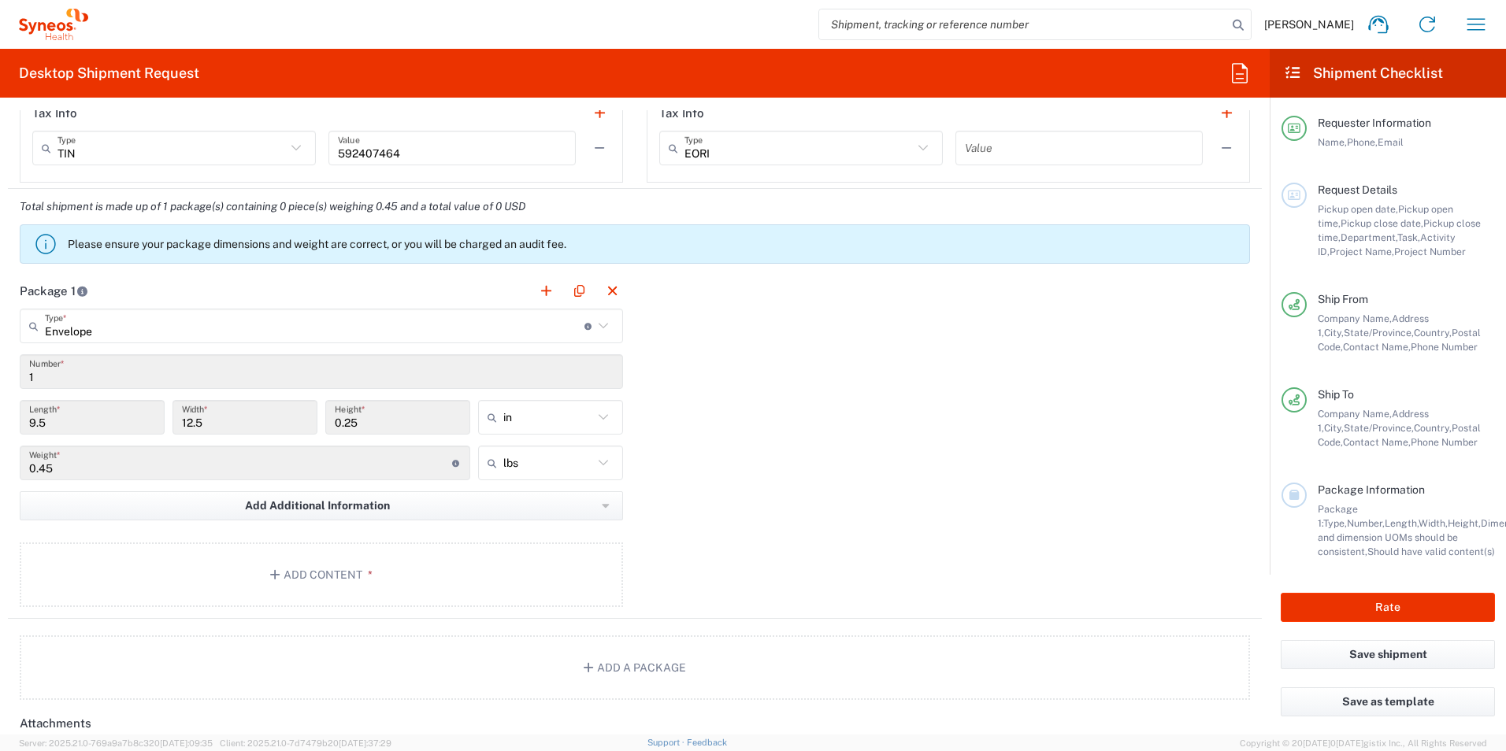
scroll to position [1255, 0]
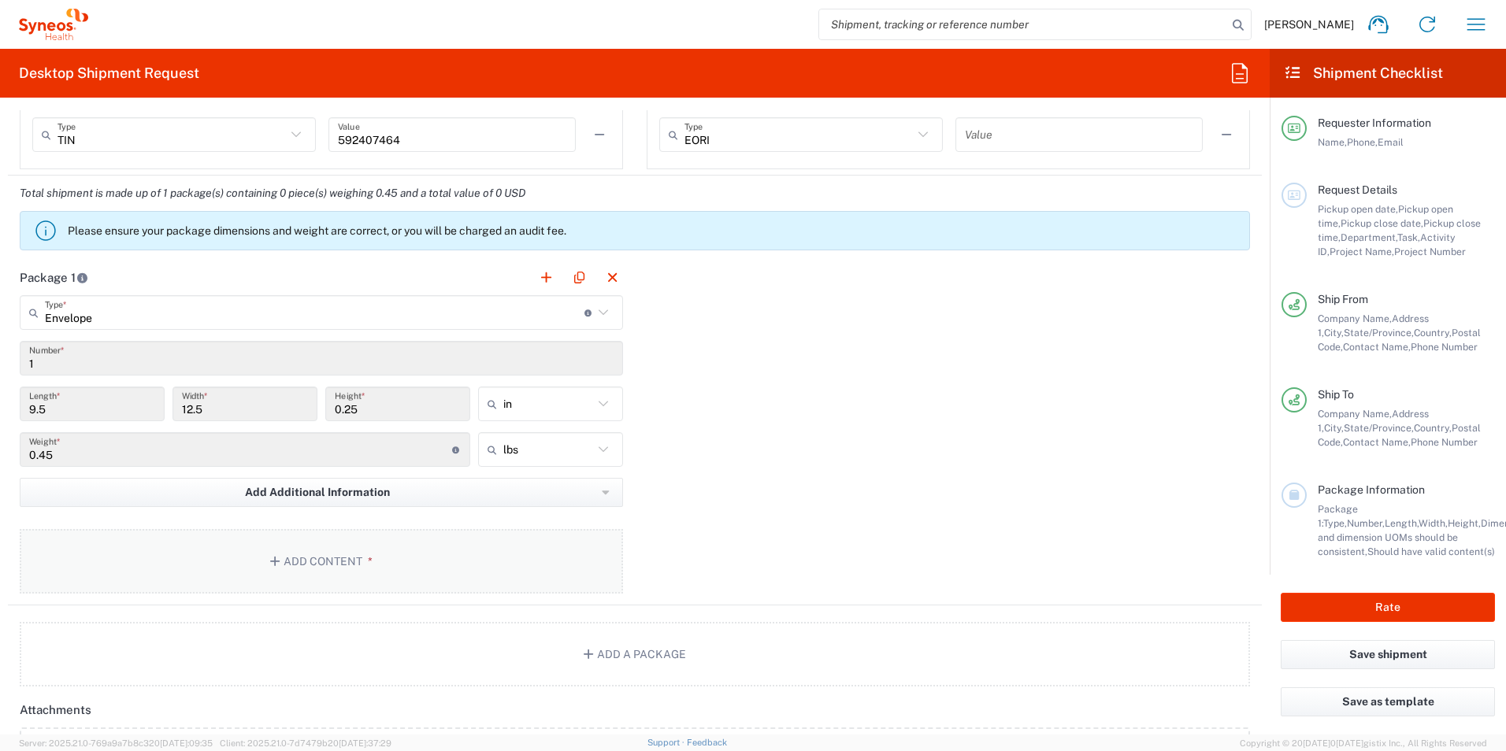
click at [325, 564] on button "Add Content *" at bounding box center [321, 561] width 603 height 65
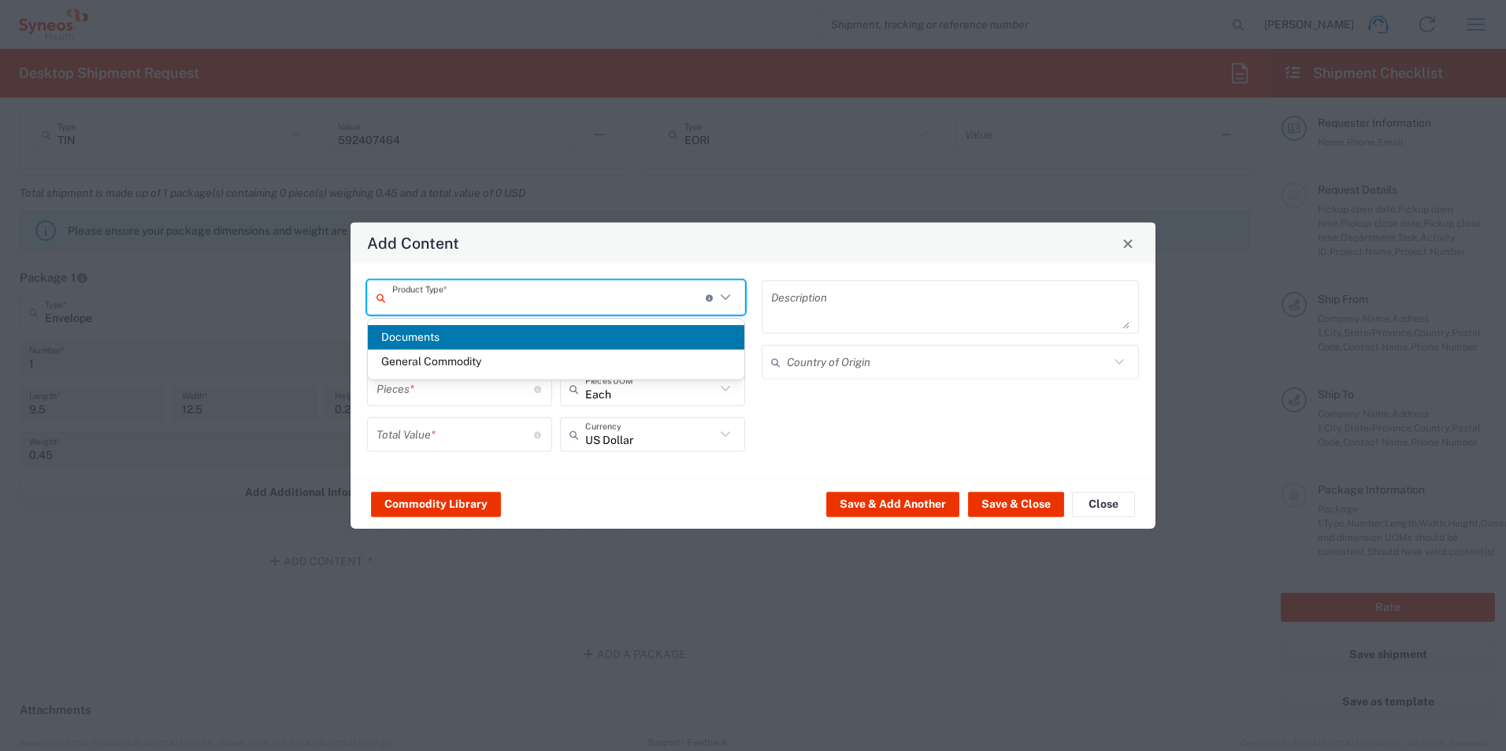
click at [446, 299] on input "text" at bounding box center [548, 298] width 313 height 28
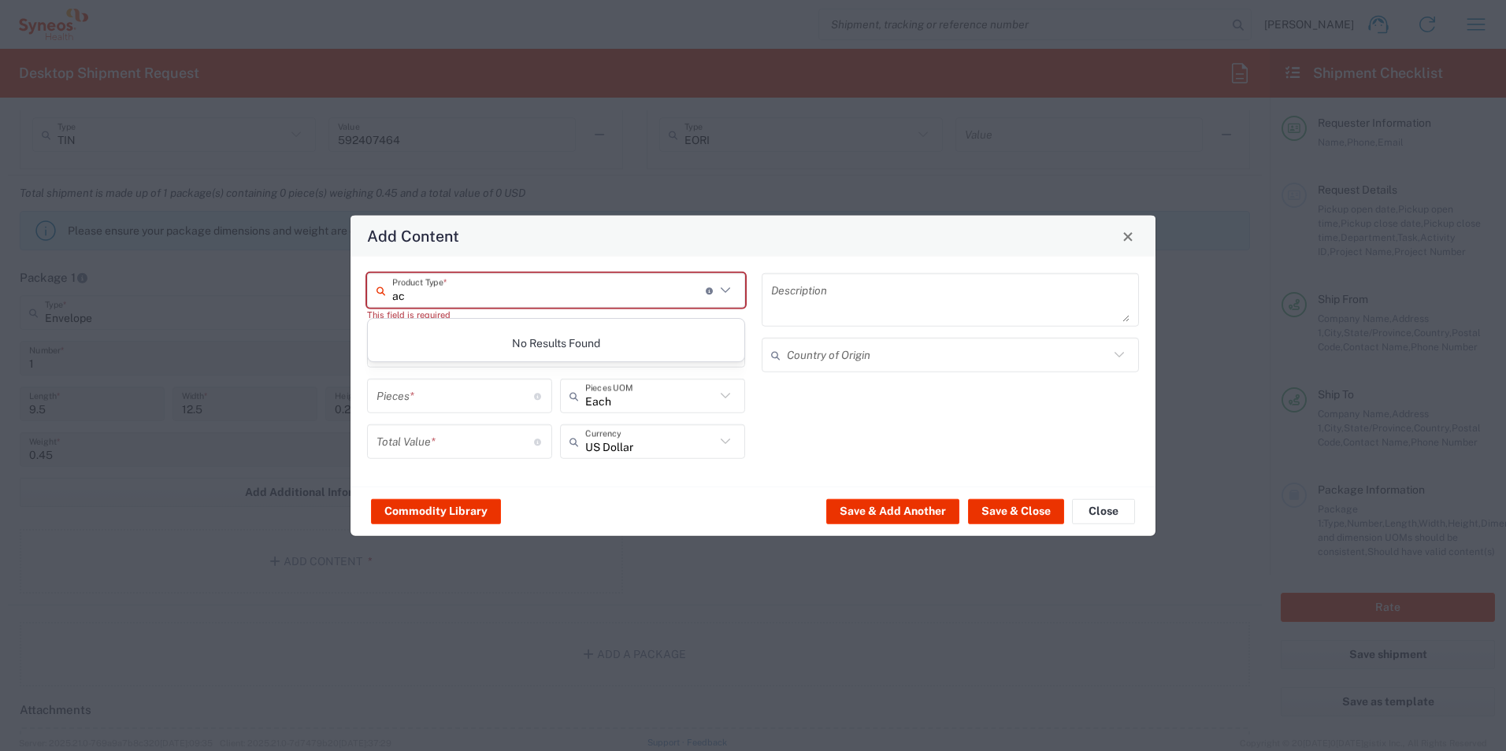
type input "a"
click at [446, 299] on input "Badges" at bounding box center [548, 290] width 313 height 28
type input "B"
click at [411, 365] on span "General Commodity" at bounding box center [556, 362] width 376 height 24
type input "General Commodity"
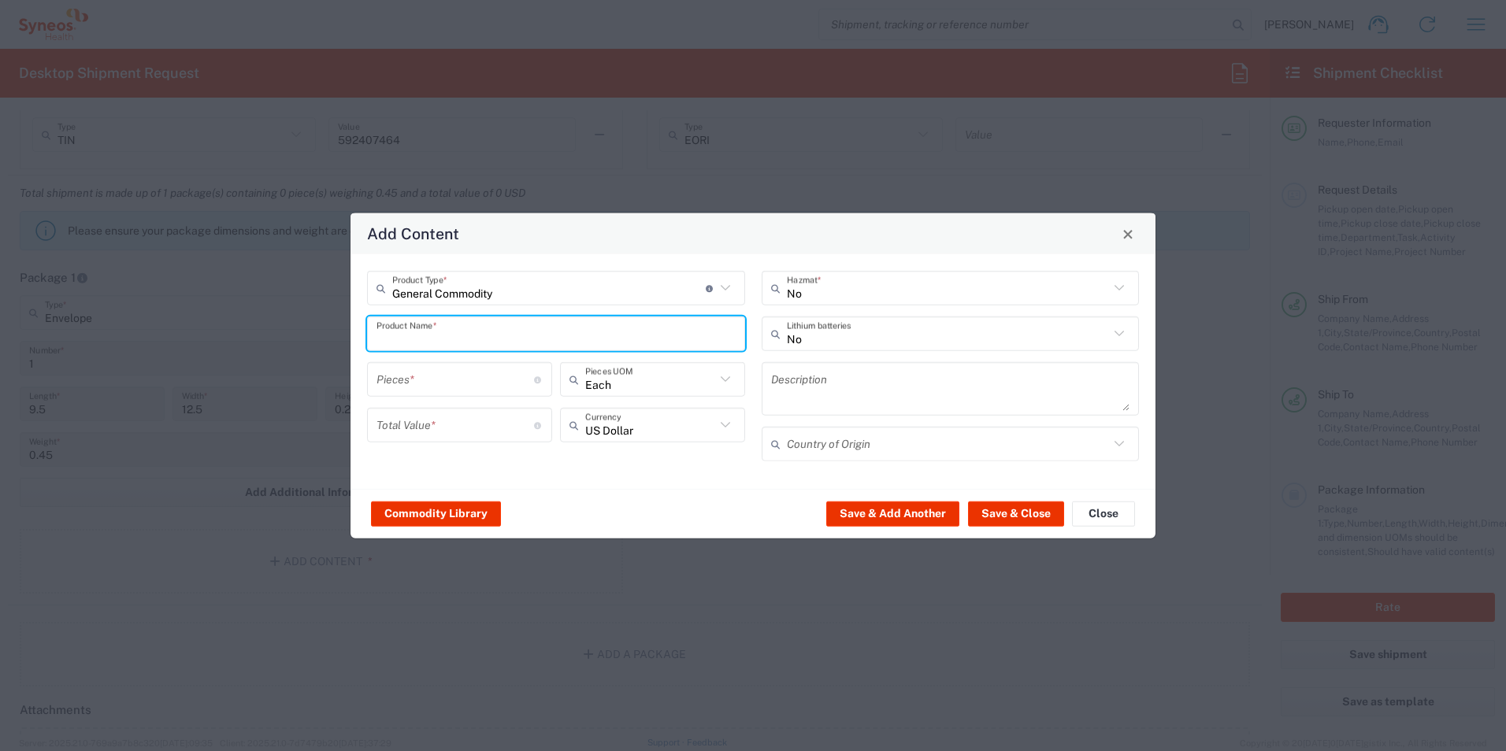
click at [424, 336] on input "text" at bounding box center [555, 334] width 359 height 28
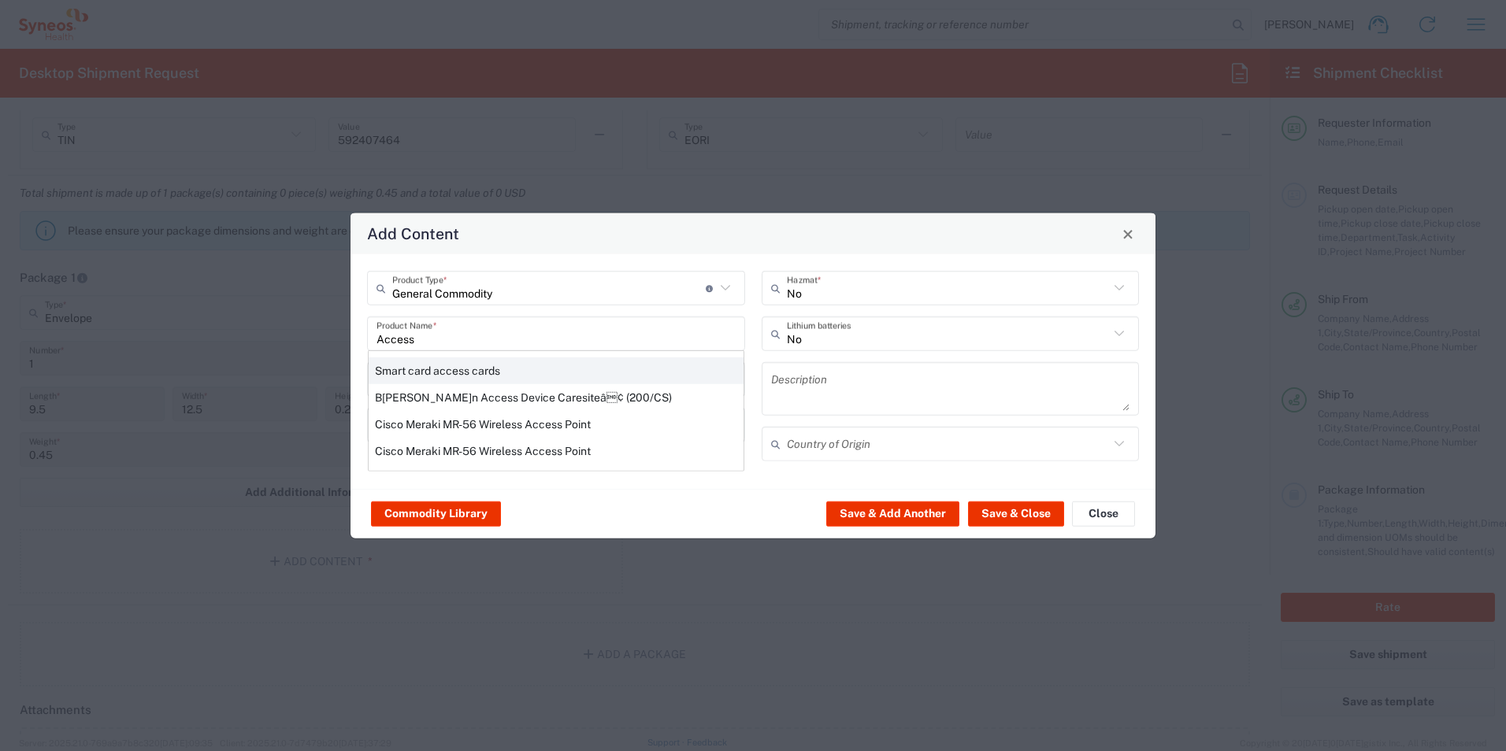
click at [425, 368] on div "Smart card access cards" at bounding box center [556, 371] width 375 height 27
type input "Smart card access cards"
type textarea "Unrecorded smart cards"
type input "[GEOGRAPHIC_DATA]"
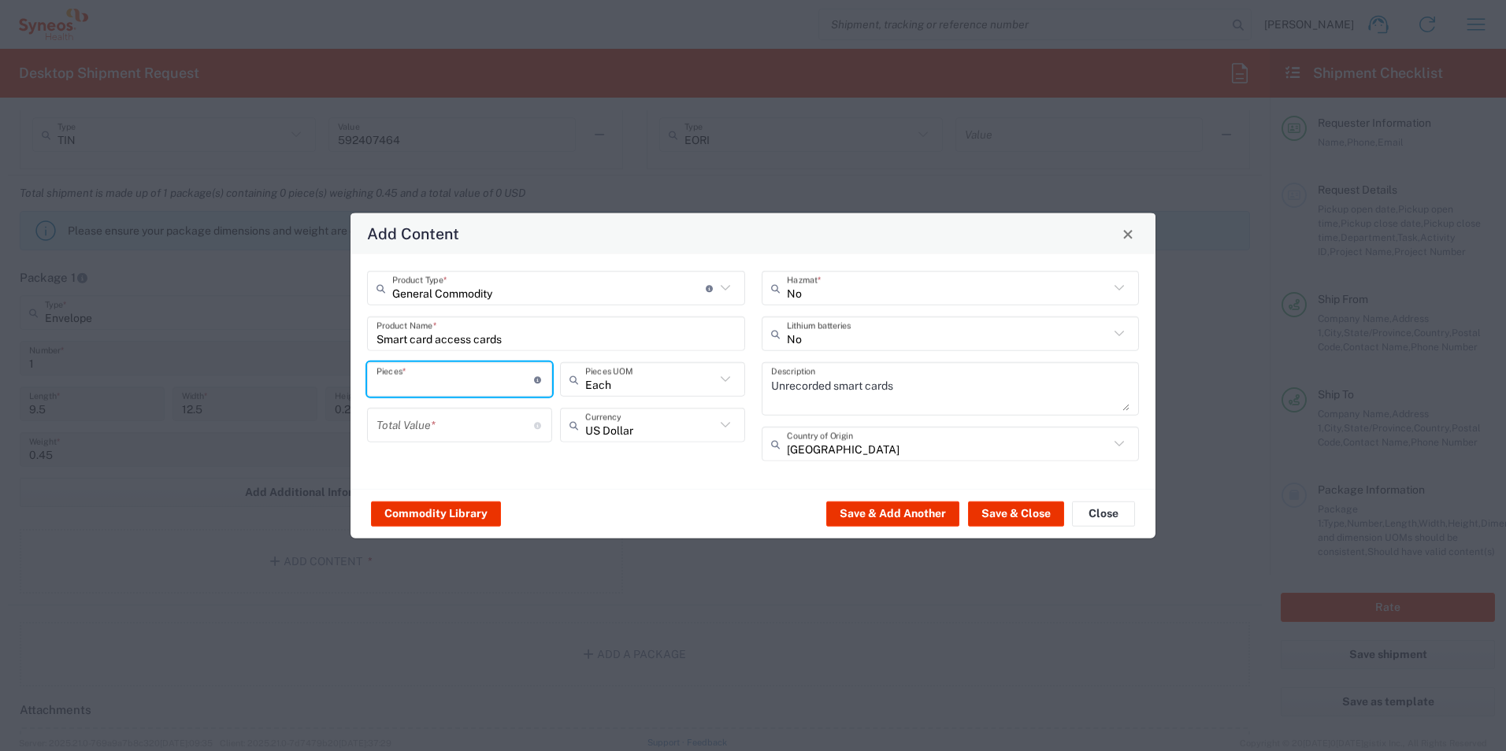
click at [441, 385] on input "number" at bounding box center [455, 379] width 158 height 28
type input "51"
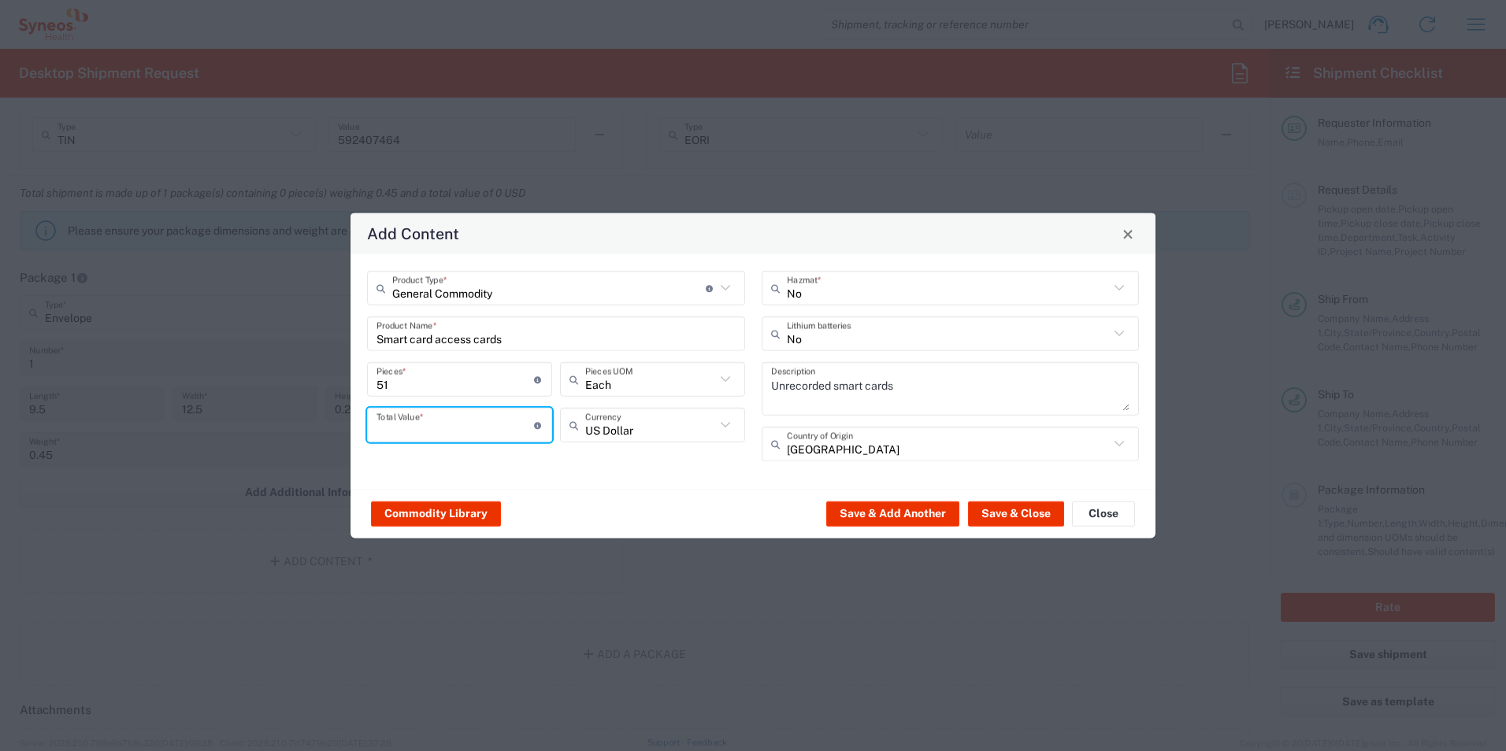
click at [422, 428] on input "number" at bounding box center [455, 425] width 158 height 28
type input "300"
click at [543, 461] on div "General Commodity Product Type * Document: Paper document generated internally …" at bounding box center [556, 372] width 395 height 202
click at [995, 514] on button "Save & Close" at bounding box center [1016, 513] width 96 height 25
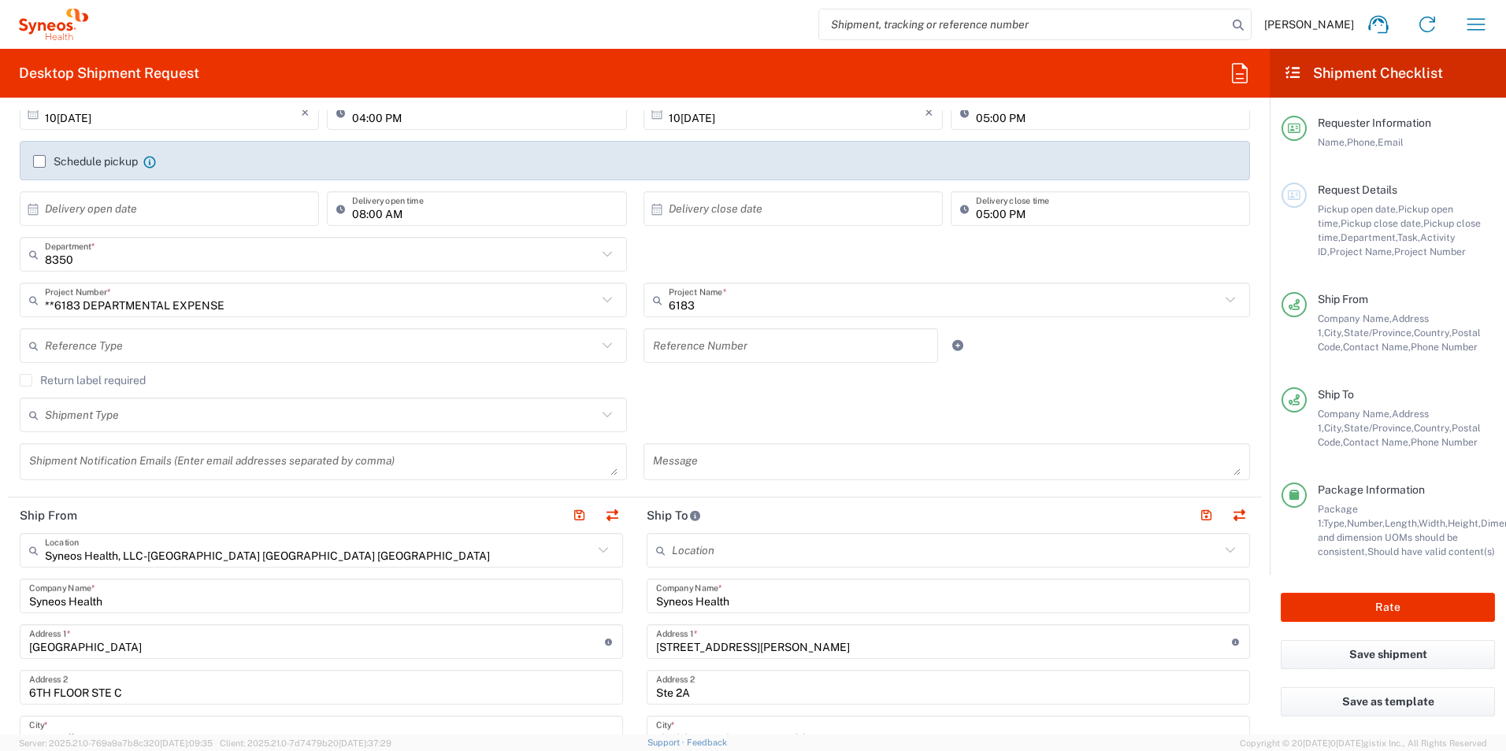
scroll to position [0, 0]
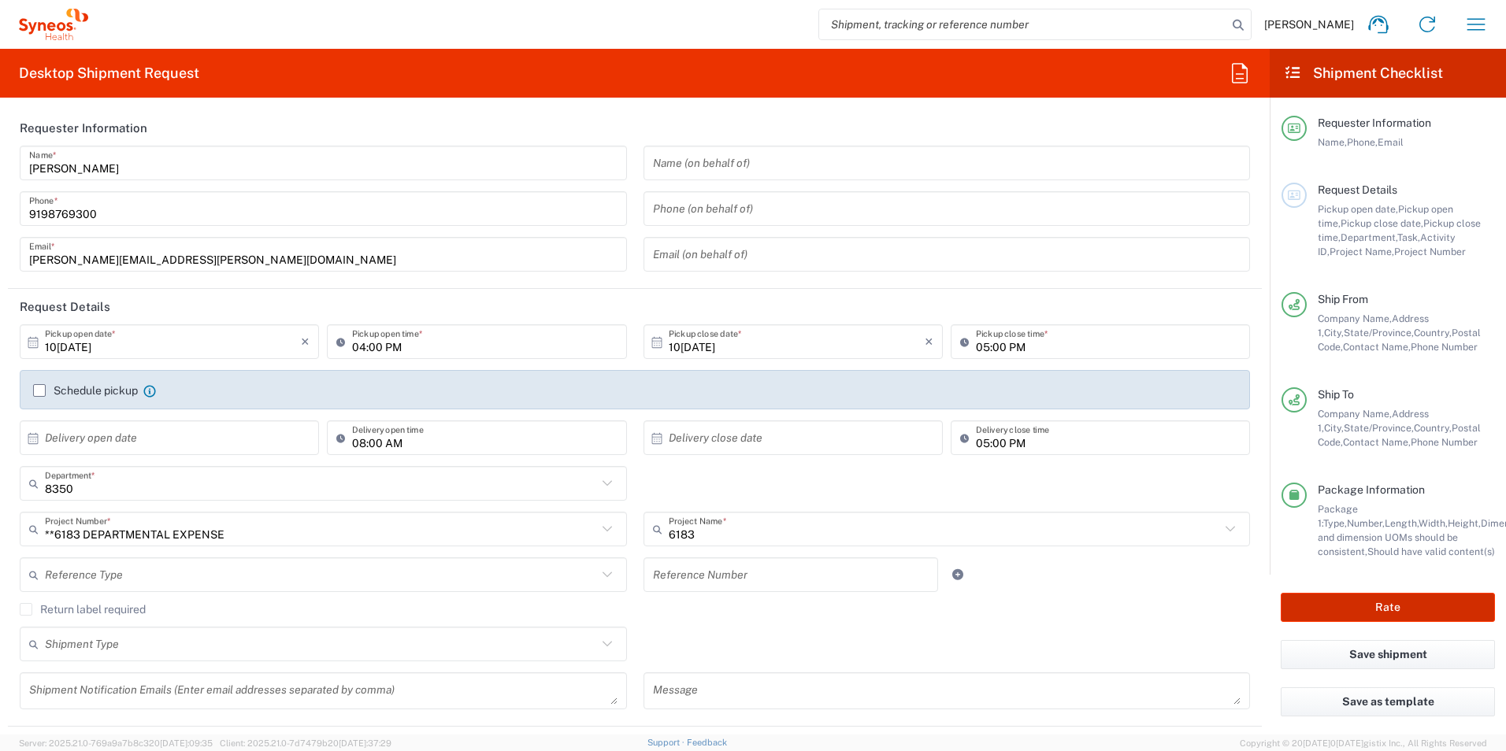
click at [1367, 599] on button "Rate" at bounding box center [1387, 607] width 214 height 29
type input "8350"
type input "**6183 DEPARTMENTAL EXPENSE"
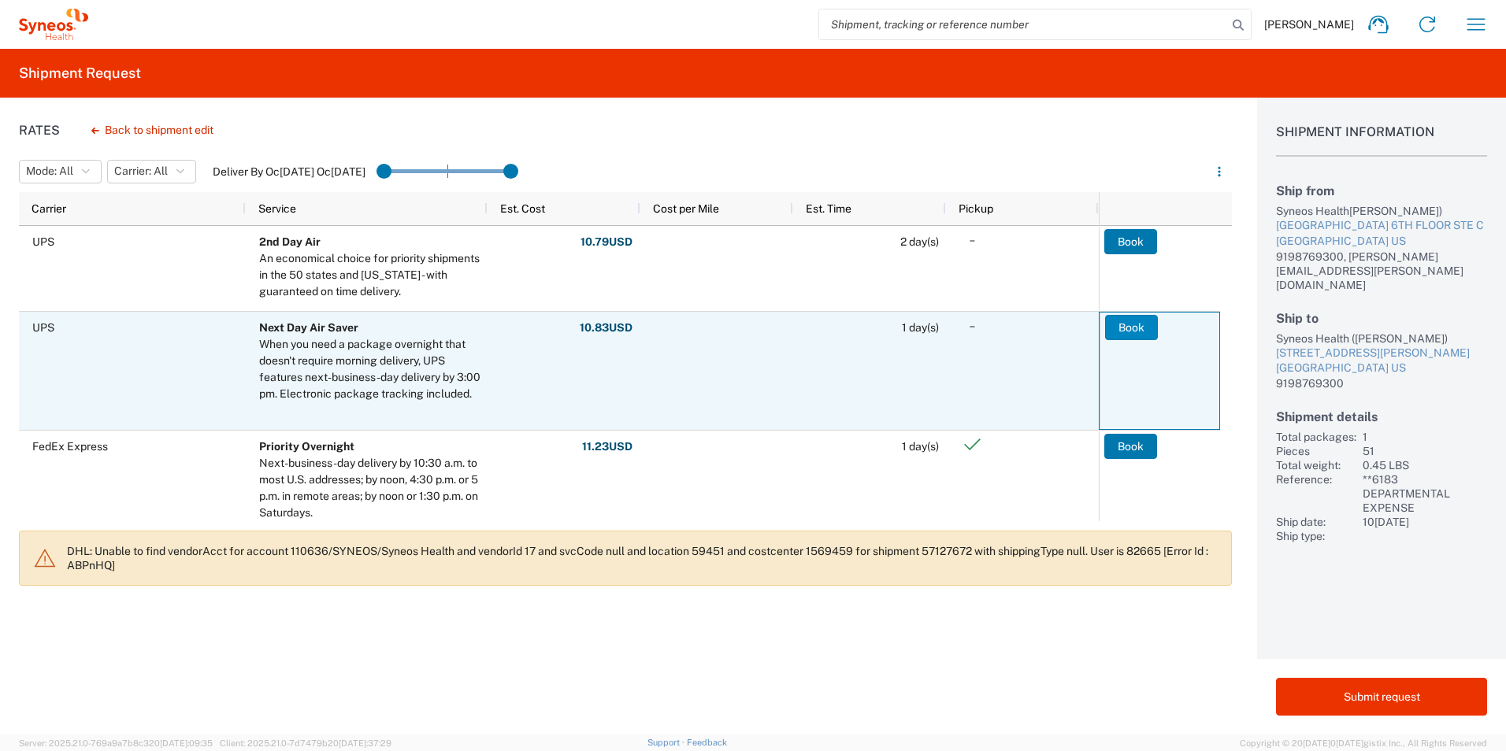
click at [1136, 321] on button "Book" at bounding box center [1131, 327] width 53 height 25
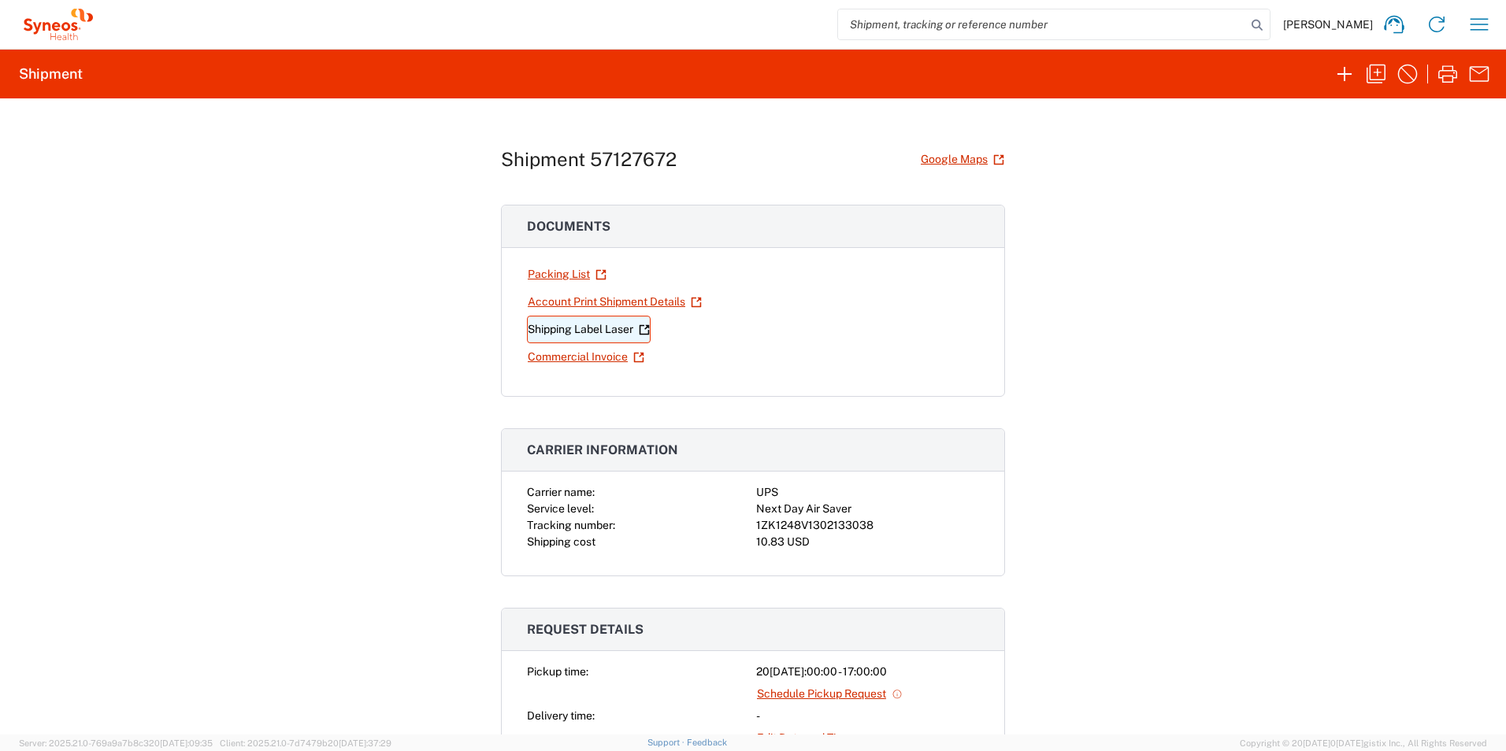
click at [561, 327] on link "Shipping Label Laser" at bounding box center [589, 330] width 124 height 28
drag, startPoint x: 747, startPoint y: 506, endPoint x: 873, endPoint y: 525, distance: 126.6
click at [873, 525] on div "Carrier name: UPS Service level: Next Day Air Saver Tracking number: 1ZK1248V13…" at bounding box center [753, 517] width 452 height 66
drag, startPoint x: 873, startPoint y: 525, endPoint x: 801, endPoint y: 514, distance: 72.5
copy div "Next Day Air Saver Tracking number: 1ZK1248V1302133038"
